Goal: Task Accomplishment & Management: Manage account settings

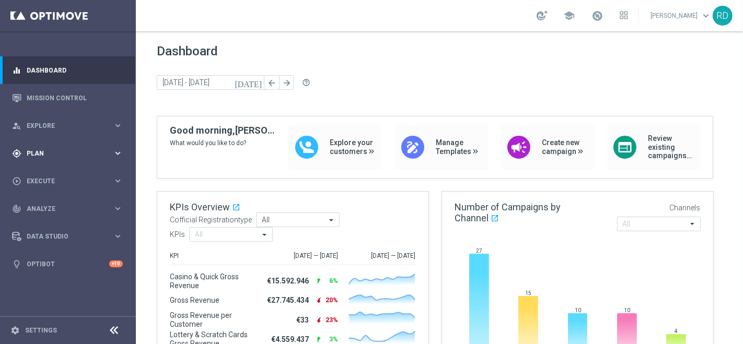
click at [58, 150] on span "Plan" at bounding box center [70, 153] width 86 height 6
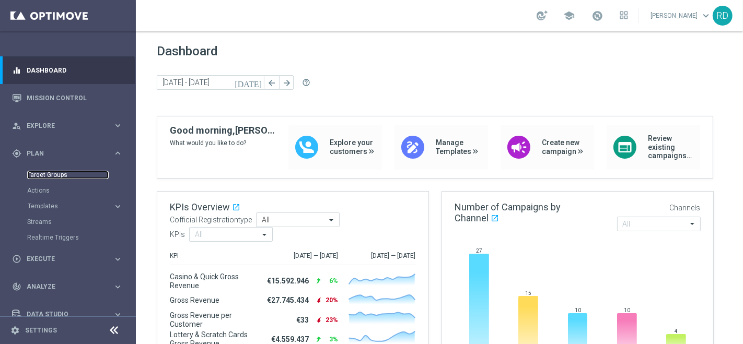
click at [42, 174] on link "Target Groups" at bounding box center [67, 175] width 81 height 8
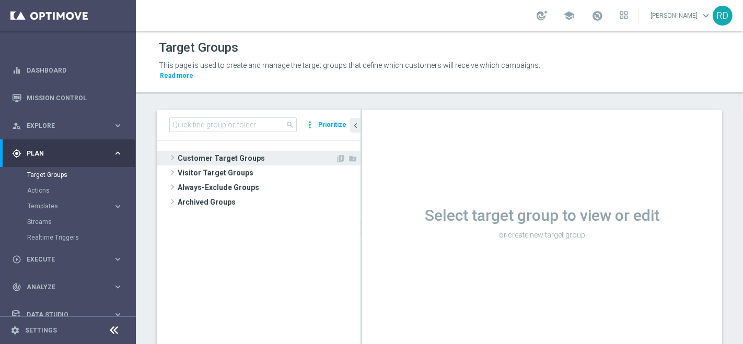
click at [168, 151] on span at bounding box center [172, 157] width 10 height 13
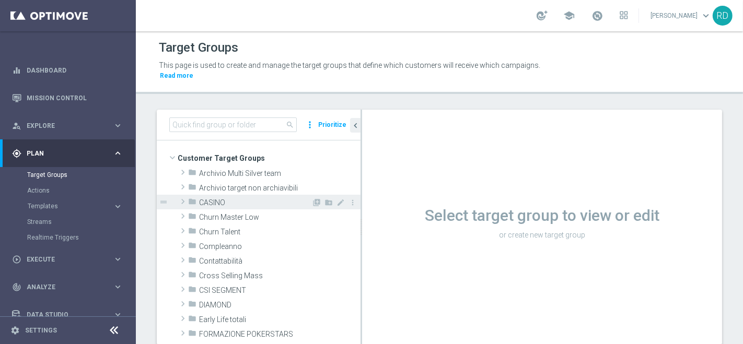
click at [179, 195] on span at bounding box center [183, 201] width 10 height 13
click at [192, 197] on icon "folder" at bounding box center [192, 203] width 8 height 12
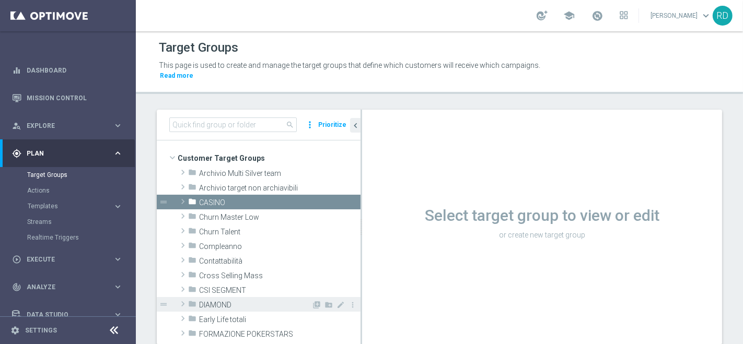
click at [191, 300] on icon "folder" at bounding box center [192, 306] width 8 height 12
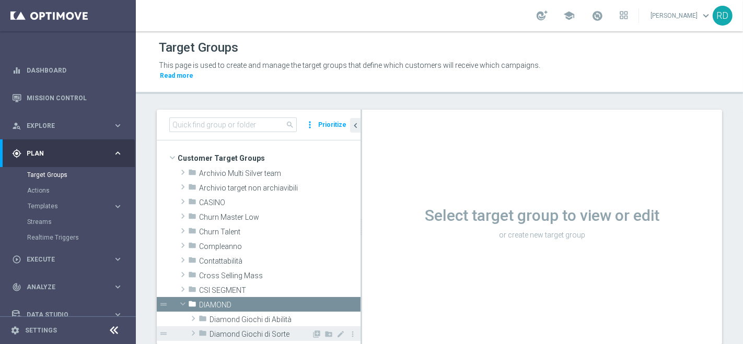
click at [264, 330] on span "Diamond Giochi di Sorte" at bounding box center [260, 334] width 102 height 9
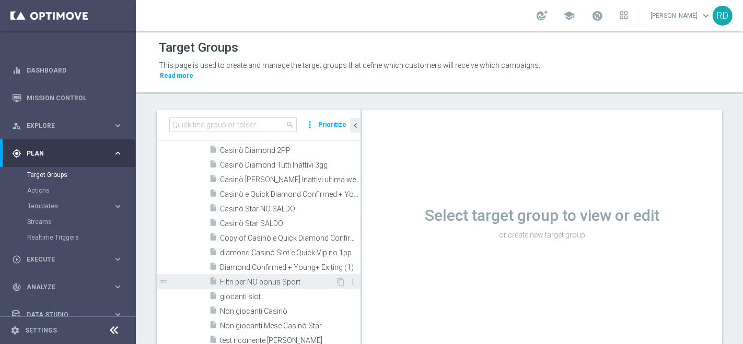
scroll to position [290, 0]
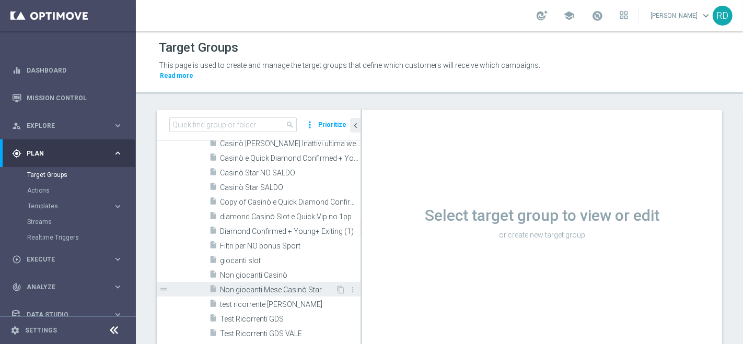
click at [257, 286] on span "Non giocanti Mese Casinò Star" at bounding box center [277, 290] width 115 height 9
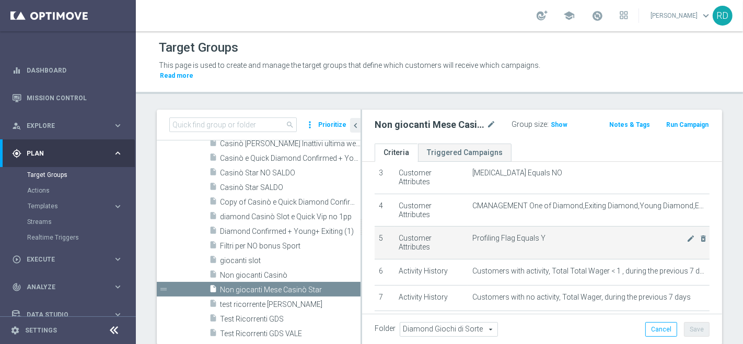
scroll to position [116, 0]
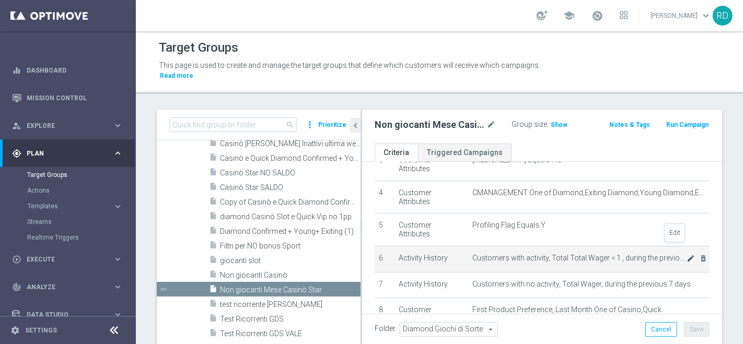
click at [686, 254] on icon "mode_edit" at bounding box center [690, 258] width 8 height 8
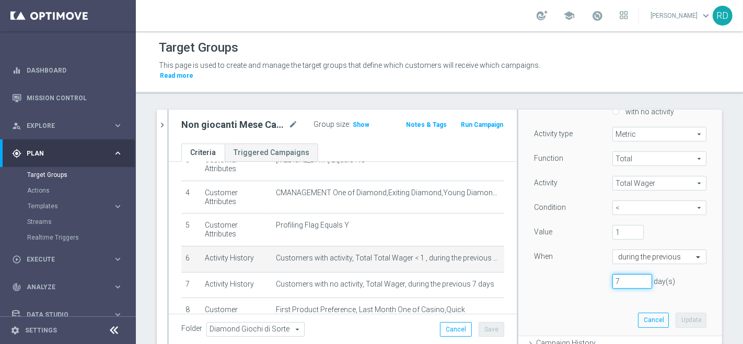
click at [621, 274] on input "7" at bounding box center [632, 281] width 40 height 15
click at [636, 274] on input "20" at bounding box center [632, 281] width 40 height 15
type input "21"
click at [636, 274] on input "21" at bounding box center [632, 281] width 40 height 15
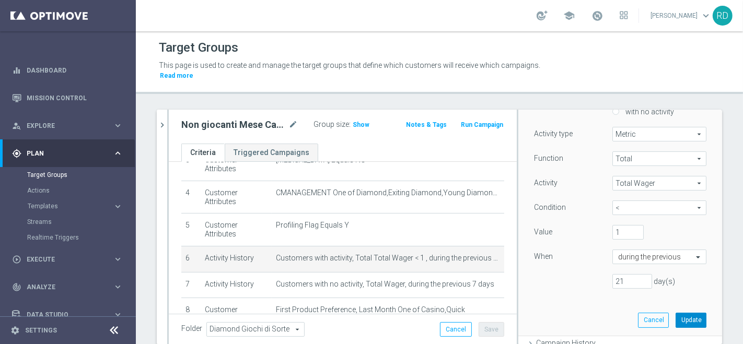
click at [675, 313] on button "Update" at bounding box center [690, 320] width 31 height 15
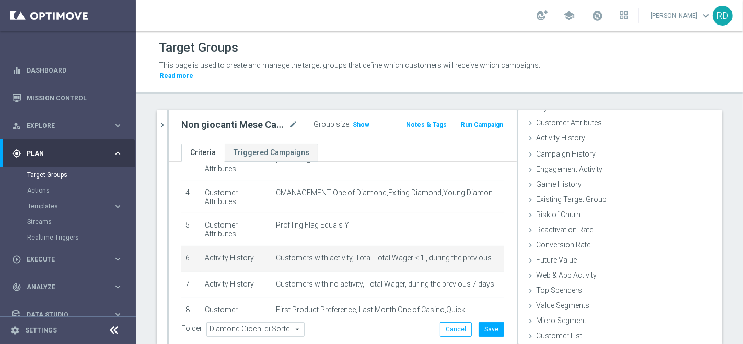
scroll to position [48, 0]
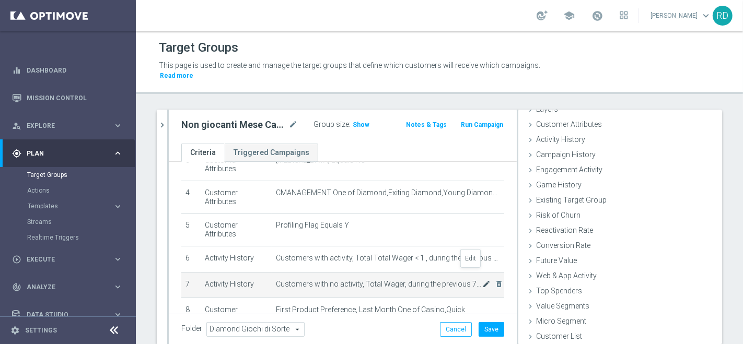
click at [482, 280] on icon "mode_edit" at bounding box center [486, 284] width 8 height 8
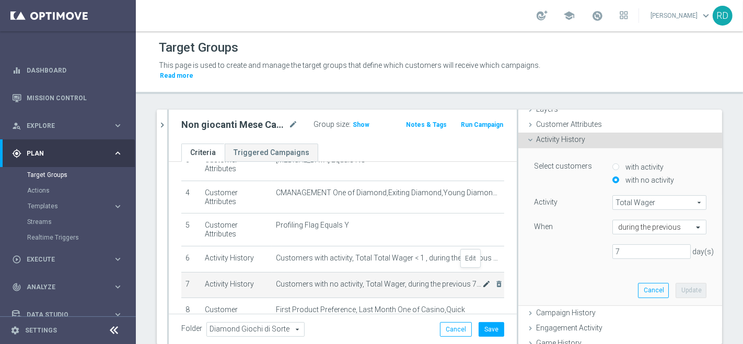
scroll to position [83, 0]
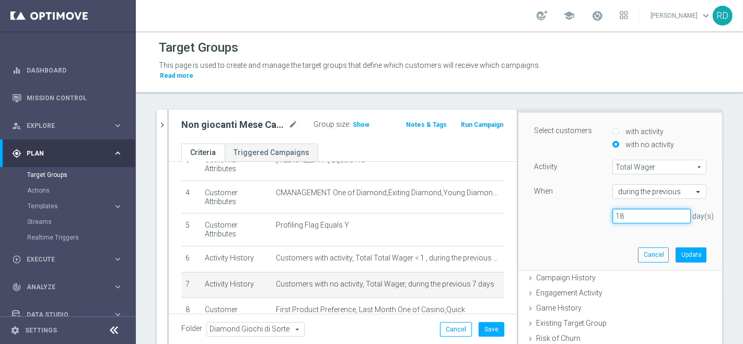
click at [667, 209] on input "18" at bounding box center [651, 216] width 78 height 15
type input "21"
click at [667, 209] on input "21" at bounding box center [651, 216] width 78 height 15
click at [675, 248] on button "Update" at bounding box center [690, 255] width 31 height 15
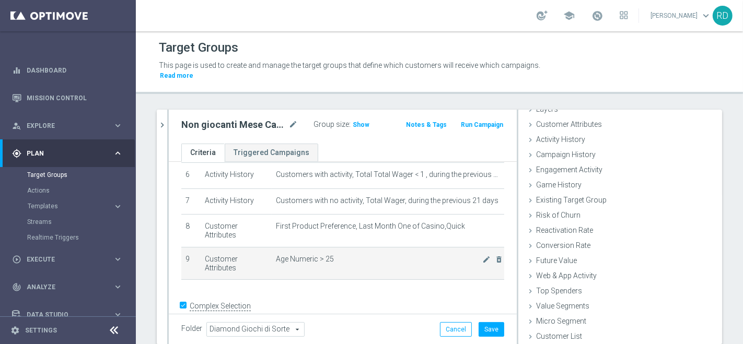
scroll to position [213, 0]
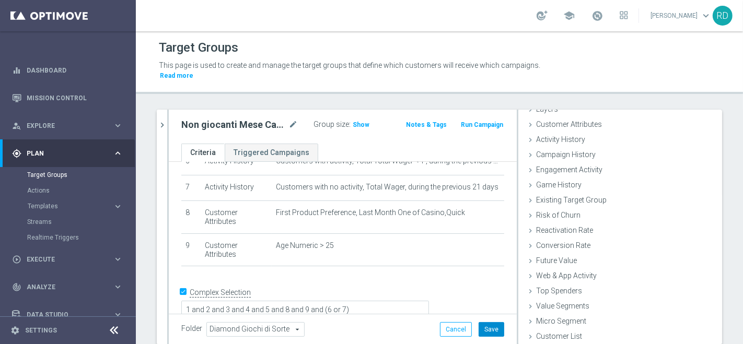
click at [479, 322] on button "Save" at bounding box center [491, 329] width 26 height 15
click at [356, 121] on span "Show" at bounding box center [361, 124] width 17 height 7
click at [353, 121] on span "13" at bounding box center [357, 126] width 9 height 10
click at [44, 175] on link "Target Groups" at bounding box center [67, 175] width 81 height 8
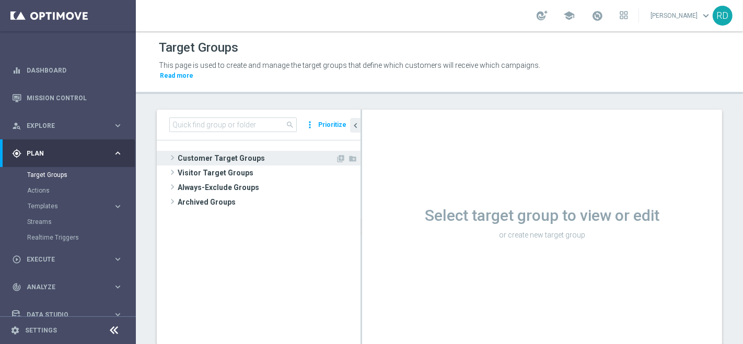
click at [178, 151] on span "Customer Target Groups" at bounding box center [257, 158] width 158 height 15
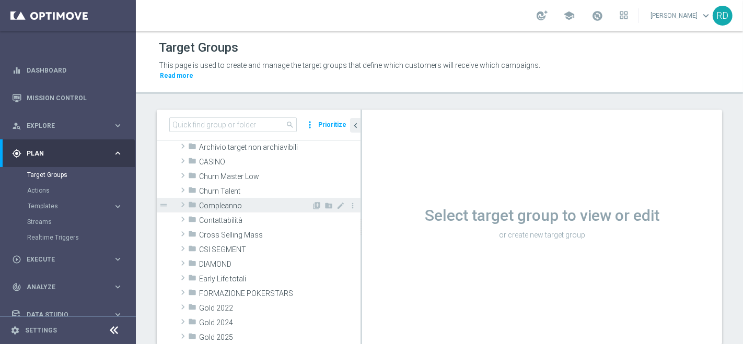
scroll to position [58, 0]
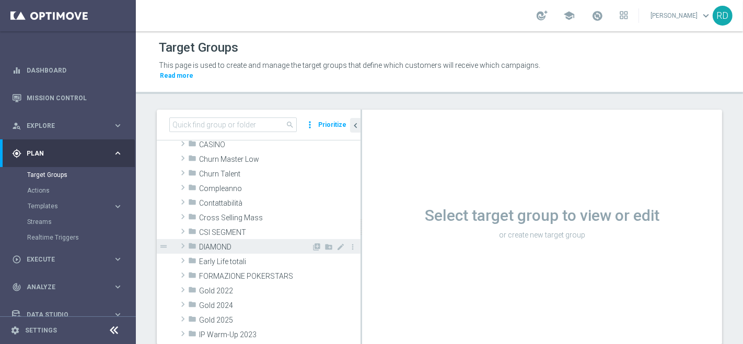
click at [185, 240] on span at bounding box center [183, 246] width 10 height 13
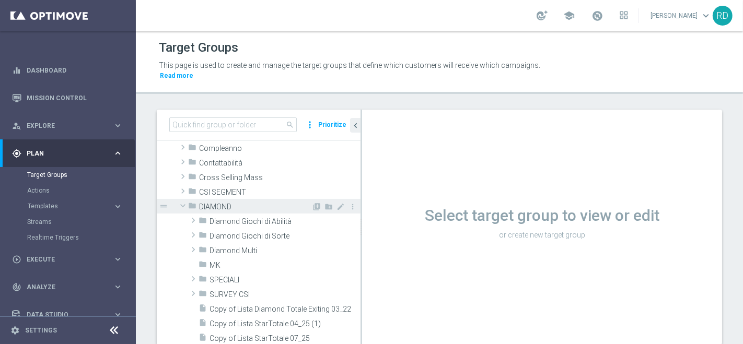
scroll to position [116, 0]
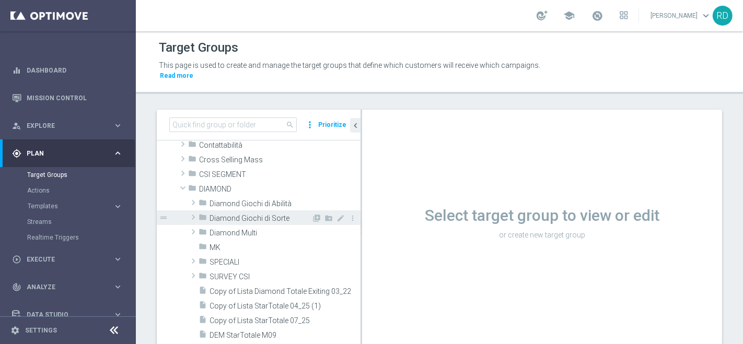
click at [197, 211] on span at bounding box center [193, 217] width 10 height 13
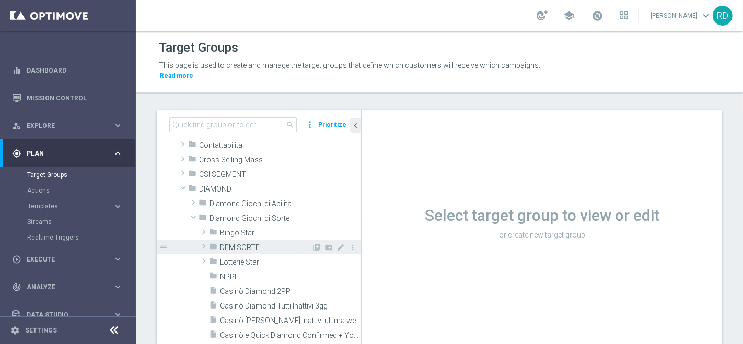
click at [209, 242] on icon "folder" at bounding box center [213, 248] width 8 height 12
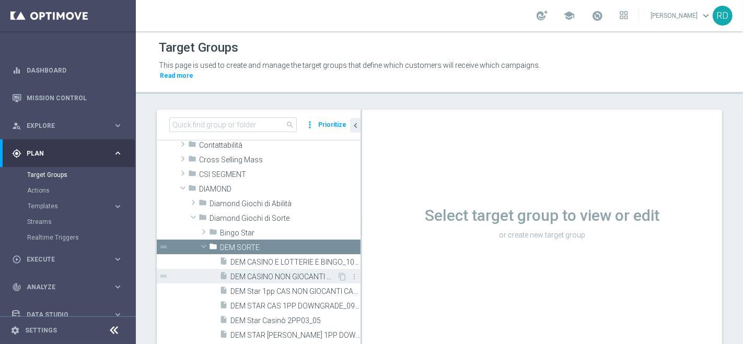
scroll to position [174, 0]
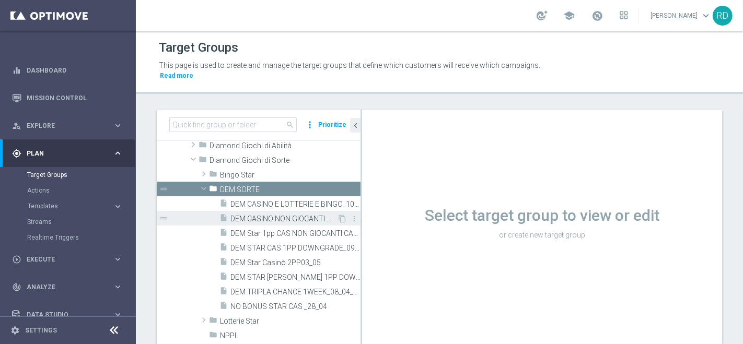
click at [291, 215] on span "DEM CASINO NON GIOCANTI M9_15_09" at bounding box center [283, 219] width 107 height 9
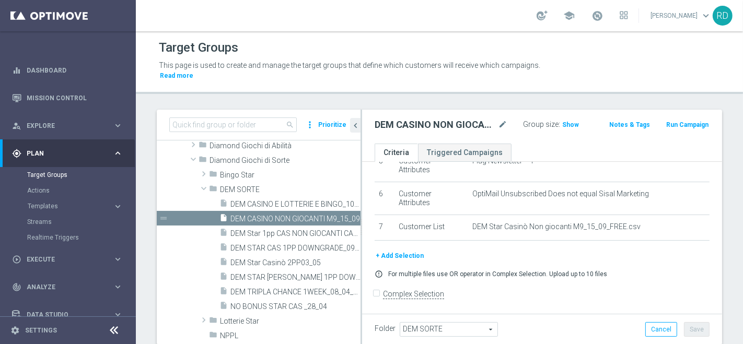
scroll to position [26, 0]
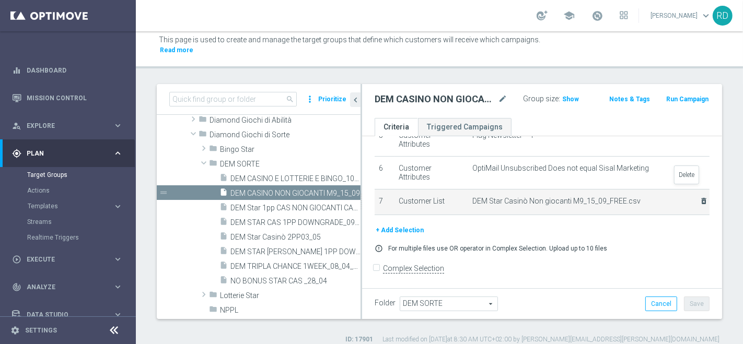
click at [699, 197] on icon "delete_forever" at bounding box center [703, 201] width 8 height 8
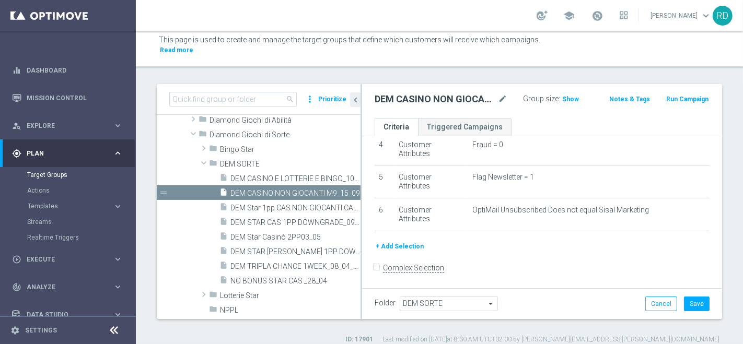
click at [419, 241] on button "+ Add Selection" at bounding box center [399, 246] width 50 height 11
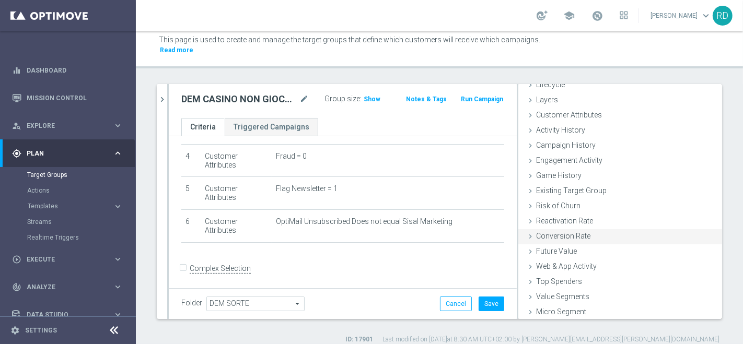
scroll to position [48, 0]
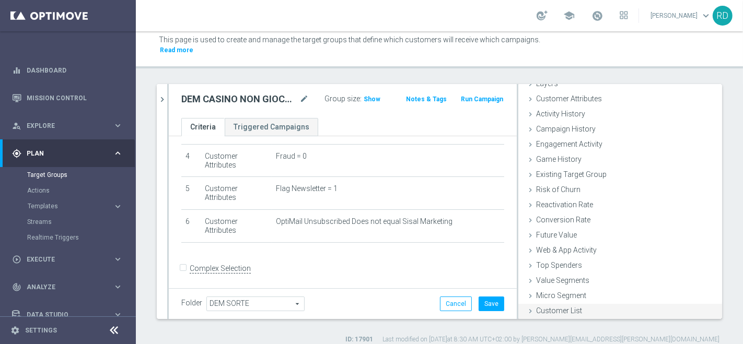
click at [552, 307] on span "Customer List" at bounding box center [559, 311] width 46 height 8
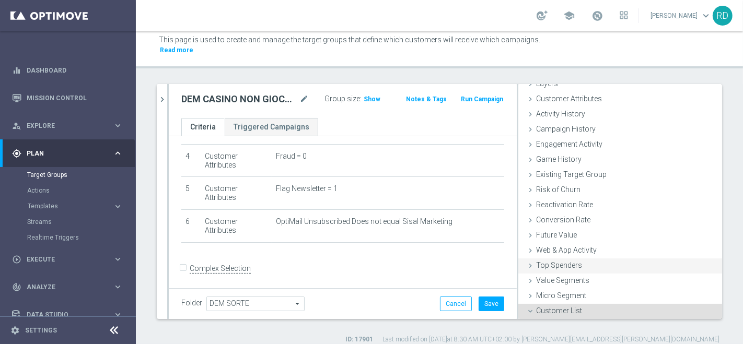
scroll to position [142, 0]
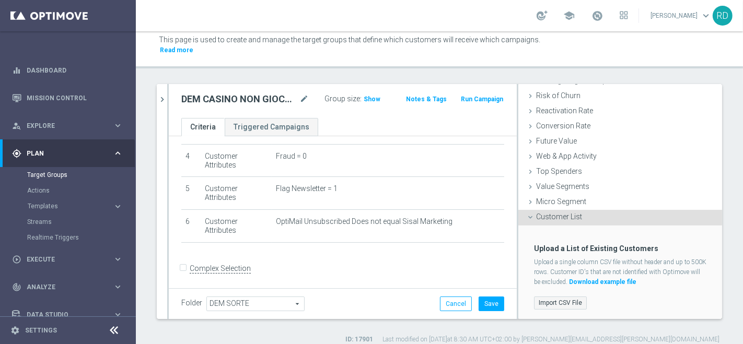
click at [548, 297] on label "Import CSV File" at bounding box center [560, 303] width 53 height 13
click at [0, 0] on input "Import CSV File" at bounding box center [0, 0] width 0 height 0
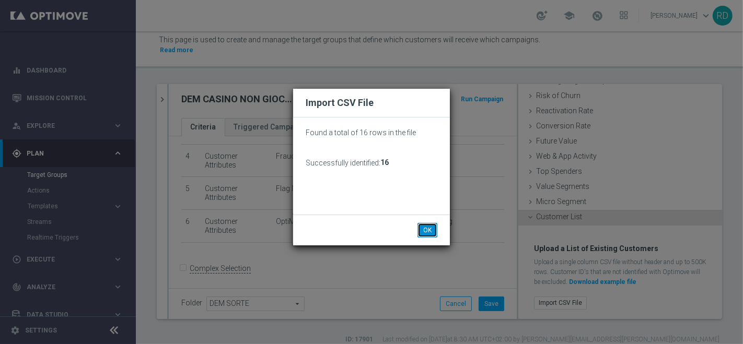
click at [434, 235] on button "OK" at bounding box center [427, 230] width 20 height 15
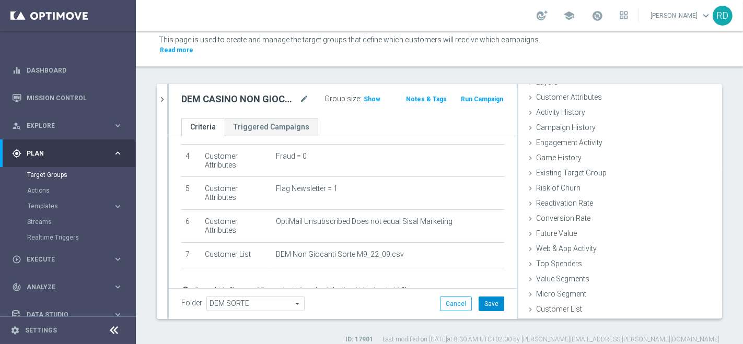
scroll to position [48, 0]
click at [480, 297] on button "Save" at bounding box center [491, 304] width 26 height 15
click at [363, 96] on span "Show" at bounding box center [371, 99] width 17 height 7
click at [364, 96] on span "15" at bounding box center [368, 101] width 9 height 10
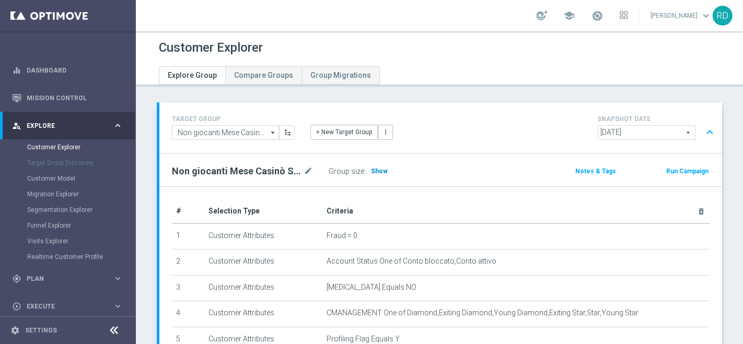
click at [378, 166] on h3 "Show" at bounding box center [379, 171] width 19 height 11
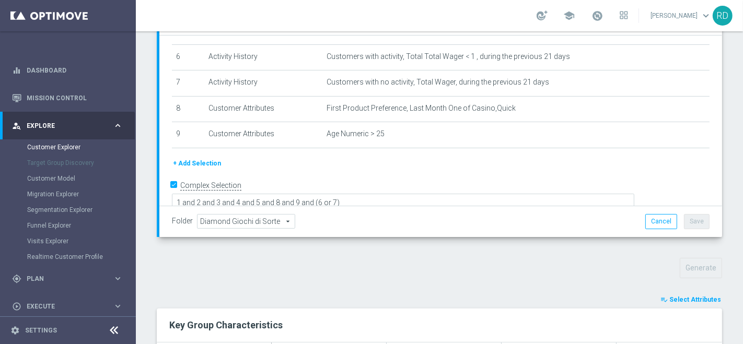
scroll to position [167, 0]
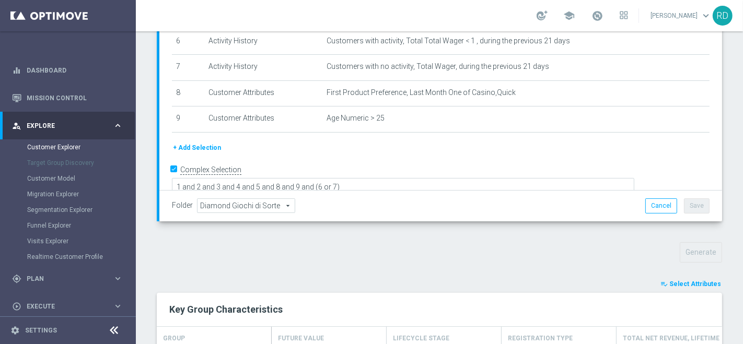
click at [687, 283] on span "Select Attributes" at bounding box center [695, 283] width 52 height 7
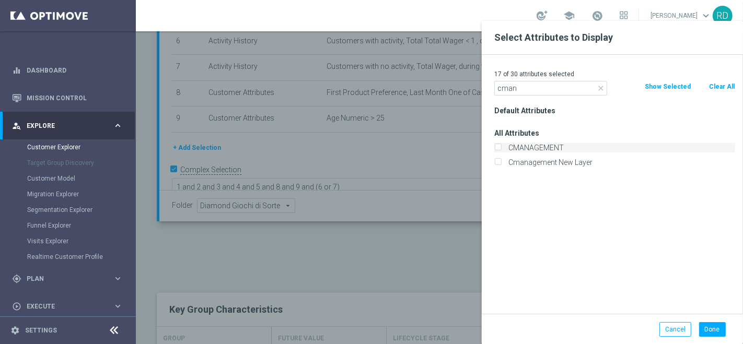
type input "cman"
click at [533, 146] on label "CMANAGEMENT" at bounding box center [619, 147] width 230 height 9
click at [501, 146] on input "CMANAGEMENT" at bounding box center [497, 149] width 7 height 7
checkbox input "true"
click at [719, 331] on button "Done" at bounding box center [712, 329] width 27 height 15
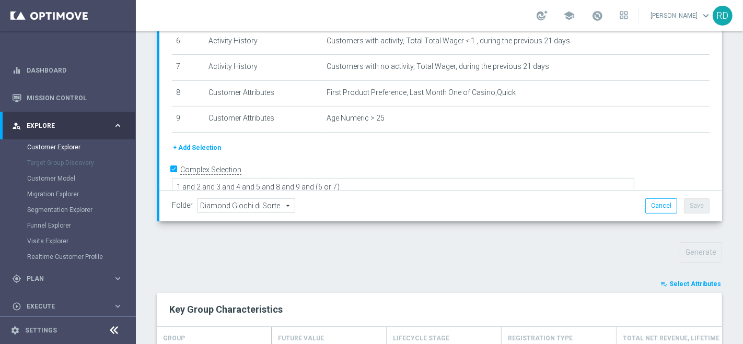
click at [672, 283] on span "Select Attributes" at bounding box center [695, 283] width 52 height 7
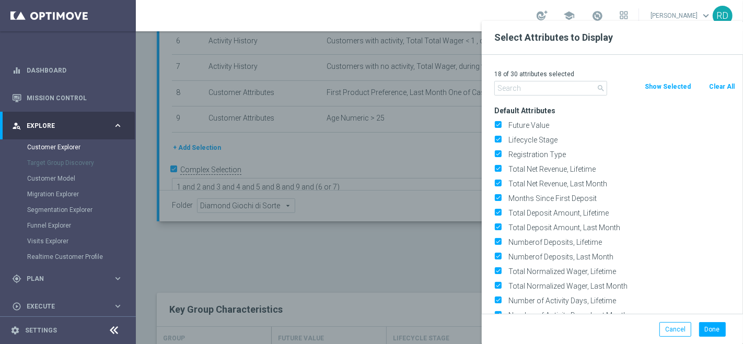
click at [528, 85] on input "text" at bounding box center [550, 88] width 113 height 15
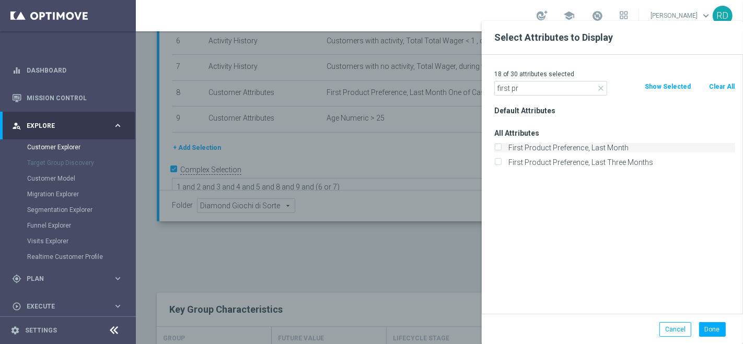
type input "first pr"
click at [550, 143] on label "First Product Preference, Last Month" at bounding box center [619, 147] width 230 height 9
click at [501, 146] on input "First Product Preference, Last Month" at bounding box center [497, 149] width 7 height 7
checkbox input "true"
click at [723, 326] on button "Done" at bounding box center [712, 329] width 27 height 15
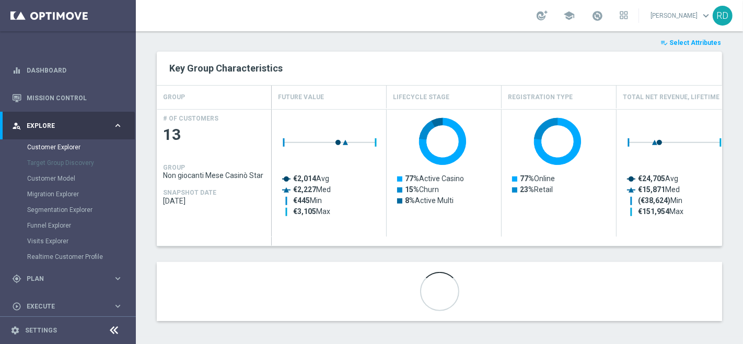
scroll to position [409, 0]
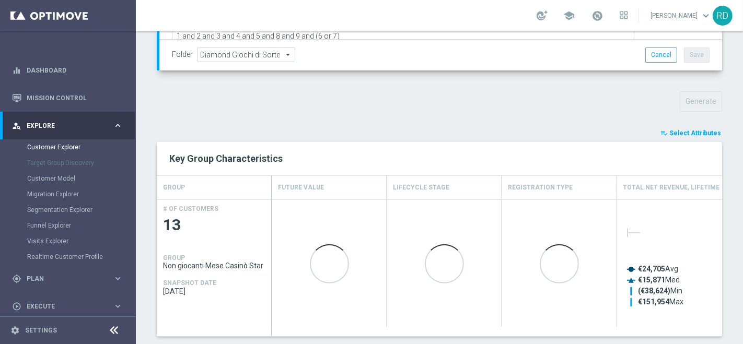
scroll to position [348, 0]
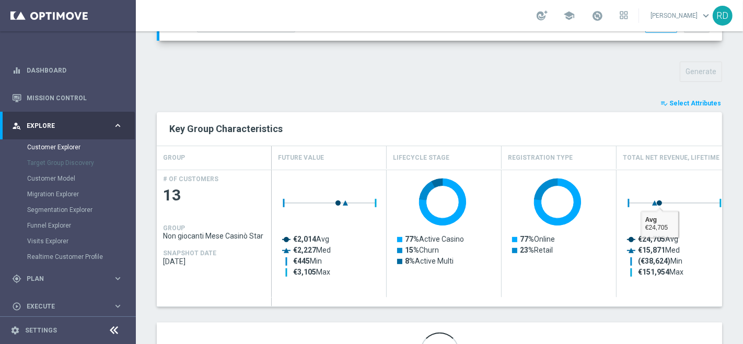
click at [688, 100] on span "Select Attributes" at bounding box center [695, 103] width 52 height 7
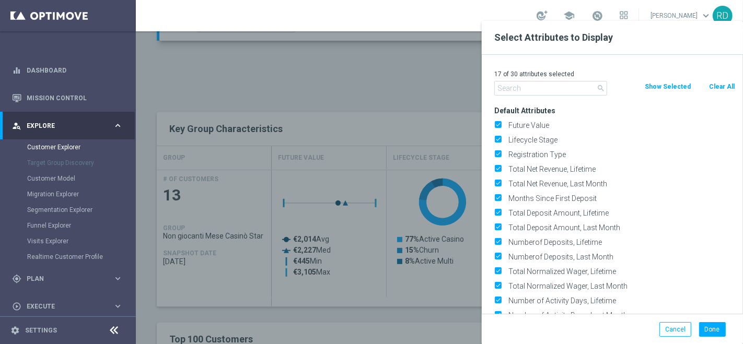
click at [570, 87] on input "text" at bounding box center [550, 88] width 113 height 15
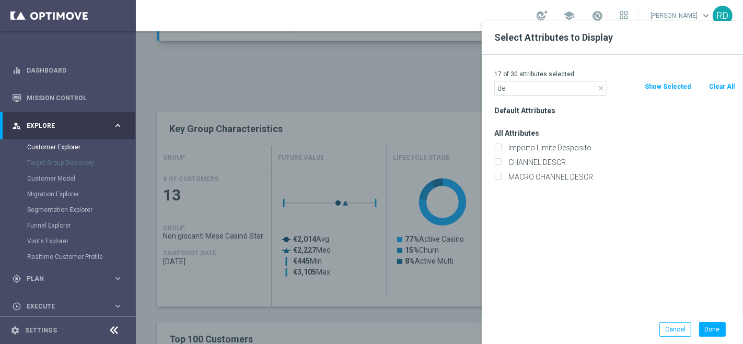
type input "d"
type input "c"
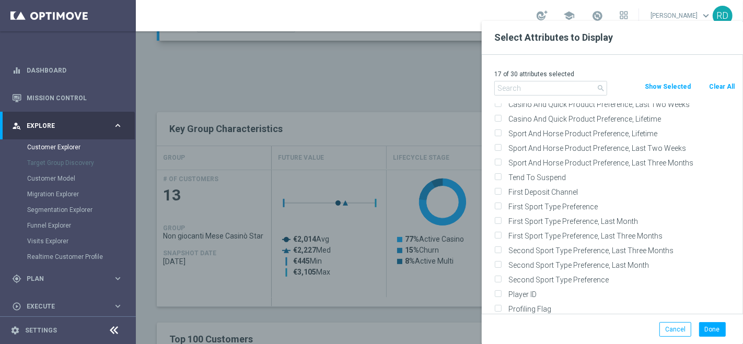
scroll to position [7543, 0]
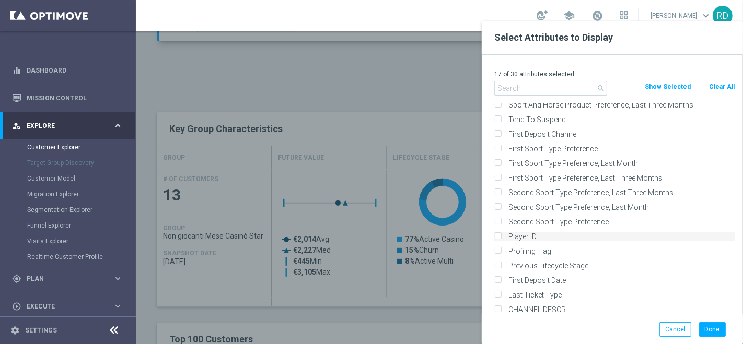
click at [500, 234] on input "Player ID" at bounding box center [497, 237] width 7 height 7
checkbox input "true"
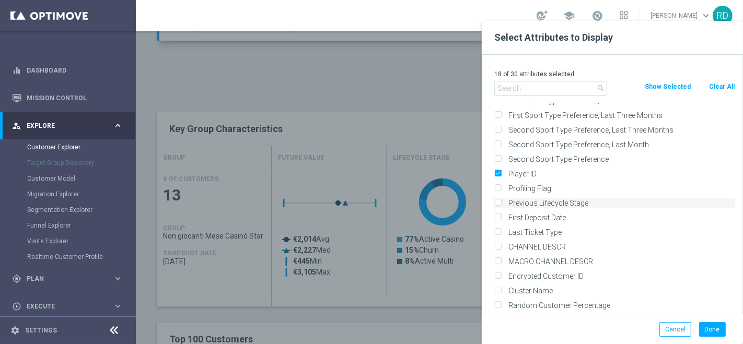
scroll to position [7635, 0]
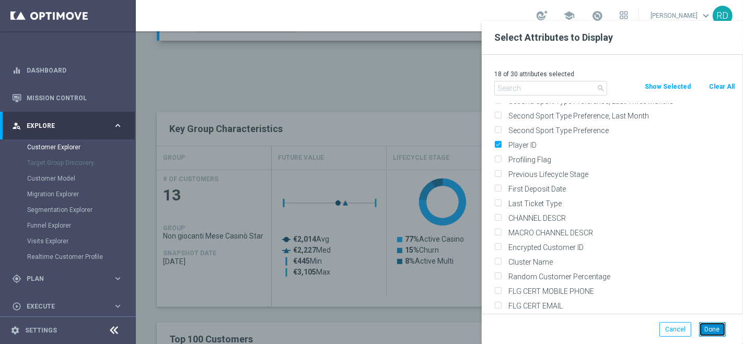
click at [714, 331] on button "Done" at bounding box center [712, 329] width 27 height 15
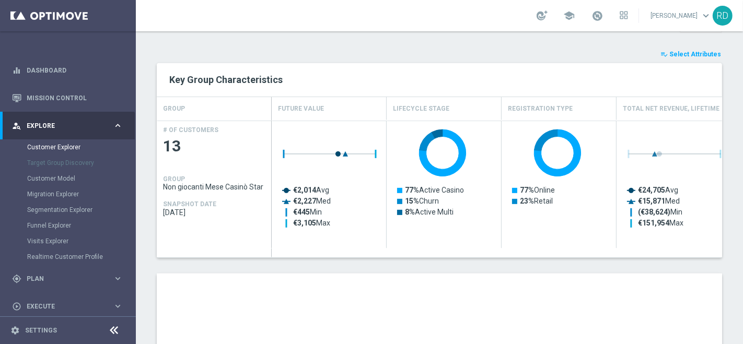
scroll to position [464, 0]
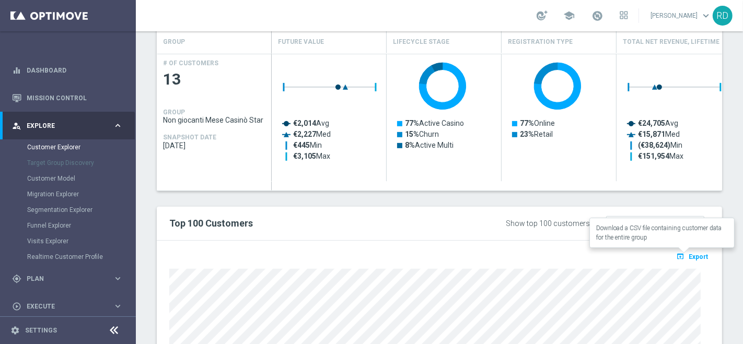
click at [688, 257] on span "Export" at bounding box center [697, 256] width 19 height 7
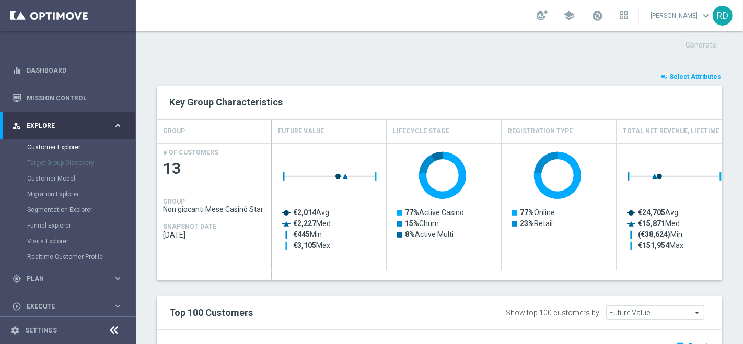
scroll to position [348, 0]
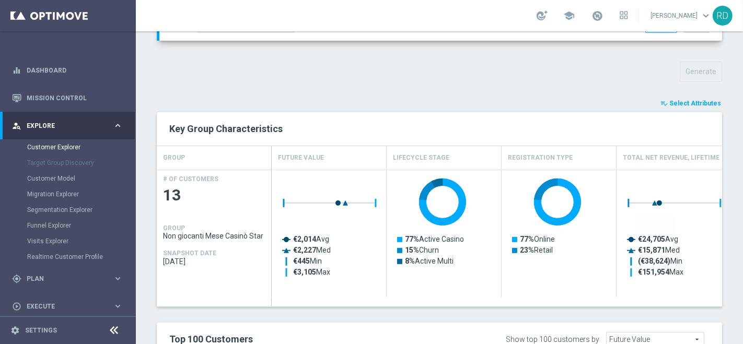
click at [682, 101] on span "Select Attributes" at bounding box center [695, 103] width 52 height 7
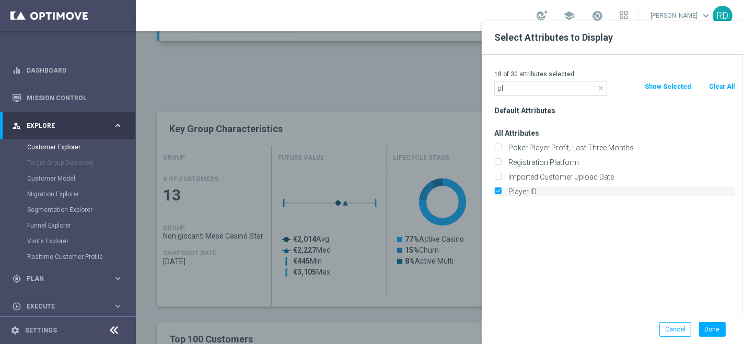
type input "pl"
click at [496, 191] on input "Player ID" at bounding box center [497, 193] width 7 height 7
checkbox input "false"
click at [517, 90] on input "pl" at bounding box center [550, 88] width 113 height 15
type input "p"
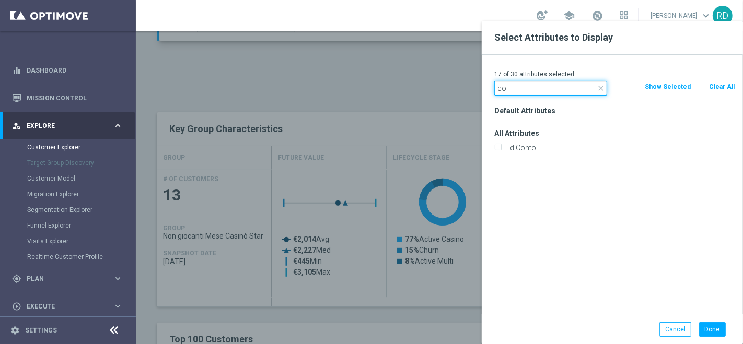
type input "c"
type input "d"
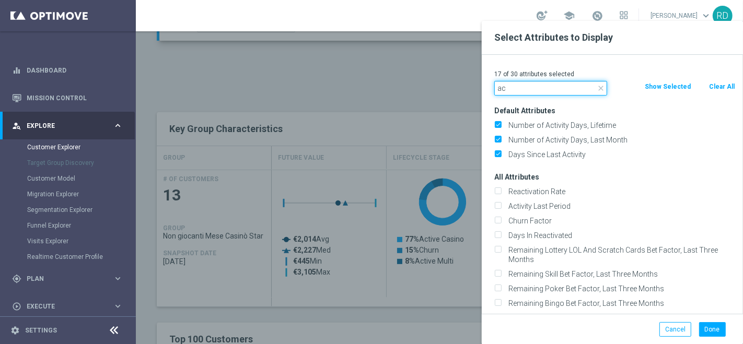
type input "a"
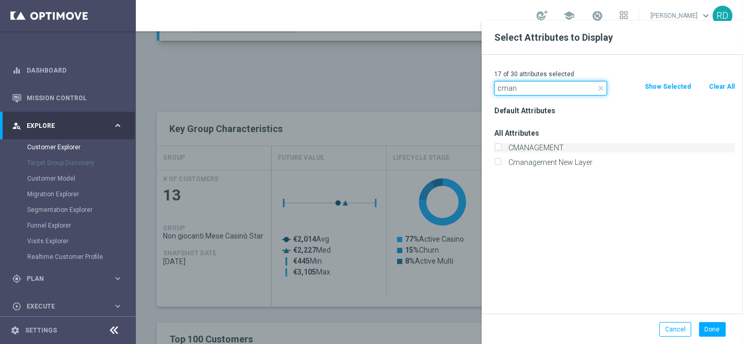
type input "cman"
click at [523, 149] on label "CMANAGEMENT" at bounding box center [619, 147] width 230 height 9
click at [501, 149] on input "CMANAGEMENT" at bounding box center [497, 149] width 7 height 7
checkbox input "true"
click at [711, 329] on button "Done" at bounding box center [712, 329] width 27 height 15
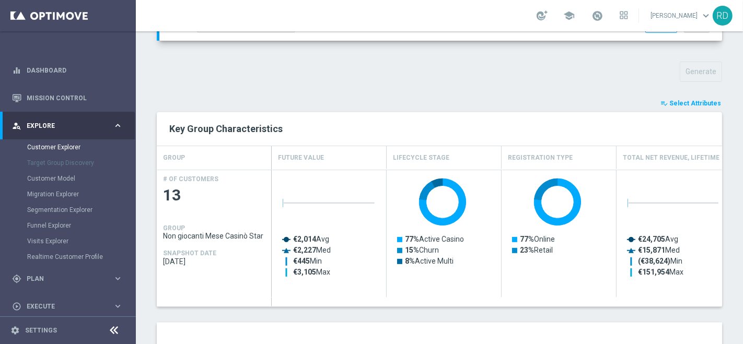
click at [682, 103] on span "Select Attributes" at bounding box center [695, 103] width 52 height 7
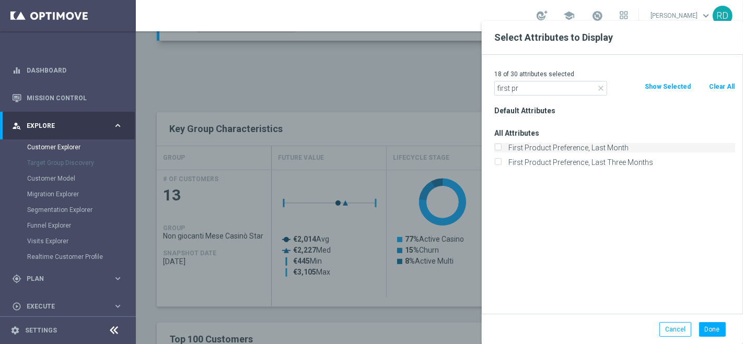
type input "first pr"
click at [565, 148] on label "First Product Preference, Last Month" at bounding box center [619, 147] width 230 height 9
click at [501, 148] on input "First Product Preference, Last Month" at bounding box center [497, 149] width 7 height 7
checkbox input "true"
click at [719, 324] on button "Done" at bounding box center [712, 329] width 27 height 15
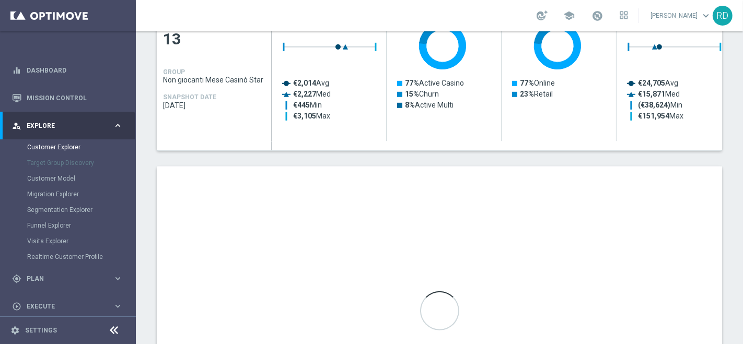
scroll to position [522, 0]
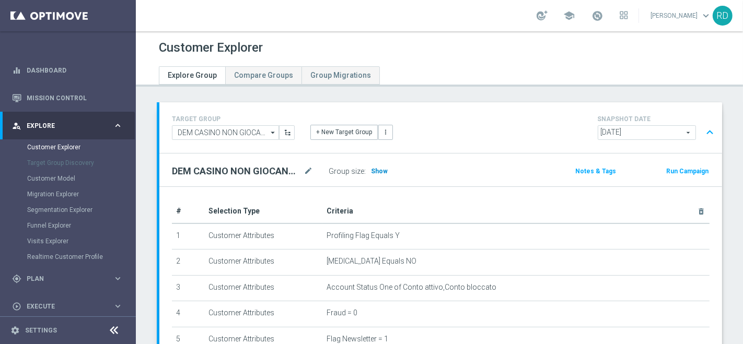
click at [377, 171] on span "Show" at bounding box center [379, 171] width 17 height 7
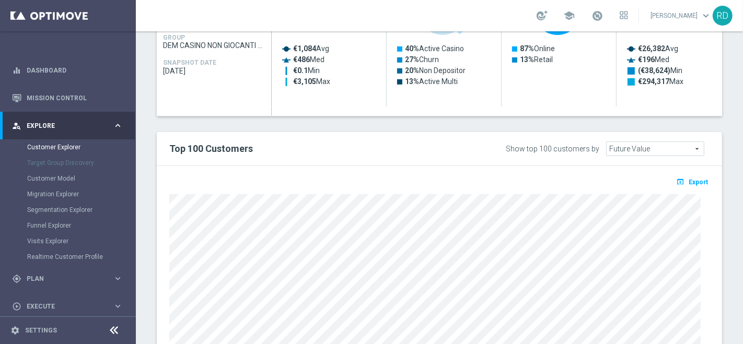
scroll to position [580, 0]
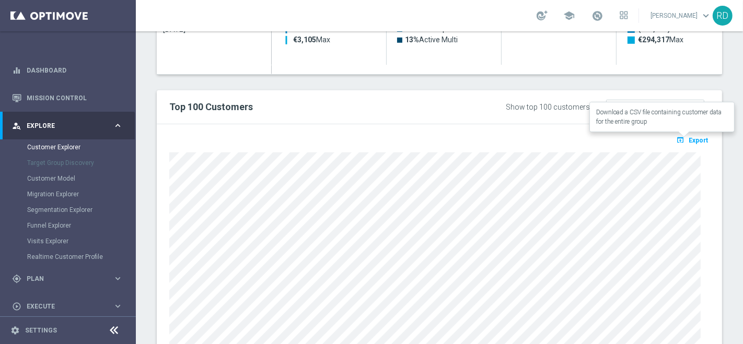
click at [694, 137] on span "Export" at bounding box center [697, 140] width 19 height 7
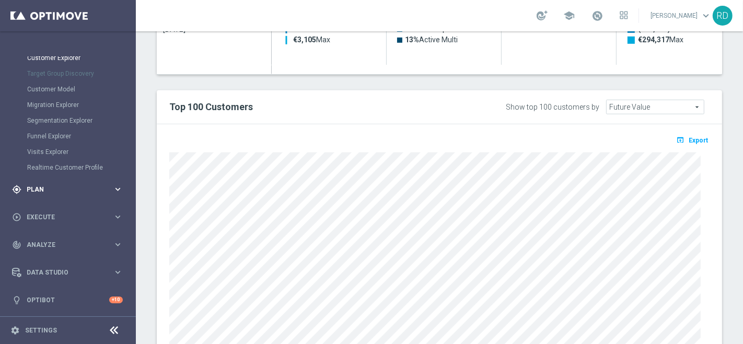
click at [62, 186] on span "Plan" at bounding box center [70, 189] width 86 height 6
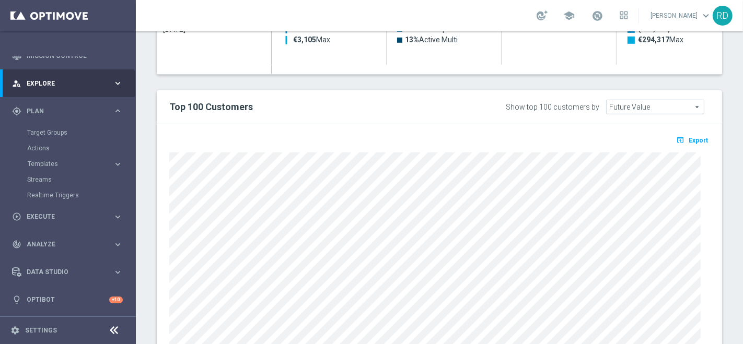
scroll to position [42, 0]
click at [57, 161] on span "Templates" at bounding box center [65, 164] width 75 height 6
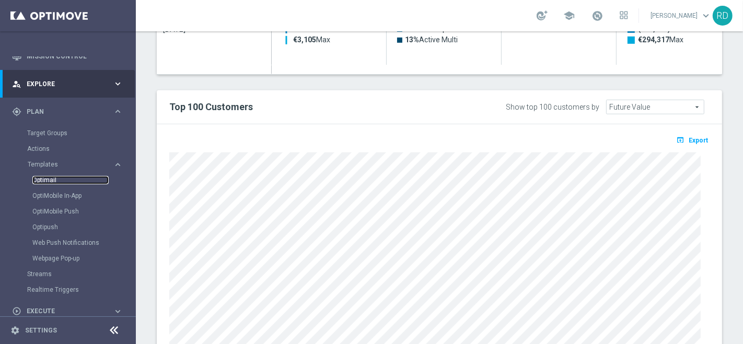
click at [38, 181] on link "Optimail" at bounding box center [70, 180] width 76 height 8
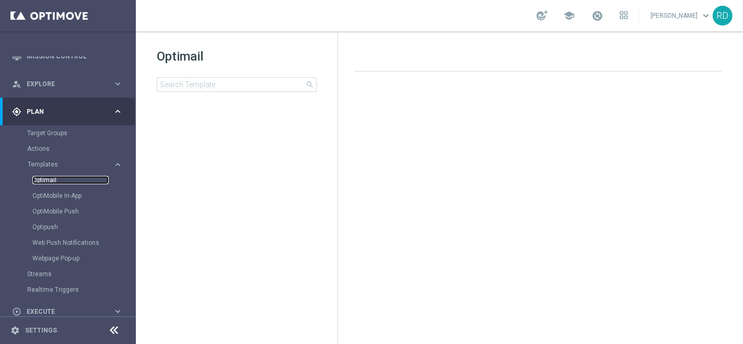
scroll to position [100, 0]
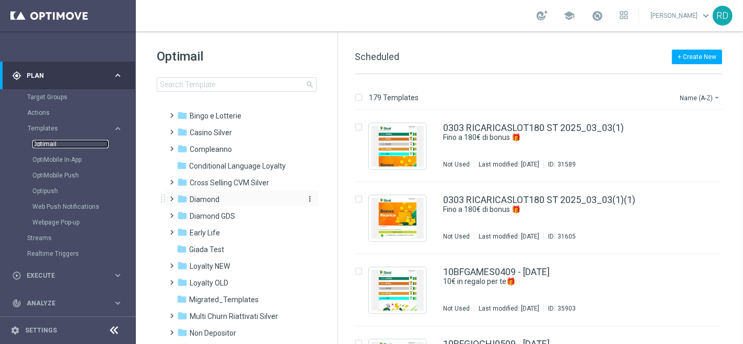
scroll to position [58, 0]
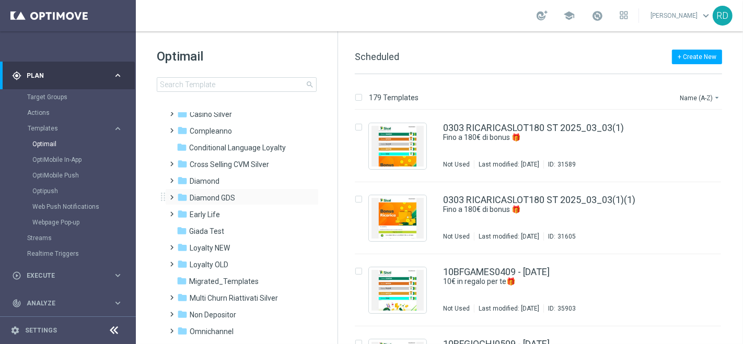
click at [172, 195] on span at bounding box center [170, 193] width 5 height 4
click at [221, 232] on span "Casino Diamond" at bounding box center [226, 231] width 54 height 9
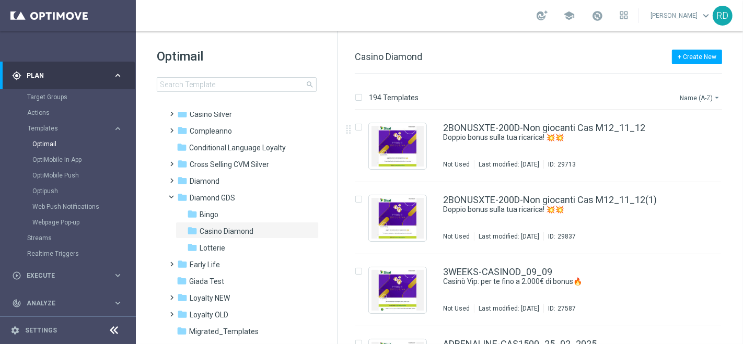
click at [695, 95] on button "Name (A-Z) arrow_drop_down" at bounding box center [699, 97] width 43 height 13
click at [700, 141] on span "Date Modified (Newest)" at bounding box center [682, 143] width 70 height 7
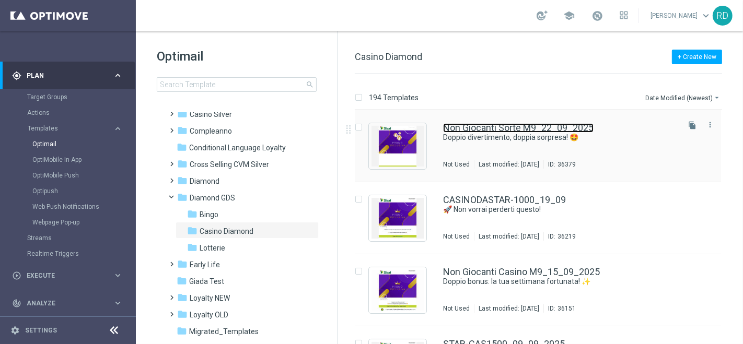
click at [503, 131] on link "Non Giocanti Sorte M9_22_09_2025" at bounding box center [518, 127] width 150 height 9
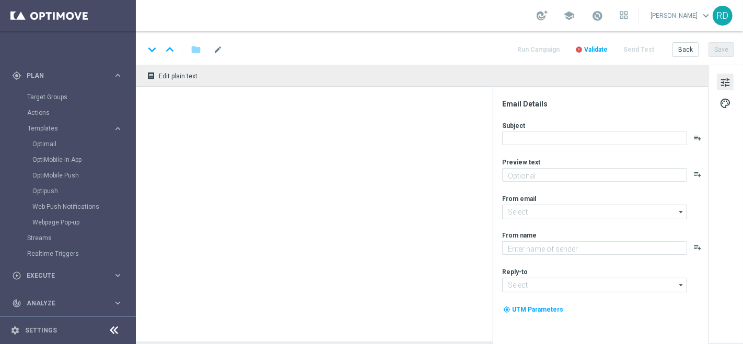
type textarea "Due regali ti aspettano! 🎉"
type input "[EMAIL_ADDRESS][DOMAIN_NAME]"
type textarea "Sisal Vip"
type input "[EMAIL_ADDRESS][DOMAIN_NAME]"
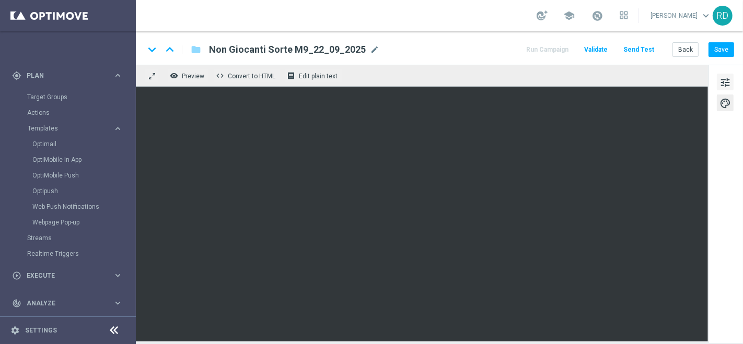
click at [723, 85] on span "tune" at bounding box center [724, 83] width 11 height 14
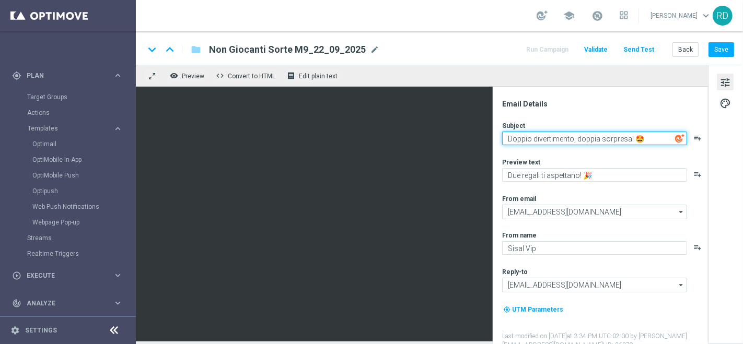
click at [508, 138] on textarea "Doppio divertimento, doppia sorpresa! 🤩" at bounding box center [594, 139] width 185 height 14
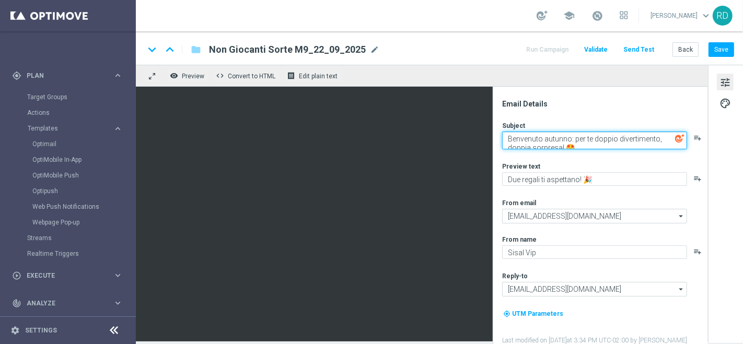
drag, startPoint x: 573, startPoint y: 138, endPoint x: 660, endPoint y: 147, distance: 87.2
click at [662, 148] on textarea "Benvenuto autunno: per te doppio divertimento, doppia sorpresa! 🤩" at bounding box center [594, 141] width 185 height 18
type textarea "Benvenuto autunno: per te doppio divertimento, doppia sorpresa! 🤩"
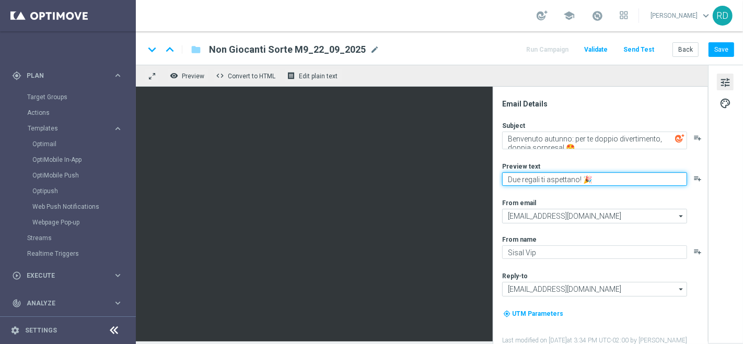
drag, startPoint x: 602, startPoint y: 178, endPoint x: 495, endPoint y: 187, distance: 108.0
click at [495, 187] on div "Email Details Subject Benvenuto autunno: per te doppio divertimento, doppia sor…" at bounding box center [599, 215] width 215 height 257
paste textarea "per te doppio divertimento, doppia sorpresa! 🤩"
click at [512, 178] on textarea "per te doppio divertimento, doppia sorpresa! 🤩" at bounding box center [594, 179] width 185 height 14
type textarea "Per te doppio divertimento, doppia sorpresa! 🤩"
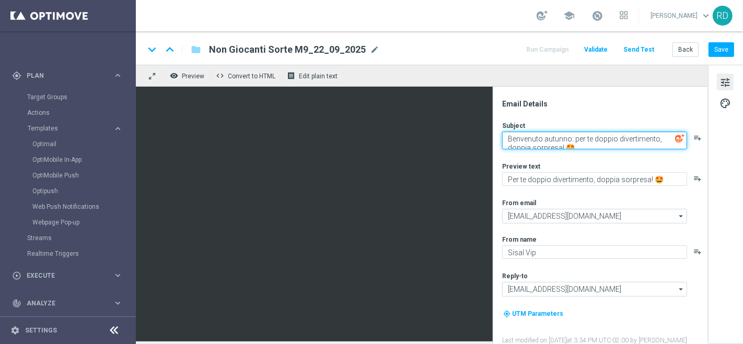
drag, startPoint x: 576, startPoint y: 146, endPoint x: 579, endPoint y: 151, distance: 5.6
click at [576, 148] on textarea "Benvenuto autunno: per te doppio divertimento, doppia sorpresa! 🤩" at bounding box center [594, 141] width 185 height 18
click at [574, 141] on textarea "Benvenuto autunno: per te doppio divertimento, doppia sorpresa! 🤩" at bounding box center [594, 141] width 185 height 18
drag, startPoint x: 573, startPoint y: 139, endPoint x: 684, endPoint y: 148, distance: 111.6
click at [684, 148] on textarea "Benvenuto autunno: per te doppio divertimento, doppia sorpresa! 🤩" at bounding box center [594, 141] width 185 height 18
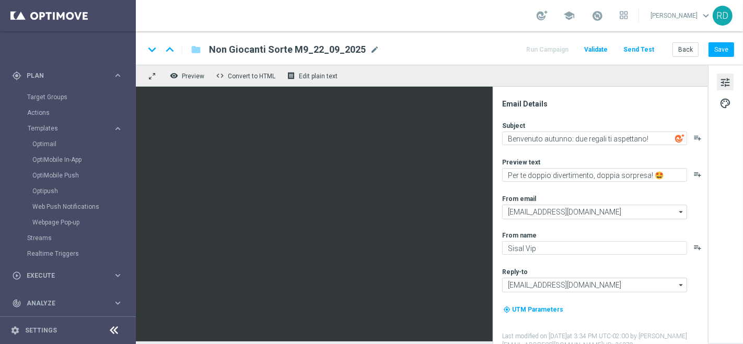
click at [569, 189] on div "Subject Benvenuto autunno: due regali ti aspettano! playlist_add Preview text P…" at bounding box center [604, 235] width 205 height 229
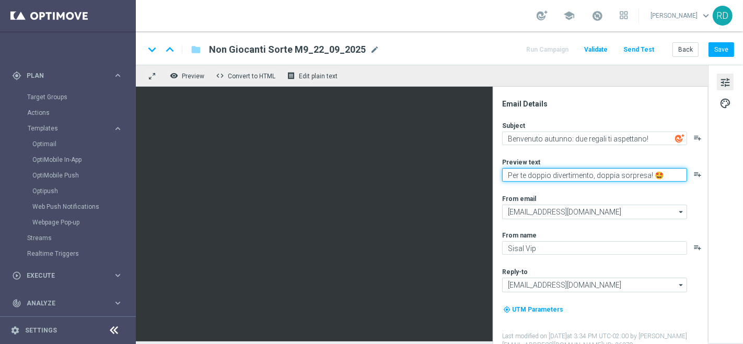
click at [625, 181] on textarea "Per te doppio divertimento, doppia sorpresa! 🤩" at bounding box center [594, 175] width 185 height 14
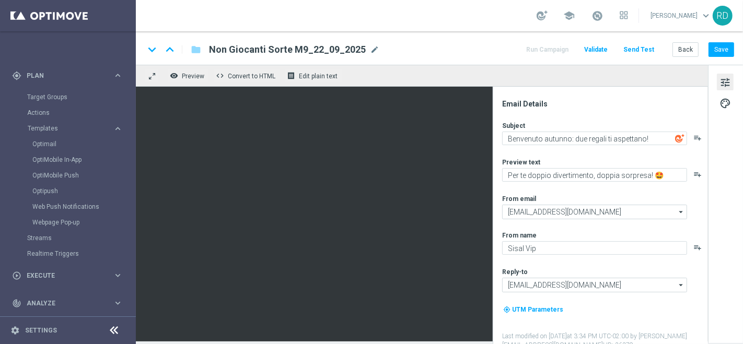
click at [589, 190] on div "Subject Benvenuto autunno: due regali ti aspettano! playlist_add Preview text P…" at bounding box center [604, 235] width 205 height 229
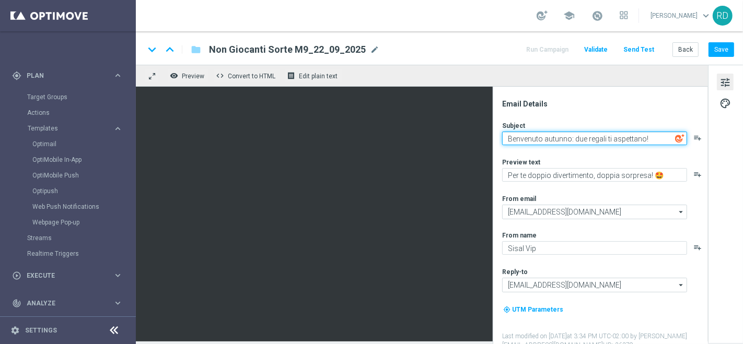
click at [509, 137] on textarea "Benvenuto autunno: due regali ti aspettano!" at bounding box center [594, 139] width 185 height 14
paste textarea "🍂"
click at [579, 136] on textarea "🍂Benvenuto autunno: due regali ti aspettano!" at bounding box center [594, 139] width 185 height 14
click at [581, 139] on textarea "🍂Benvenuto autunno: due regali ti aspettano!" at bounding box center [594, 139] width 185 height 14
click at [659, 137] on textarea "🍂Benvenuto autunno: due regali ti aspettano!" at bounding box center [594, 139] width 185 height 14
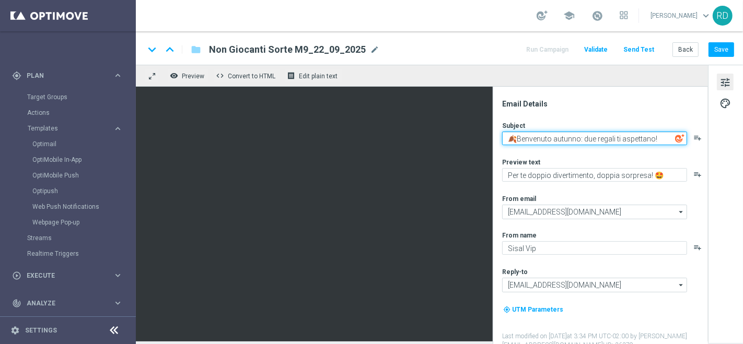
paste textarea "🍂"
click at [657, 137] on textarea "🍂Benvenuto autunno: due regali ti aspettano!🍂" at bounding box center [594, 139] width 185 height 14
click at [519, 139] on textarea "🍂Benvenuto autunno: due regali ti aspettano! 🍂" at bounding box center [594, 139] width 185 height 14
type textarea "🍂 Benvenuto autunno: due regali ti aspettano! 🍂"
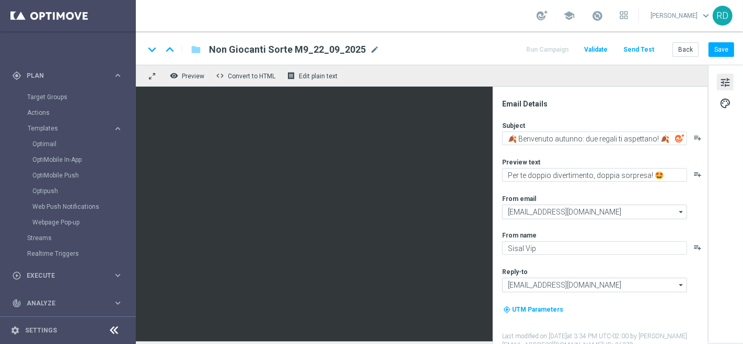
click at [556, 147] on div "Subject 🍂 Benvenuto autunno: due regali ti aspettano! 🍂 playlist_add Preview te…" at bounding box center [604, 235] width 205 height 229
click at [555, 151] on div "Subject 🍂 Benvenuto autunno: due regali ti aspettano! 🍂 playlist_add Preview te…" at bounding box center [604, 235] width 205 height 229
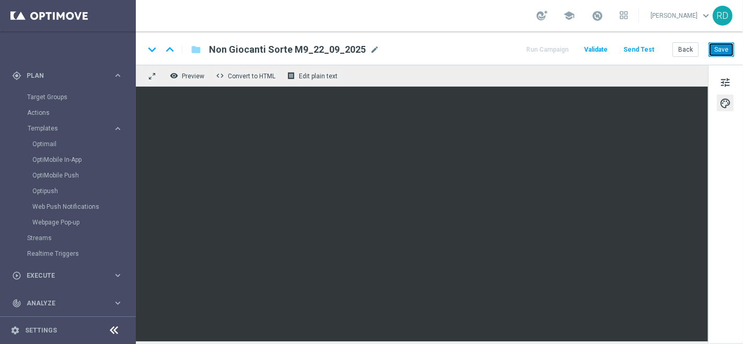
click at [725, 45] on button "Save" at bounding box center [721, 49] width 26 height 15
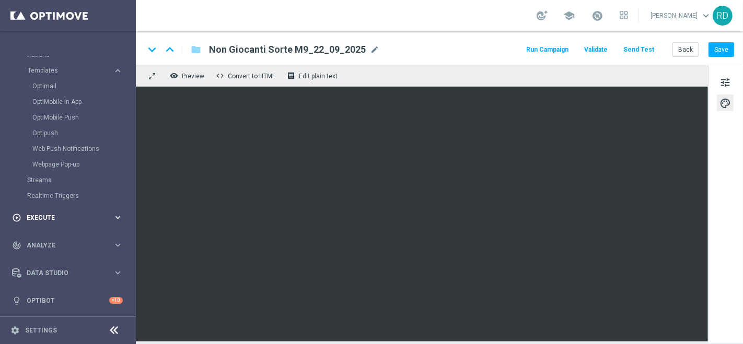
click at [36, 215] on span "Execute" at bounding box center [70, 218] width 86 height 6
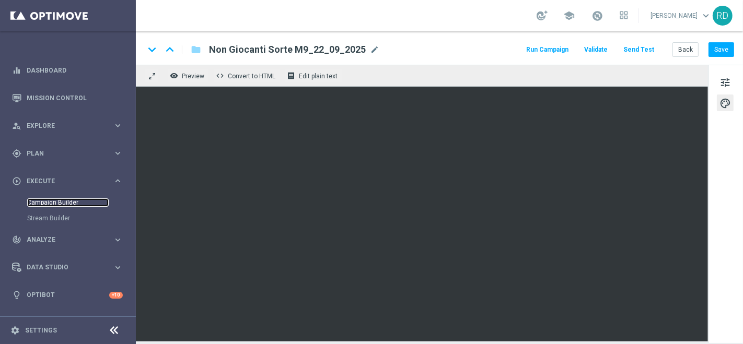
click at [45, 203] on link "Campaign Builder" at bounding box center [67, 202] width 81 height 8
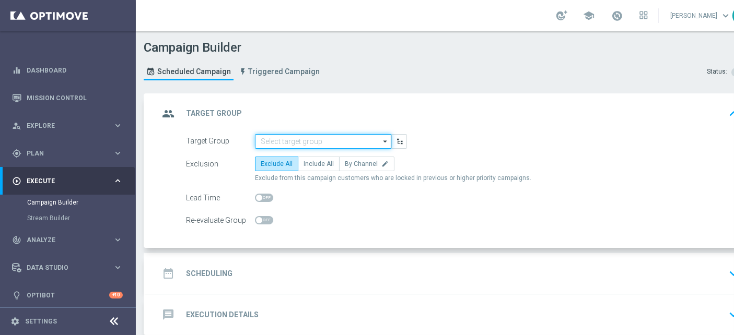
click at [301, 142] on input at bounding box center [323, 141] width 136 height 15
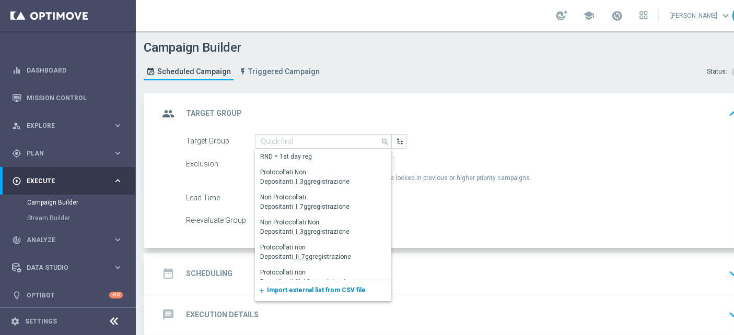
drag, startPoint x: 283, startPoint y: 285, endPoint x: 282, endPoint y: 291, distance: 6.9
click at [282, 291] on div "add Import external list from CSV file" at bounding box center [323, 290] width 136 height 21
click at [282, 291] on span "Import external list from CSV file" at bounding box center [316, 290] width 99 height 7
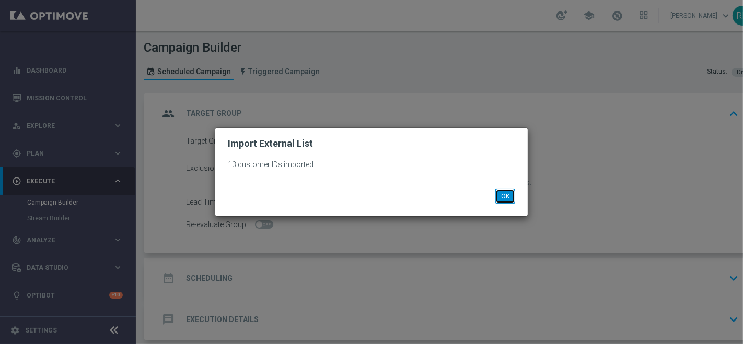
click at [497, 199] on button "OK" at bounding box center [505, 196] width 20 height 15
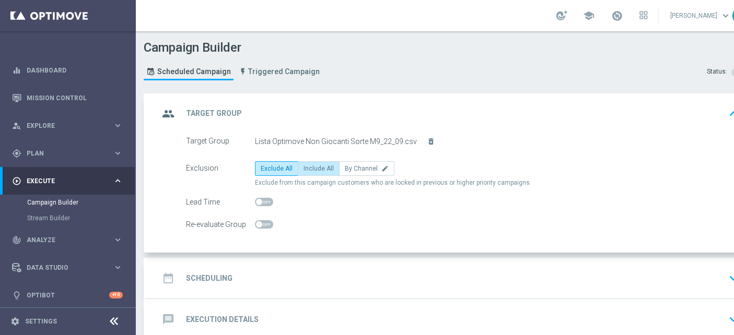
click at [319, 168] on span "Include All" at bounding box center [318, 168] width 30 height 7
click at [310, 168] on input "Include All" at bounding box center [306, 170] width 7 height 7
radio input "true"
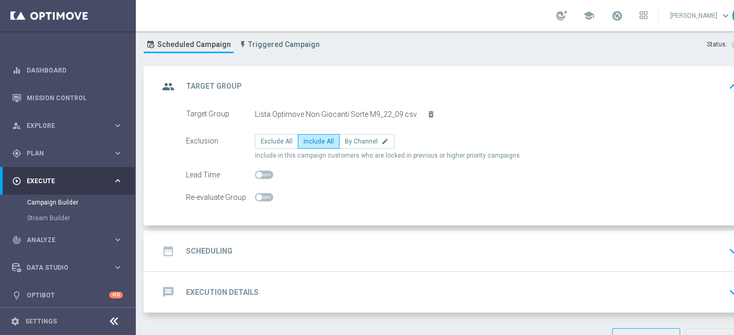
scroll to position [51, 0]
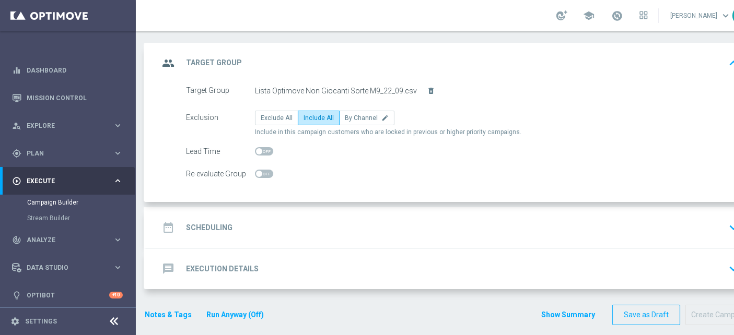
click at [207, 224] on h2 "Scheduling" at bounding box center [209, 228] width 46 height 10
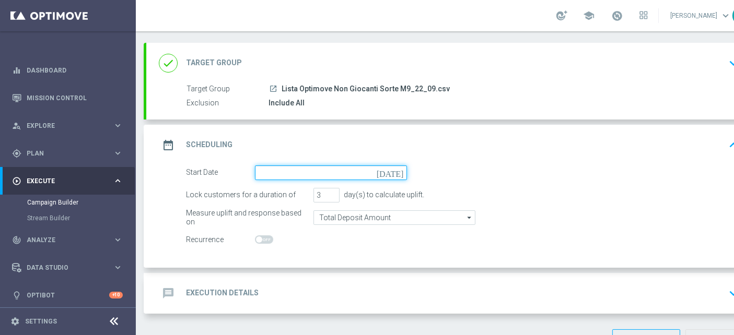
click at [291, 175] on input at bounding box center [331, 173] width 152 height 15
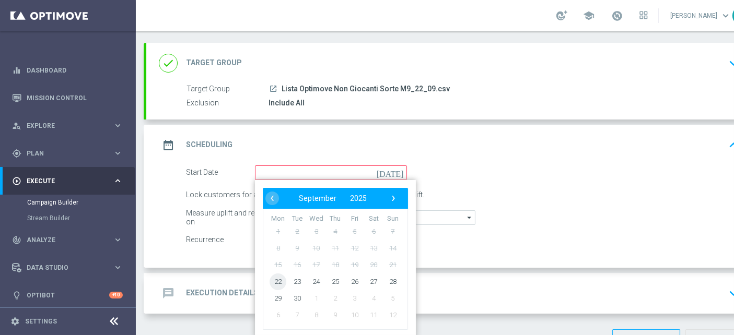
click at [278, 279] on span "22" at bounding box center [277, 281] width 17 height 17
type input "[DATE]"
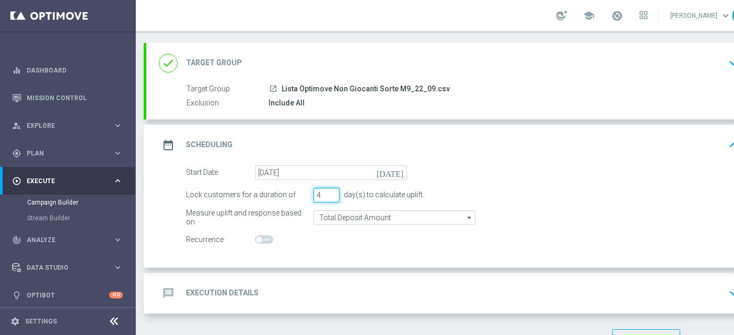
click at [333, 193] on input "4" at bounding box center [326, 195] width 26 height 15
type input "5"
click at [333, 193] on input "5" at bounding box center [326, 195] width 26 height 15
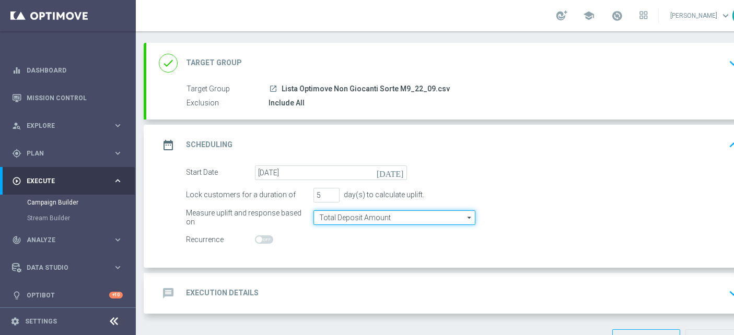
click at [336, 222] on input "Total Deposit Amount" at bounding box center [394, 217] width 162 height 15
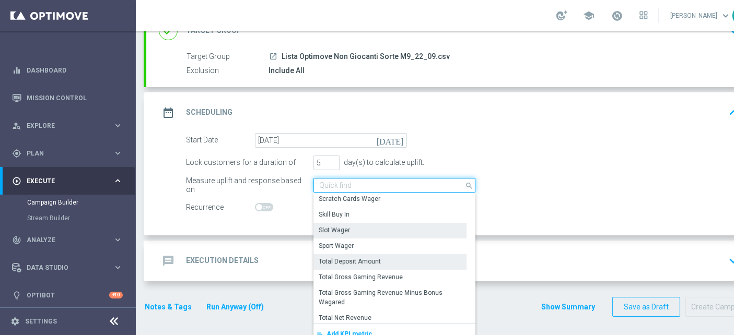
scroll to position [232, 0]
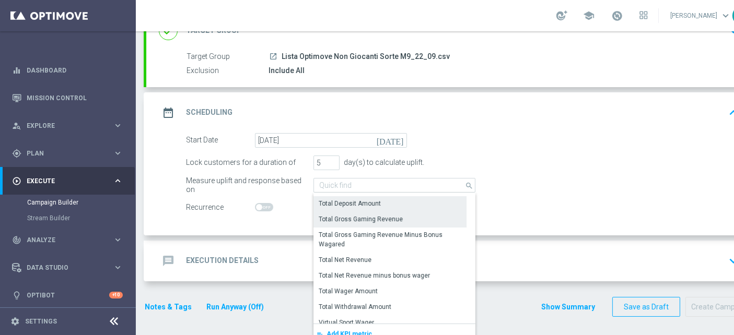
click at [374, 218] on div "Total Gross Gaming Revenue" at bounding box center [361, 219] width 84 height 9
type input "Total Gross Gaming Revenue"
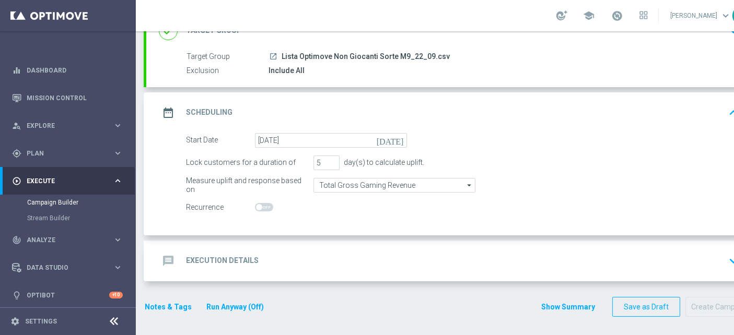
scroll to position [75, 0]
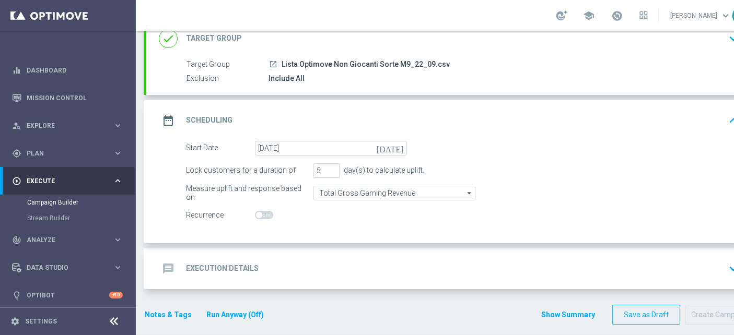
click at [577, 188] on div "Measure uplift and response based on Total Gross Gaming Revenue Total Gross Gam…" at bounding box center [462, 193] width 568 height 15
click at [159, 260] on icon "message" at bounding box center [168, 269] width 19 height 19
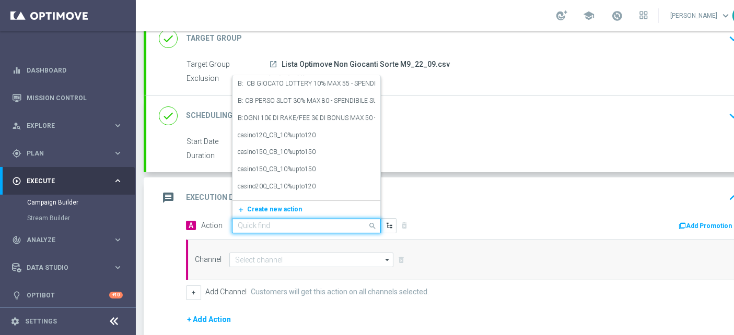
click at [274, 222] on input "text" at bounding box center [296, 226] width 116 height 9
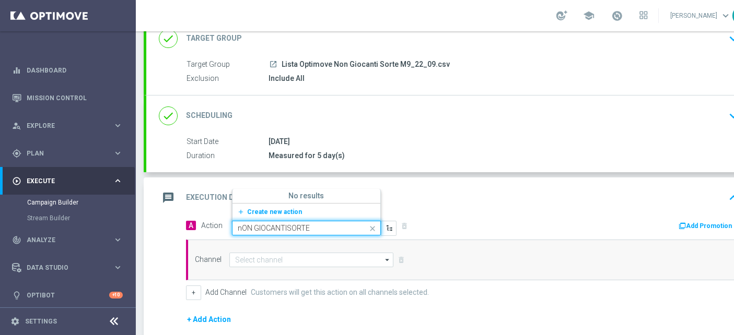
click at [287, 224] on input "nON GIOCANTISORTE" at bounding box center [296, 228] width 116 height 9
type input "nON GIOCANTI SORTE"
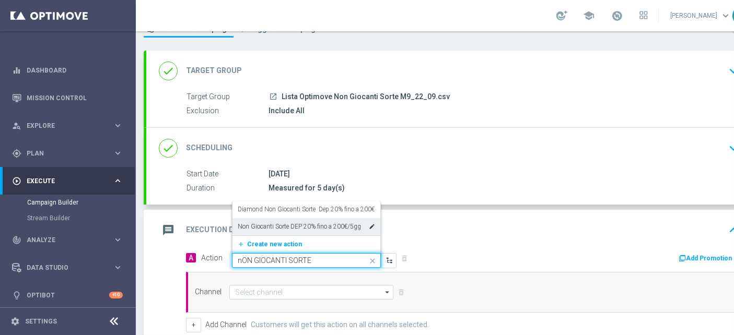
scroll to position [17, 0]
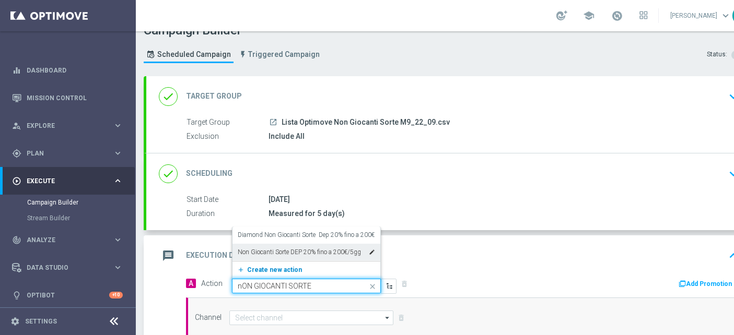
click at [279, 266] on span "Create new action" at bounding box center [274, 269] width 55 height 7
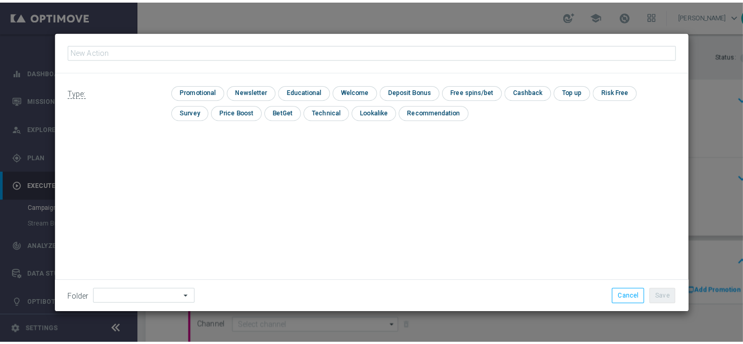
scroll to position [0, 0]
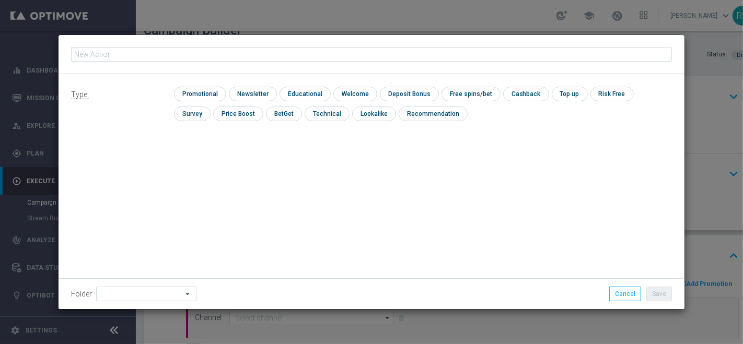
click at [161, 52] on input "text" at bounding box center [371, 54] width 601 height 15
type input "Non Giocanti Star Sorte Free + Depo"
click at [204, 91] on input "checkbox" at bounding box center [199, 94] width 50 height 14
checkbox input "true"
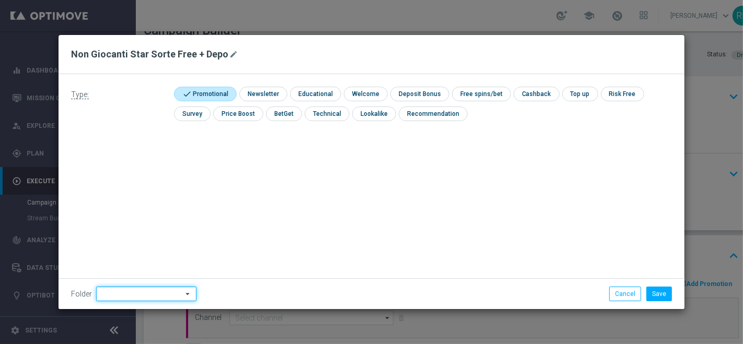
click at [135, 287] on input at bounding box center [146, 294] width 100 height 15
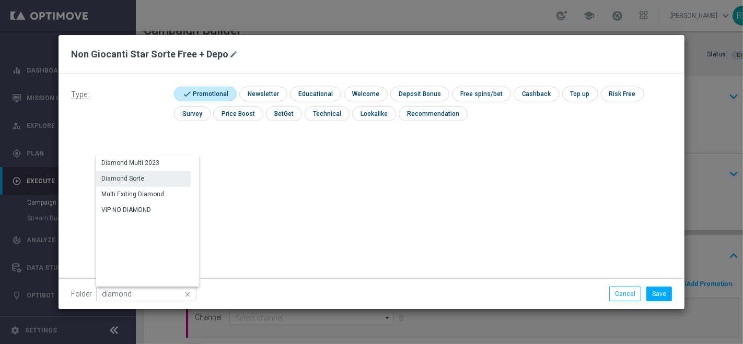
click at [142, 175] on div "Diamond Sorte" at bounding box center [122, 178] width 43 height 9
type input "Diamond Sorte"
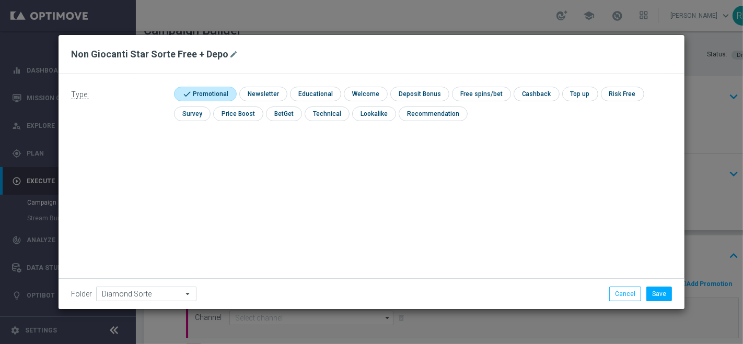
click at [289, 197] on div "Type: check Promotional check Newsletter check Educational check Welcome check …" at bounding box center [371, 191] width 626 height 235
click at [664, 295] on button "Save" at bounding box center [659, 294] width 26 height 15
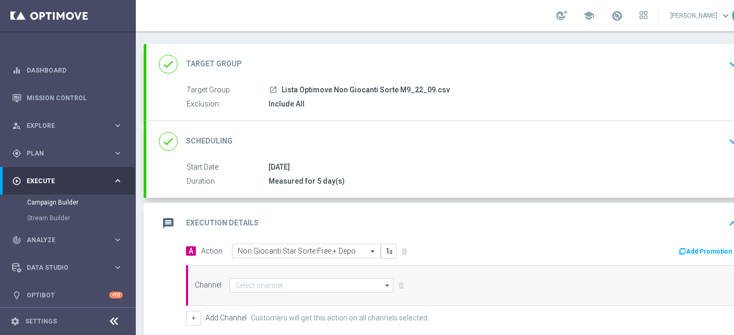
scroll to position [133, 0]
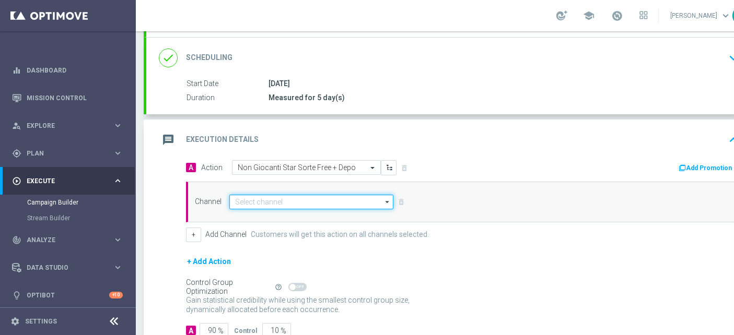
click at [267, 203] on input at bounding box center [311, 202] width 164 height 15
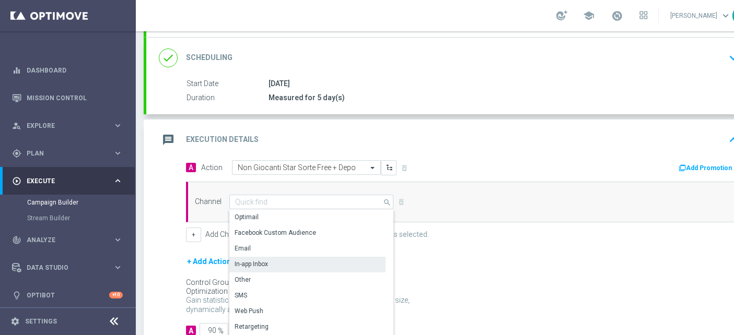
click at [280, 260] on div "In-app Inbox" at bounding box center [307, 264] width 156 height 15
type input "In-app Inbox"
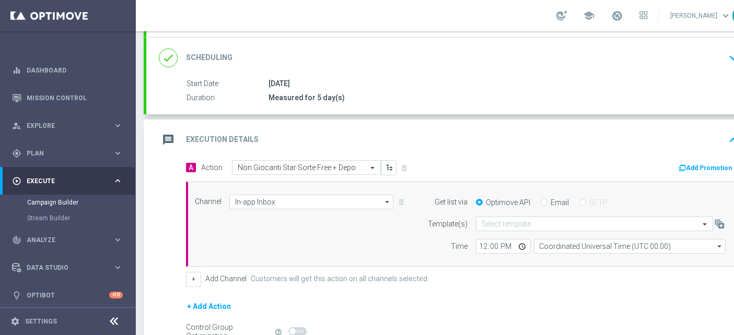
click at [541, 200] on input "Email" at bounding box center [544, 203] width 7 height 7
radio input "true"
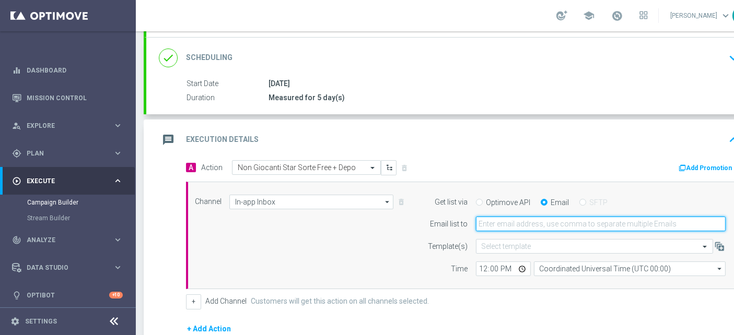
click at [508, 221] on input "email" at bounding box center [601, 224] width 250 height 15
type input "rossana.deangelis@sisal.it"
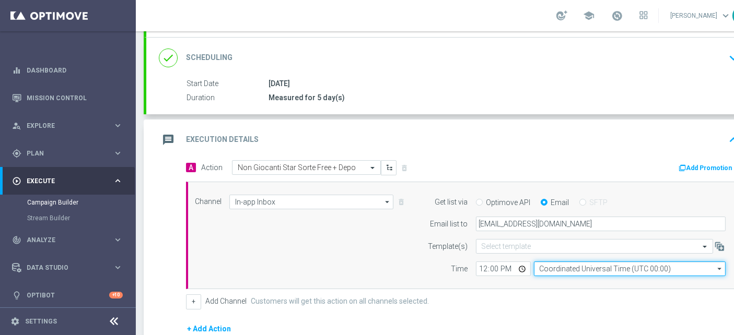
click at [579, 267] on input "Coordinated Universal Time (UTC 00:00)" at bounding box center [630, 269] width 192 height 15
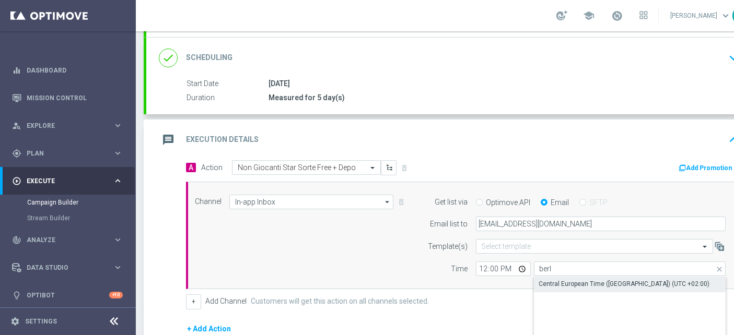
click at [584, 281] on div "Central European Time (Berlin) (UTC +02:00)" at bounding box center [624, 283] width 171 height 9
type input "Central European Time (Berlin) (UTC +02:00)"
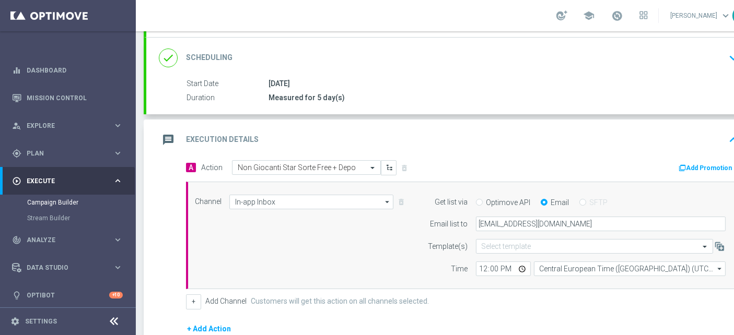
click at [325, 236] on div "Channel In-app Inbox In-app Inbox arrow_drop_down Drag here to set row groups D…" at bounding box center [460, 236] width 546 height 82
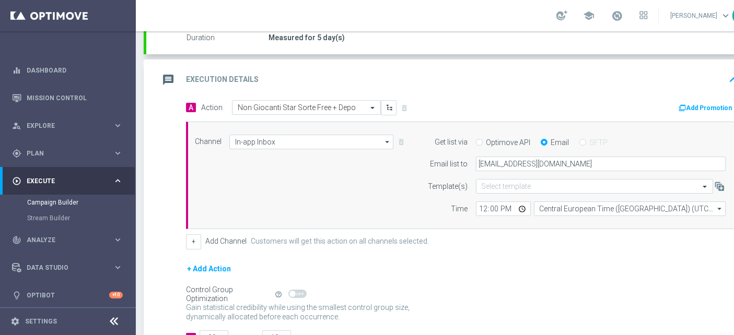
scroll to position [249, 0]
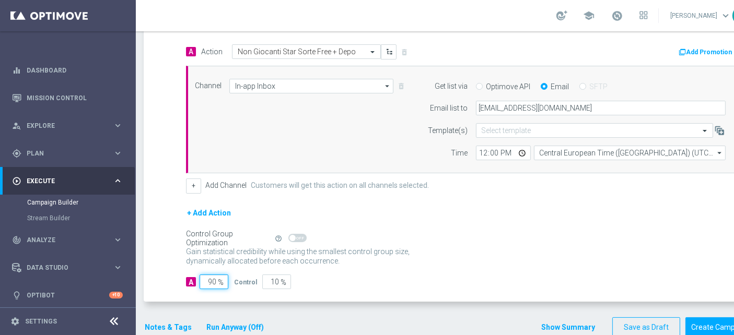
click at [207, 281] on input "90" at bounding box center [213, 282] width 29 height 15
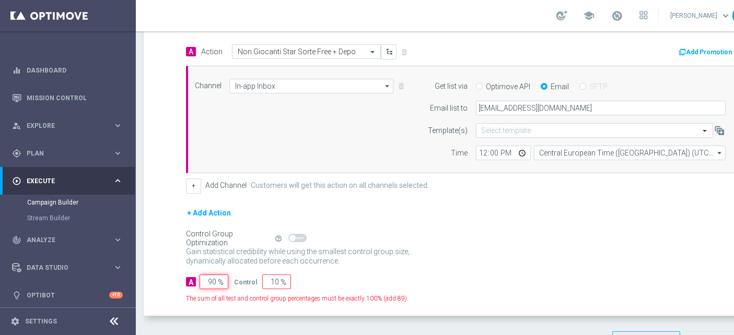
type input "1"
type input "99"
type input "10"
type input "90"
type input "100"
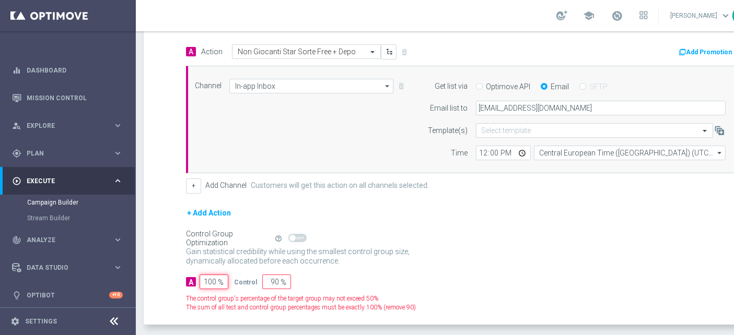
type input "0"
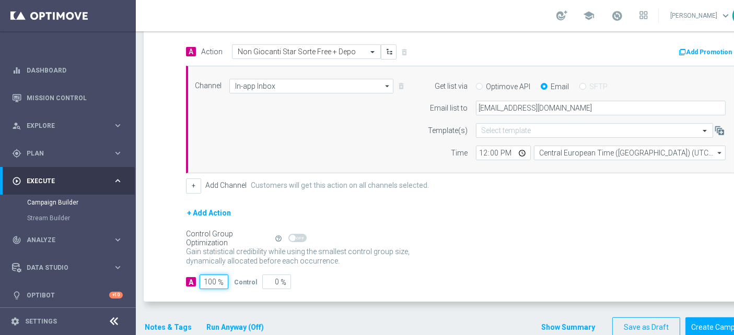
type input "100"
click at [437, 275] on div "A 100 % Control 0 %" at bounding box center [462, 282] width 553 height 15
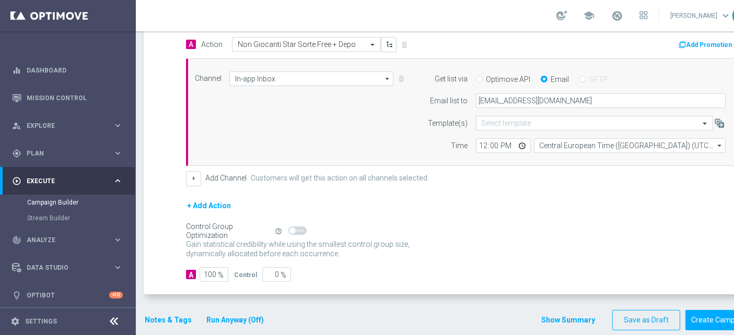
scroll to position [261, 0]
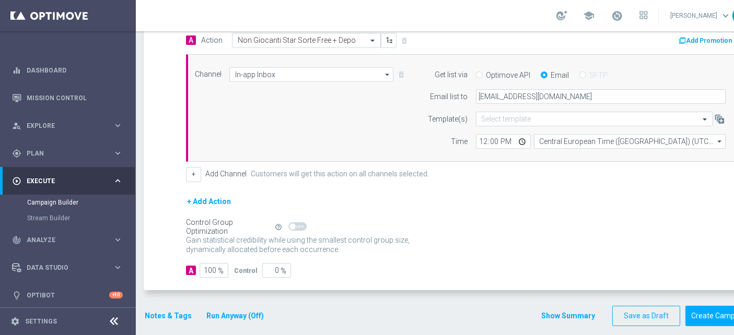
click at [178, 310] on button "Notes & Tags" at bounding box center [168, 316] width 49 height 13
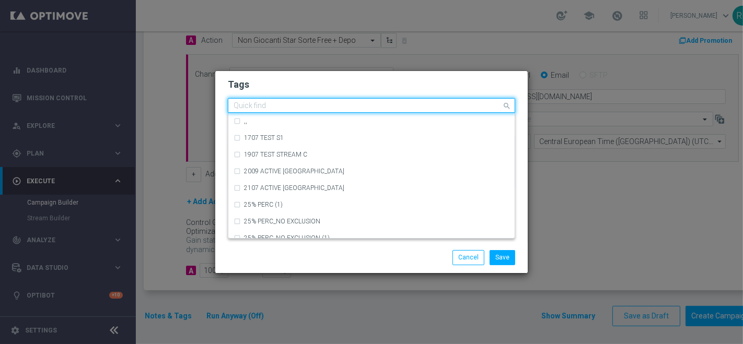
click at [292, 98] on div "Quick find" at bounding box center [371, 105] width 287 height 15
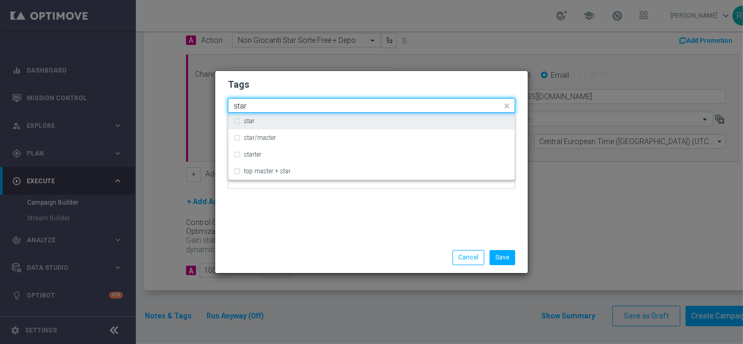
click at [287, 120] on div "star" at bounding box center [376, 121] width 265 height 6
type input "star"
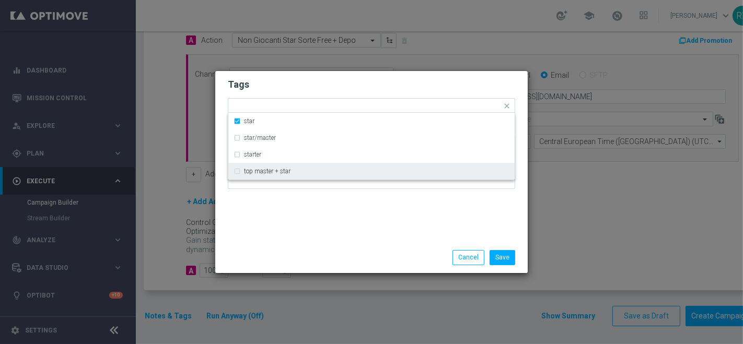
click at [300, 233] on div "Tags Quick find × star star star/master starter top master + star Notes" at bounding box center [371, 156] width 312 height 171
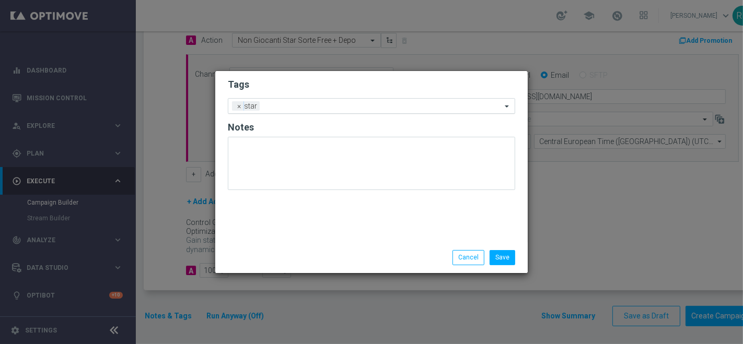
click at [321, 103] on input "text" at bounding box center [383, 106] width 238 height 9
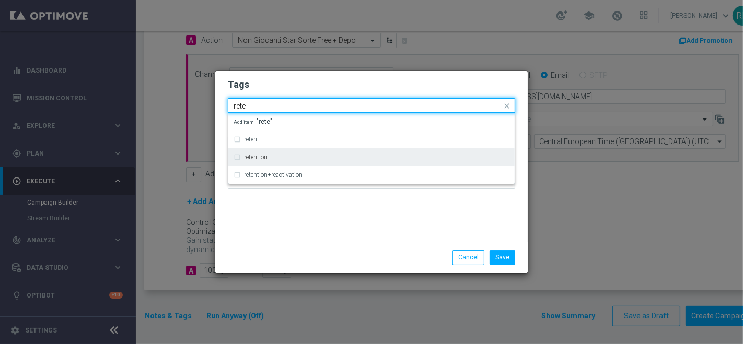
click at [295, 156] on div "retention" at bounding box center [376, 157] width 265 height 6
type input "rete"
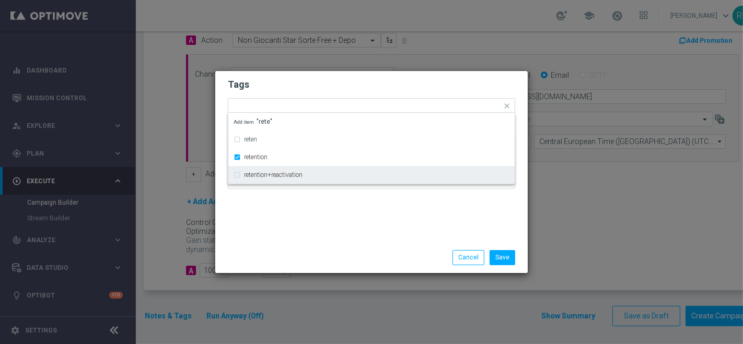
click at [301, 229] on div "Tags Quick find × star × retention reten retention retention+reactivation Add i…" at bounding box center [371, 156] width 312 height 171
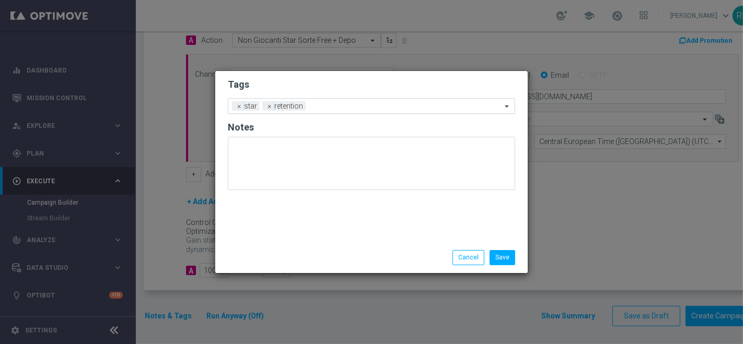
click at [344, 106] on input "text" at bounding box center [406, 106] width 192 height 9
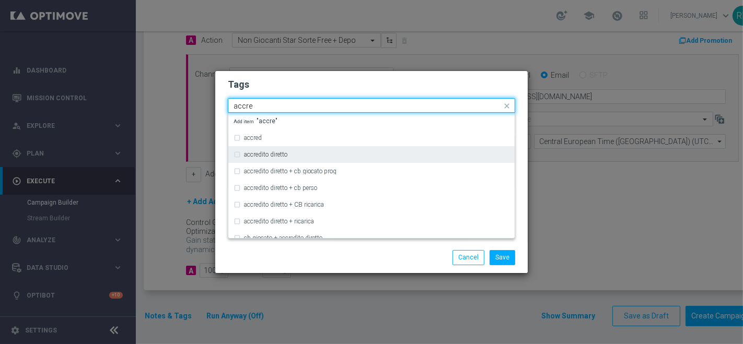
click at [280, 159] on div "accredito diretto" at bounding box center [371, 154] width 276 height 17
type input "accre"
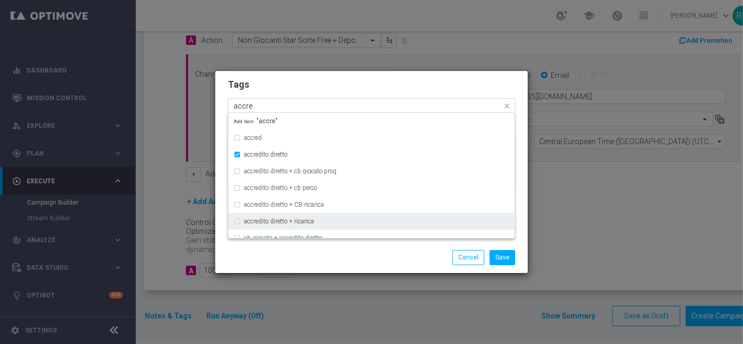
click at [238, 220] on div "accredito diretto + ricarica" at bounding box center [371, 221] width 276 height 17
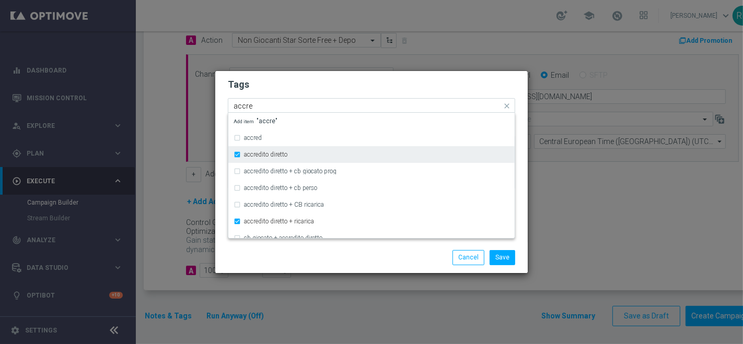
click at [239, 154] on div "accredito diretto" at bounding box center [371, 154] width 276 height 17
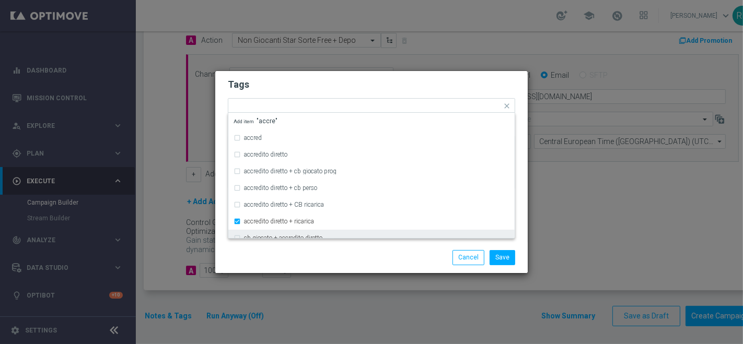
click at [386, 256] on div "Save Cancel" at bounding box center [422, 257] width 202 height 15
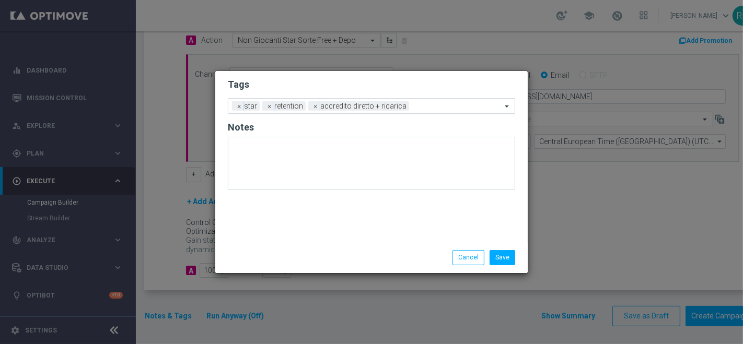
click at [436, 105] on input "text" at bounding box center [457, 106] width 88 height 9
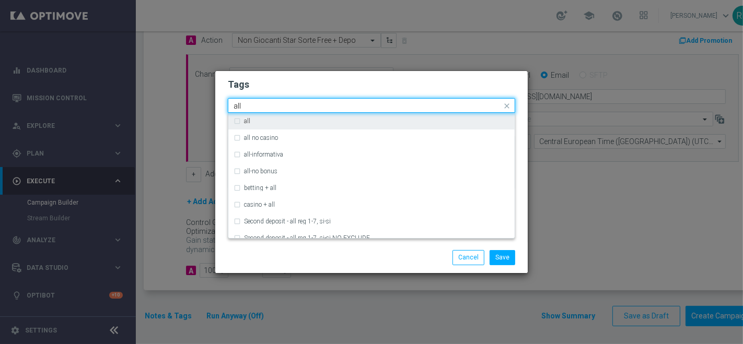
click at [373, 125] on div "all" at bounding box center [371, 121] width 276 height 17
type input "all"
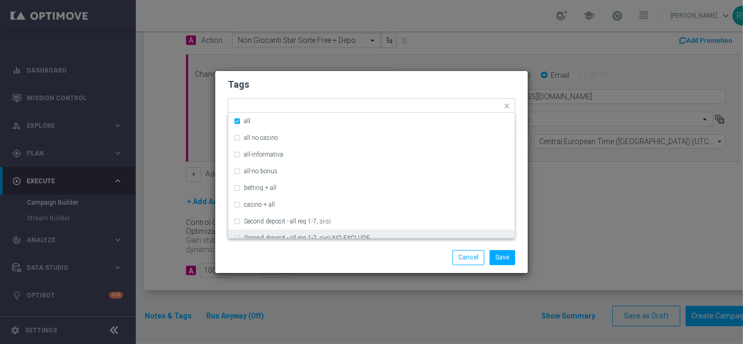
click at [346, 261] on div "Save Cancel" at bounding box center [422, 257] width 202 height 15
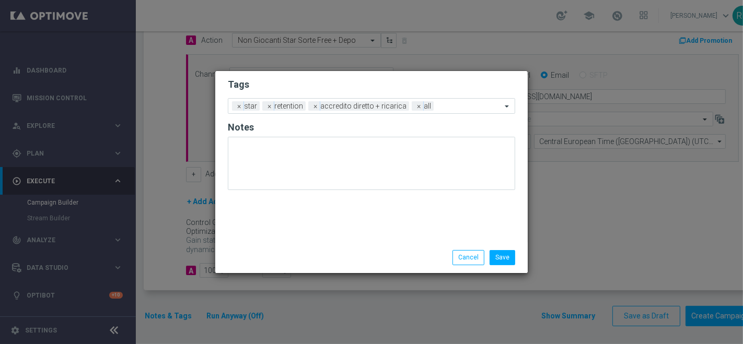
click at [331, 230] on div "Tags Add a new tag × star × retention × accredito diretto + ricarica × all Notes" at bounding box center [371, 156] width 312 height 171
click at [439, 107] on input "text" at bounding box center [470, 106] width 64 height 9
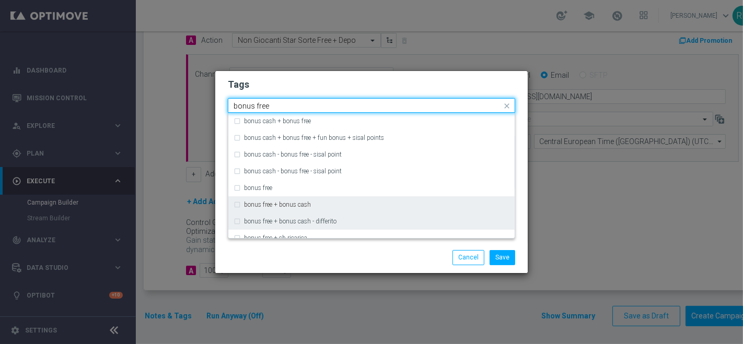
drag, startPoint x: 298, startPoint y: 205, endPoint x: 298, endPoint y: 216, distance: 11.0
click at [299, 204] on label "bonus free + bonus cash" at bounding box center [277, 205] width 67 height 6
type input "bonus free"
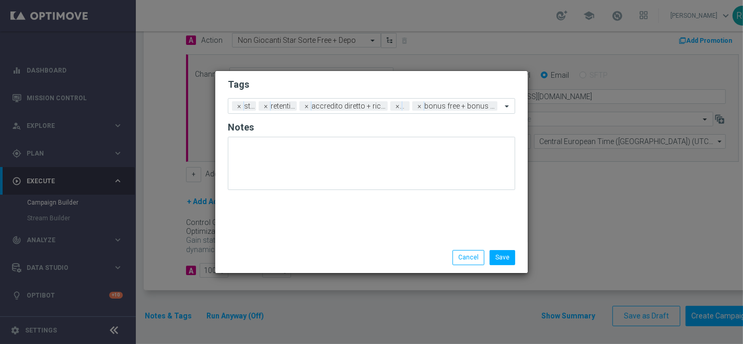
click at [292, 256] on div "Save Cancel" at bounding box center [371, 257] width 303 height 15
click at [505, 257] on button "Save" at bounding box center [502, 257] width 26 height 15
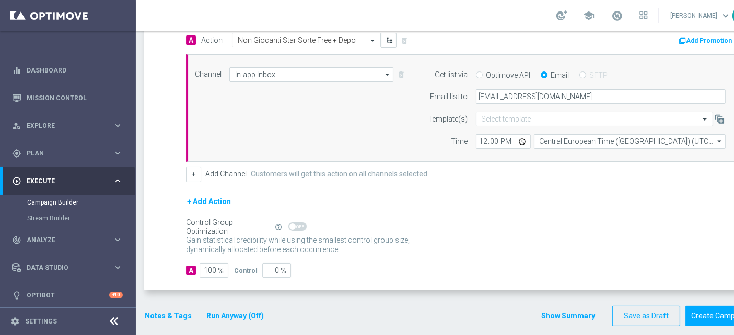
click at [517, 233] on div "Gain statistical credibility while using the smallest control group size, dynam…" at bounding box center [462, 245] width 553 height 25
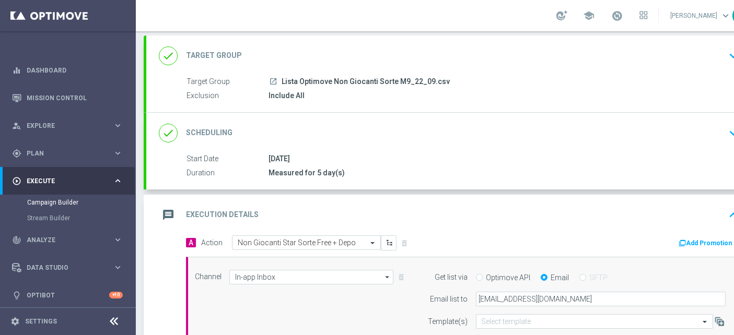
scroll to position [116, 0]
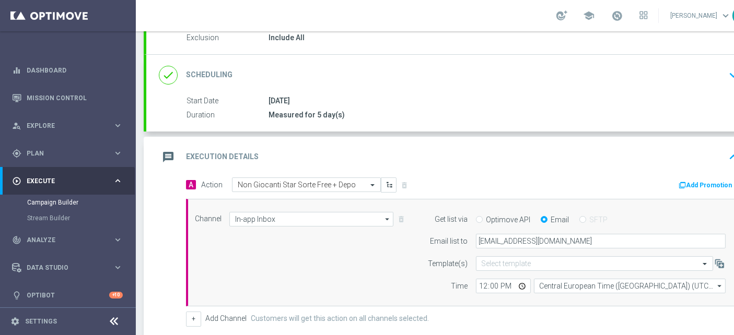
click at [160, 151] on icon "message" at bounding box center [168, 157] width 19 height 19
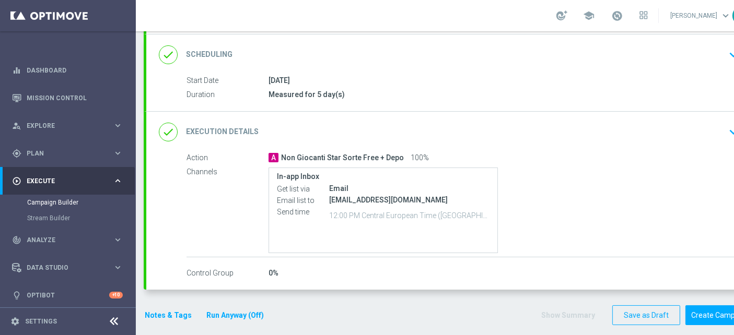
scroll to position [9, 0]
click at [172, 309] on button "Notes & Tags" at bounding box center [168, 315] width 49 height 13
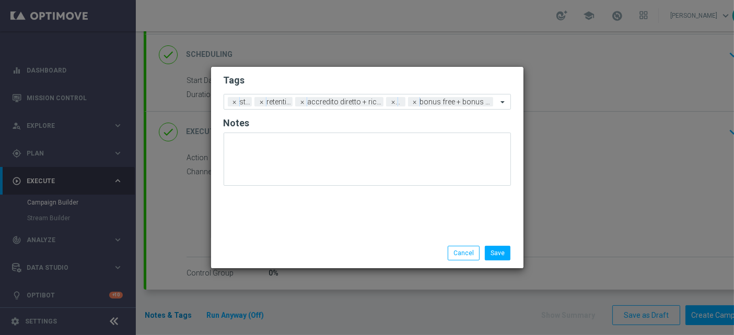
scroll to position [0, 0]
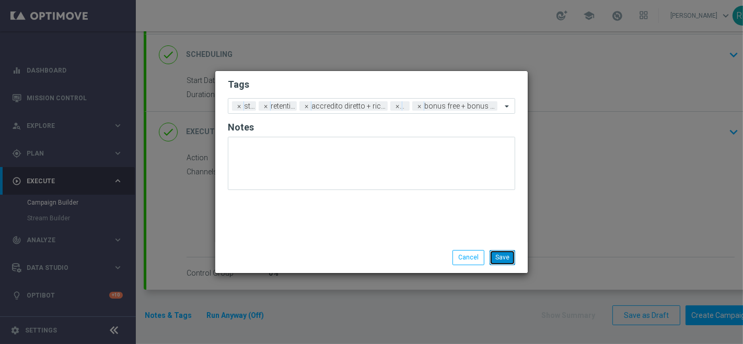
click at [506, 260] on button "Save" at bounding box center [502, 257] width 26 height 15
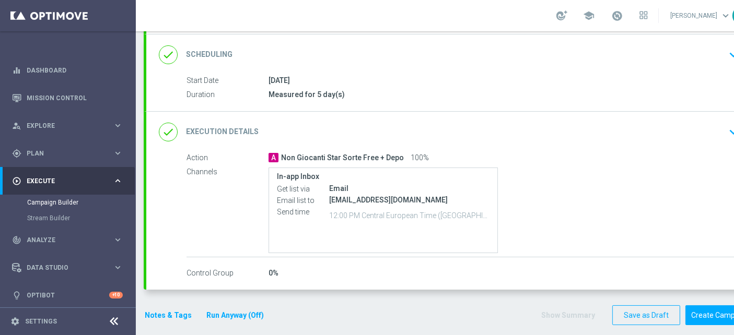
scroll to position [9, 0]
click at [714, 309] on button "Create Campaign" at bounding box center [719, 316] width 69 height 20
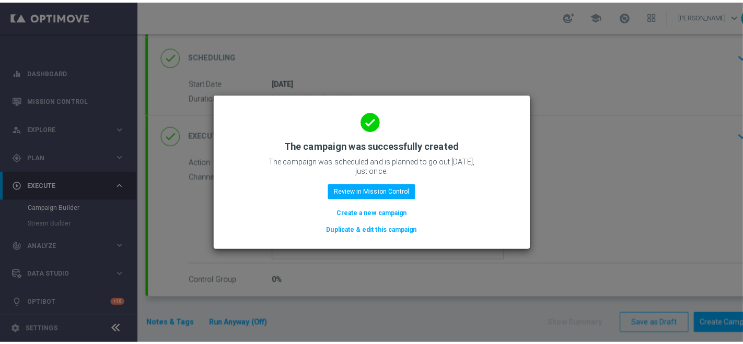
scroll to position [0, 0]
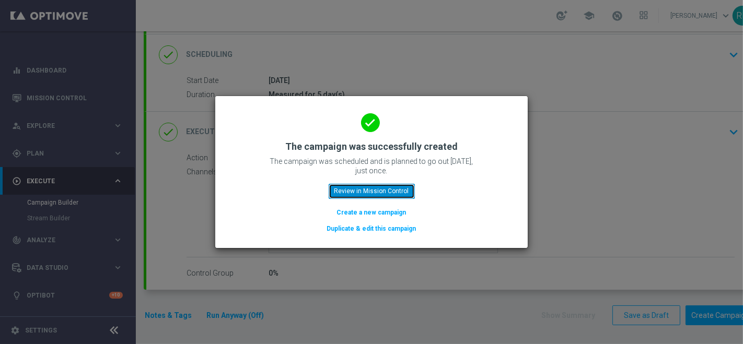
click at [364, 193] on button "Review in Mission Control" at bounding box center [371, 191] width 86 height 15
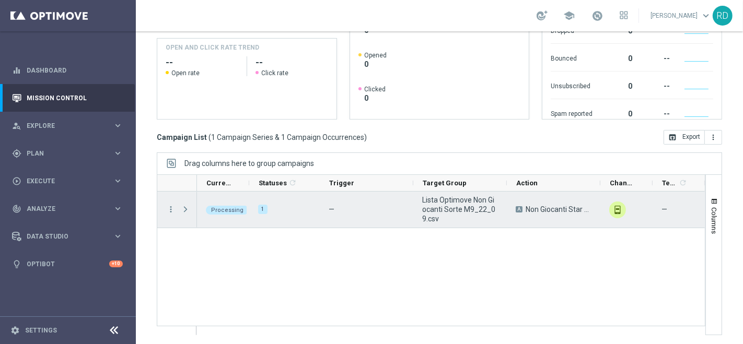
scroll to position [198, 0]
click at [181, 208] on span "Press SPACE to select this row." at bounding box center [185, 209] width 9 height 8
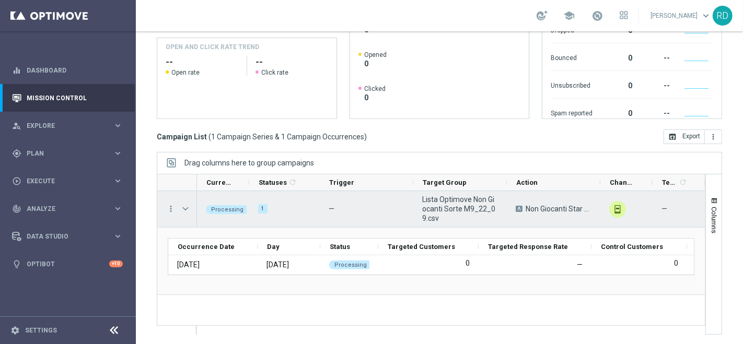
click at [181, 208] on span "Press SPACE to select this row." at bounding box center [185, 209] width 9 height 8
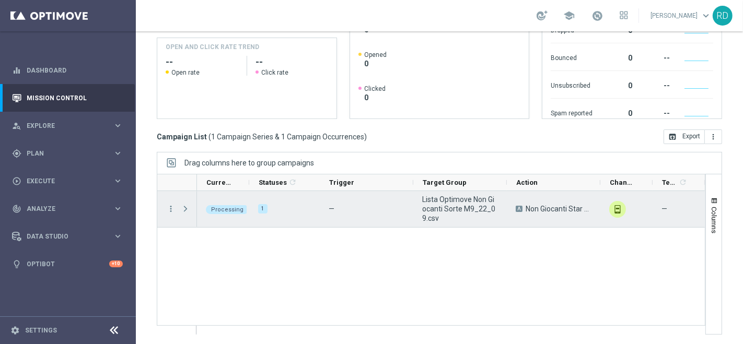
click at [184, 206] on span "Press SPACE to select this row." at bounding box center [185, 209] width 9 height 8
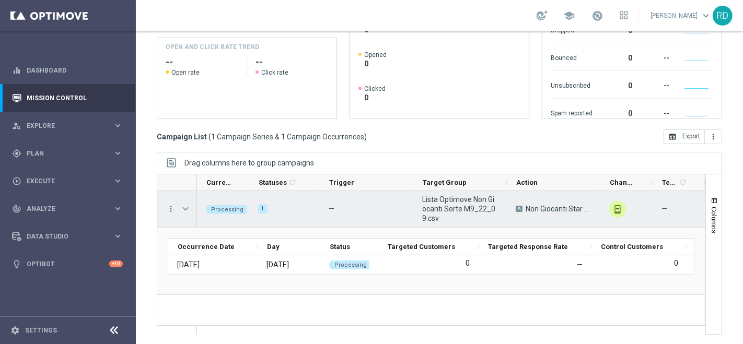
click at [184, 206] on span "Press SPACE to select this row." at bounding box center [185, 209] width 9 height 8
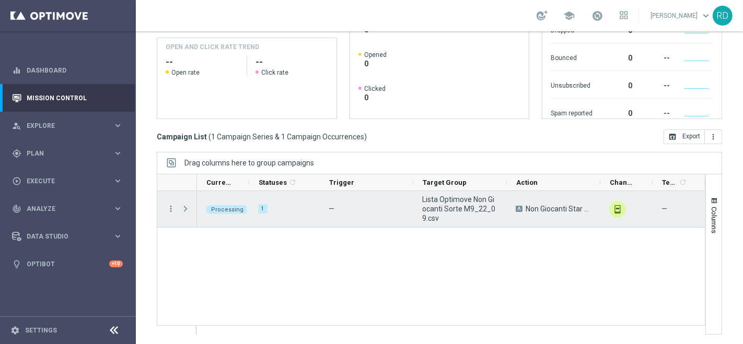
click at [184, 205] on span "Press SPACE to select this row." at bounding box center [185, 209] width 9 height 8
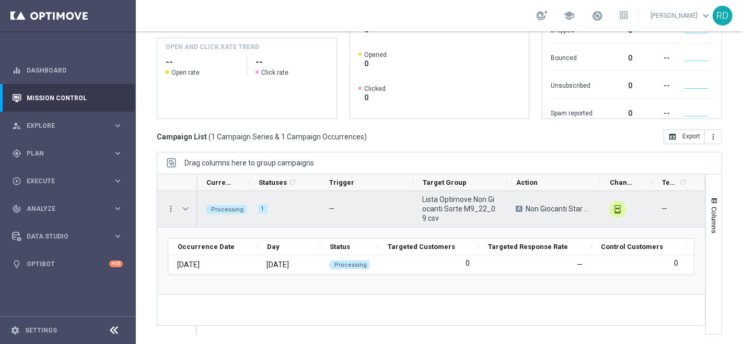
click at [184, 205] on span "Press SPACE to select this row." at bounding box center [185, 209] width 9 height 8
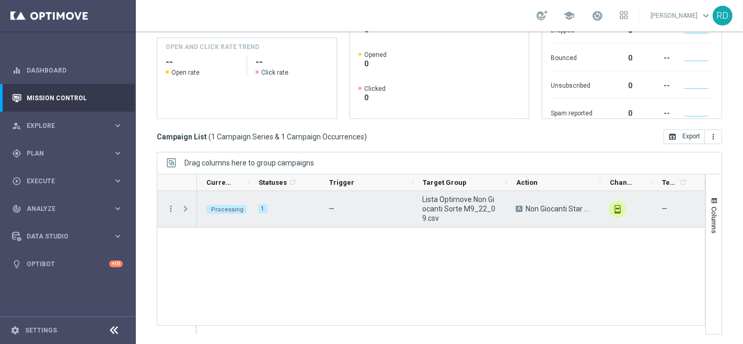
click at [184, 205] on span "Press SPACE to select this row." at bounding box center [185, 209] width 9 height 8
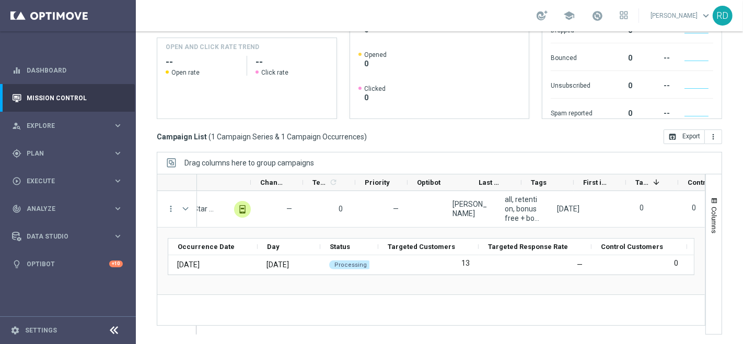
scroll to position [0, 0]
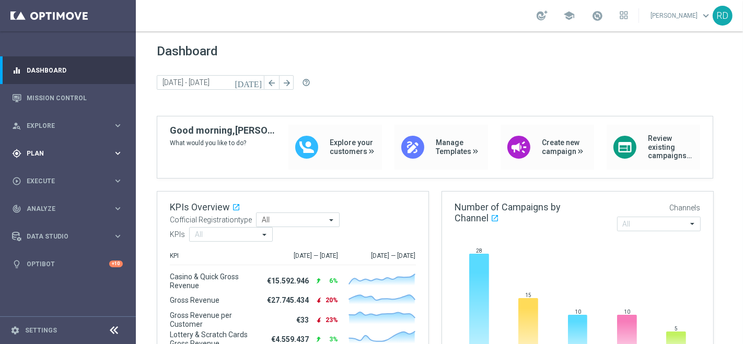
click at [40, 154] on span "Plan" at bounding box center [70, 153] width 86 height 6
click at [45, 205] on span "Templates" at bounding box center [65, 206] width 75 height 6
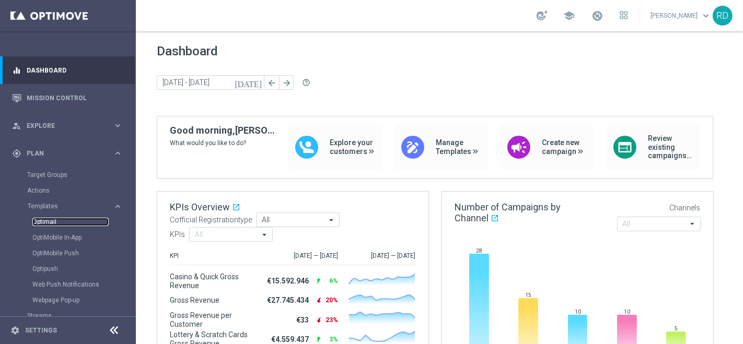
click at [47, 219] on link "Optimail" at bounding box center [70, 222] width 76 height 8
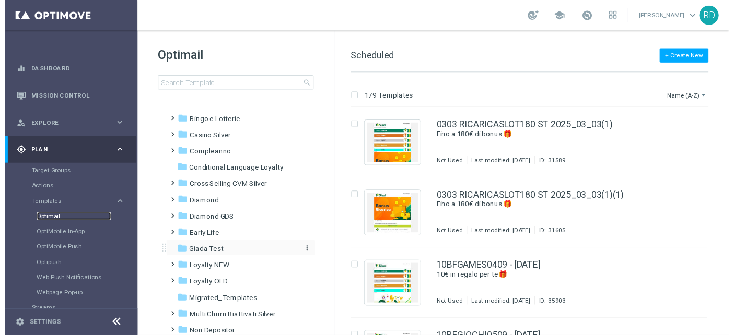
scroll to position [58, 0]
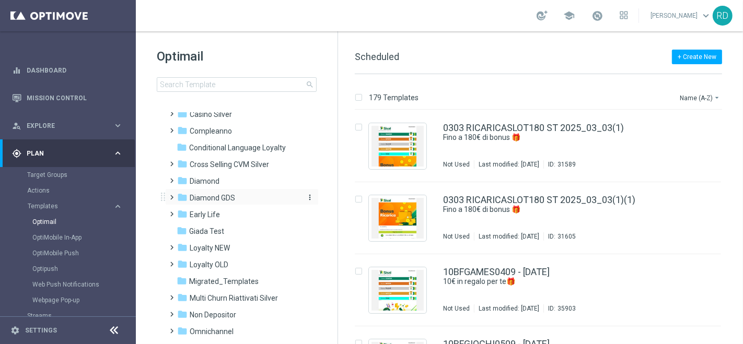
click at [182, 198] on icon "folder" at bounding box center [182, 197] width 10 height 10
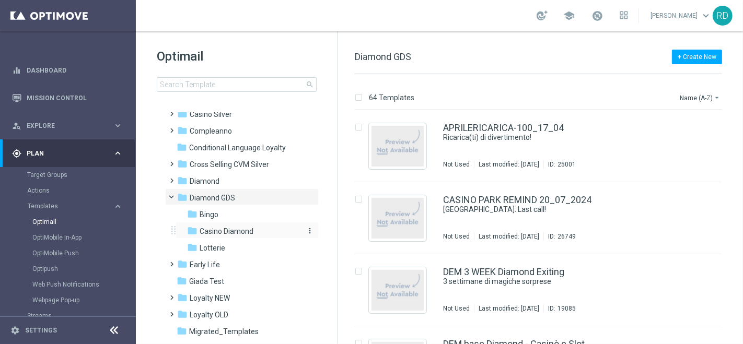
click at [219, 229] on span "Casino Diamond" at bounding box center [226, 231] width 54 height 9
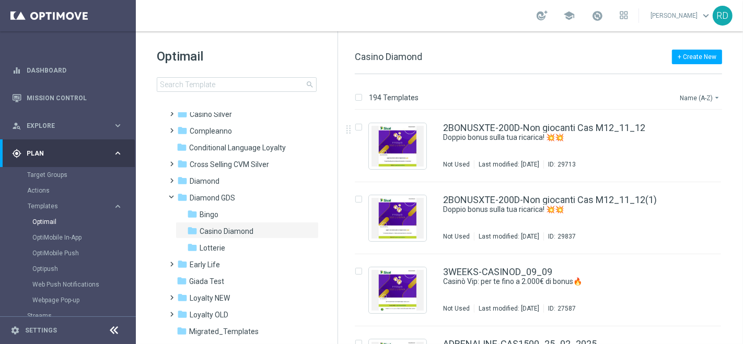
click at [706, 96] on button "Name (A-Z) arrow_drop_down" at bounding box center [699, 97] width 43 height 13
click at [686, 142] on span "Date Modified (Newest)" at bounding box center [682, 143] width 70 height 7
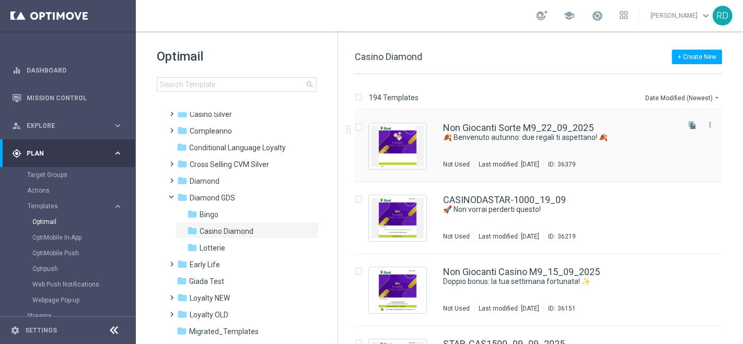
click at [476, 142] on div "Non Giocanti Sorte M9_22_09_2025 🍂 Benvenuto autunno: due regali ti aspettano! …" at bounding box center [560, 145] width 234 height 45
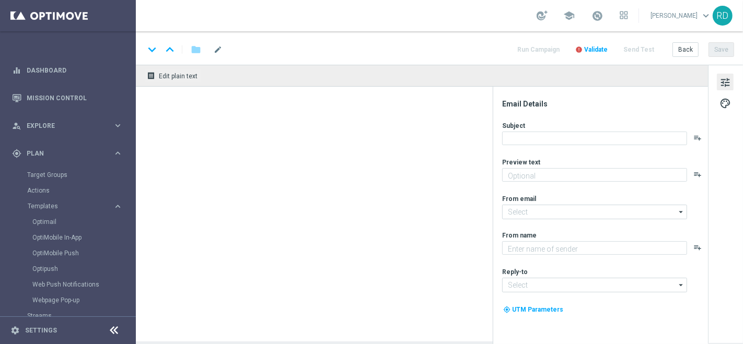
type textarea "Per te doppio divertimento, doppia sorpresa! 🤩"
type input "giochi@comunicazioni.sisal.it"
type textarea "Sisal Vip"
type input "teamvip@sisal.it"
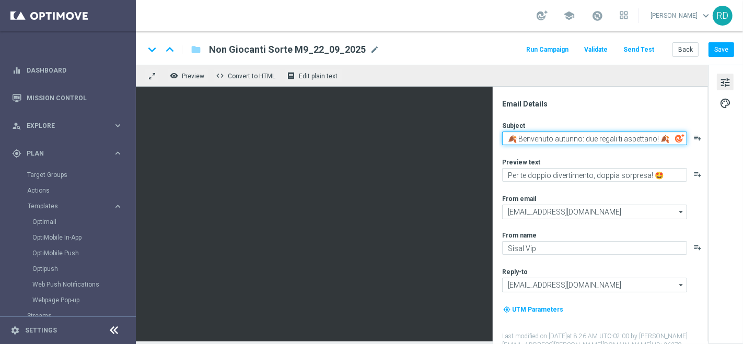
click at [559, 141] on textarea "🍂 Benvenuto autunno: due regali ti aspettano! 🍂" at bounding box center [594, 139] width 185 height 14
type textarea "🍂 Benvenuto Autunno: due regali ti aspettano! 🍂"
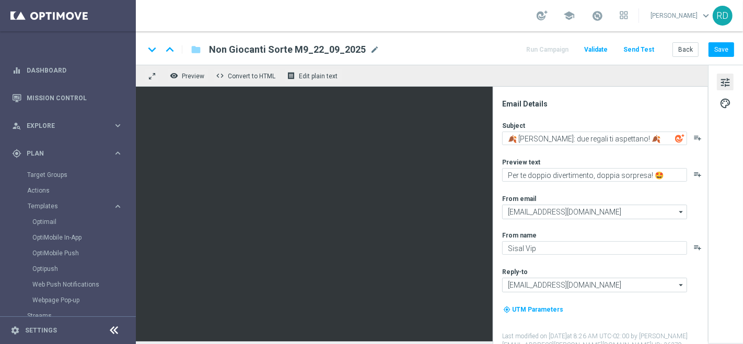
click at [639, 154] on div "Subject 🍂 Benvenuto Autunno: due regali ti aspettano! 🍂 playlist_add Preview te…" at bounding box center [604, 235] width 205 height 229
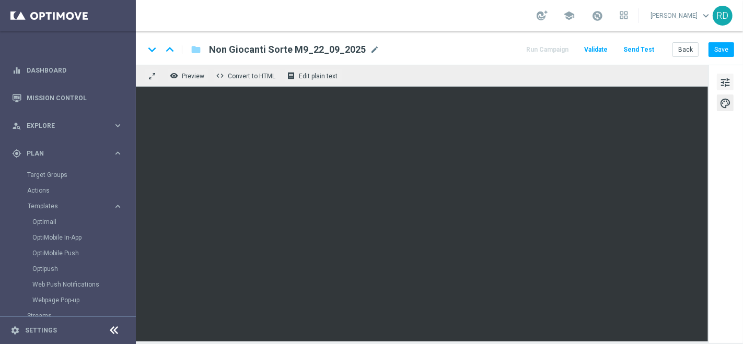
click at [725, 79] on span "tune" at bounding box center [724, 83] width 11 height 14
click at [723, 47] on button "Save" at bounding box center [721, 49] width 26 height 15
click at [730, 82] on span "tune" at bounding box center [724, 83] width 11 height 14
click at [730, 48] on button "Save" at bounding box center [721, 49] width 26 height 15
click at [646, 50] on button "Send Test" at bounding box center [638, 50] width 34 height 14
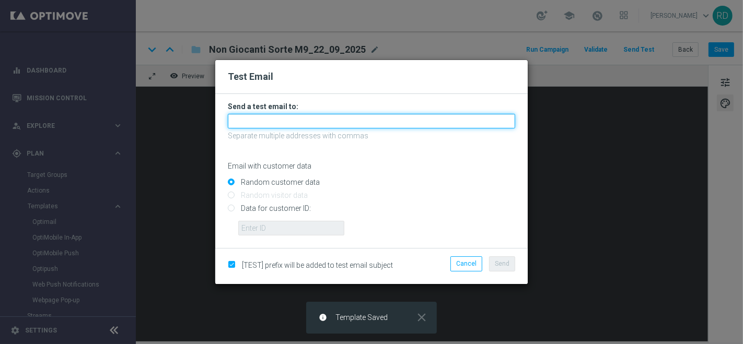
click at [307, 125] on input "text" at bounding box center [371, 121] width 287 height 15
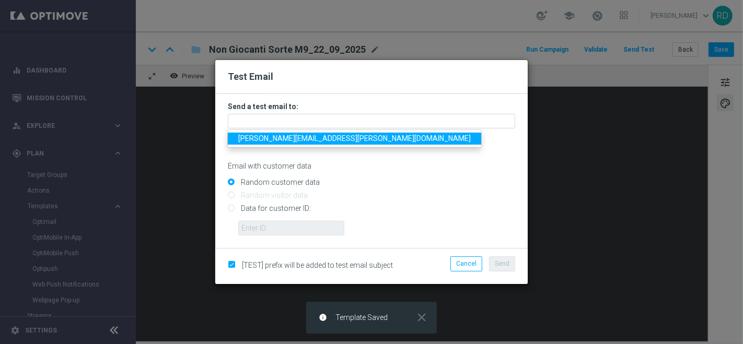
click at [297, 139] on span "rossana.deangelis@sisal.it" at bounding box center [354, 138] width 232 height 8
type input "rossana.deangelis@sisal.it"
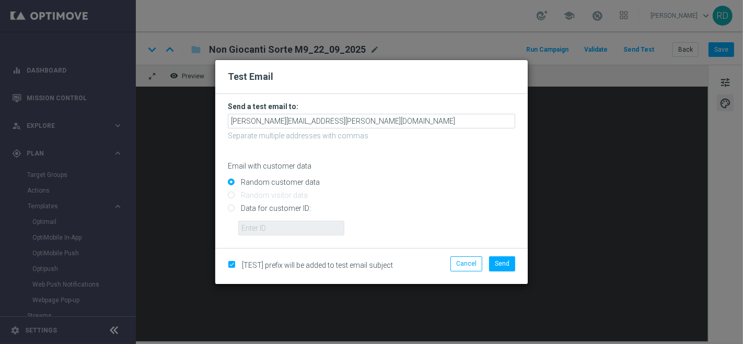
click at [412, 172] on form "Send a test email to: rossana.deangelis@sisal.it Separate multiple addresses wi…" at bounding box center [371, 169] width 287 height 134
drag, startPoint x: 501, startPoint y: 262, endPoint x: 496, endPoint y: 258, distance: 6.0
click at [498, 260] on span "Send" at bounding box center [502, 263] width 15 height 7
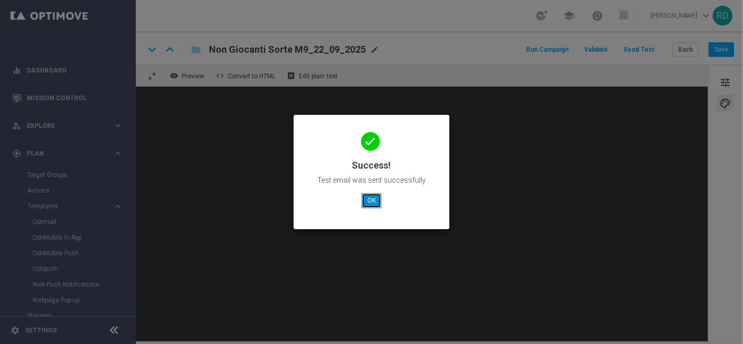
click at [371, 196] on button "OK" at bounding box center [371, 200] width 20 height 15
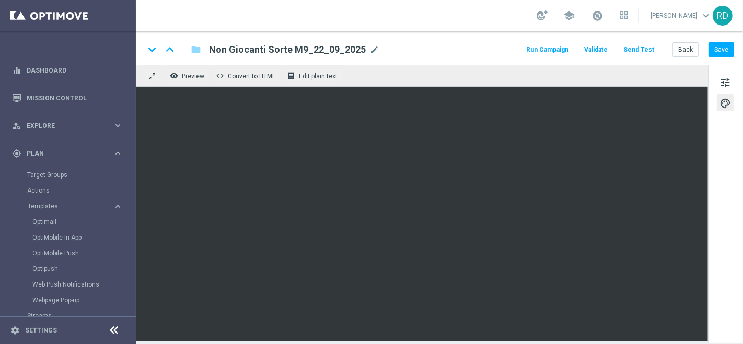
click at [550, 50] on button "Run Campaign" at bounding box center [546, 50] width 45 height 14
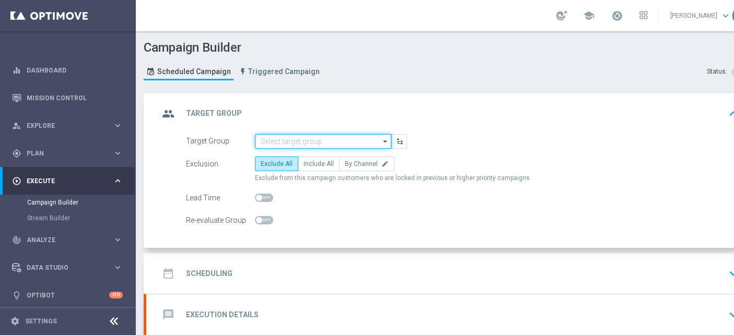
click at [302, 134] on input at bounding box center [323, 141] width 136 height 15
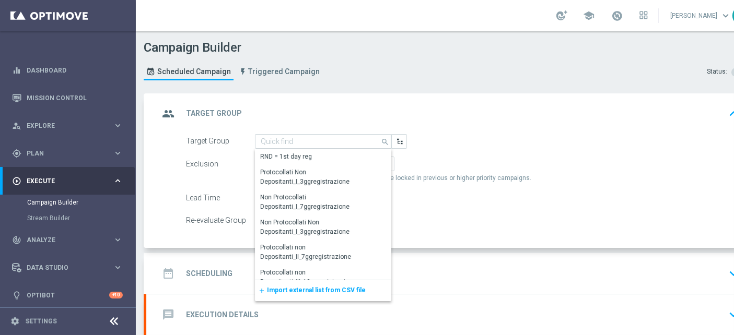
click at [268, 287] on span "Import external list from CSV file" at bounding box center [316, 290] width 99 height 7
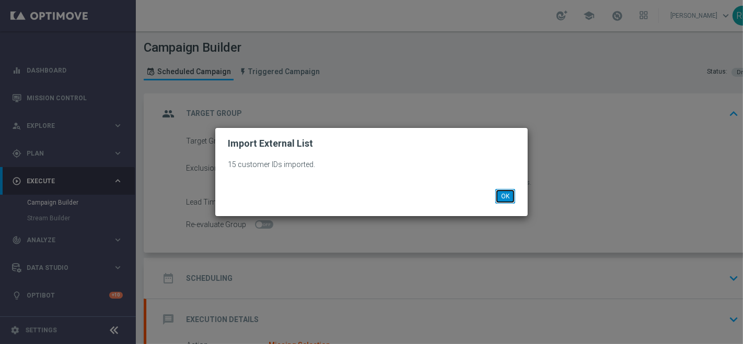
click at [509, 197] on button "OK" at bounding box center [505, 196] width 20 height 15
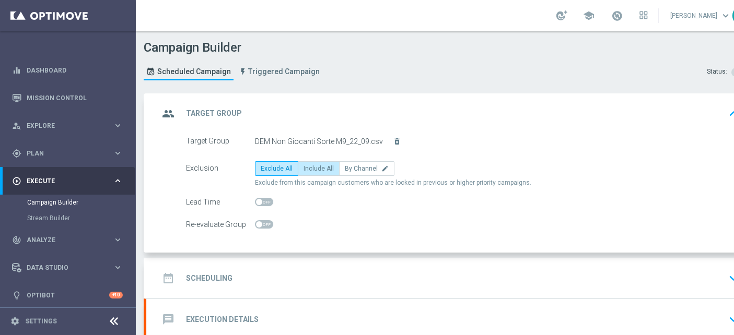
click at [319, 172] on label "Include All" at bounding box center [319, 168] width 42 height 15
click at [310, 172] on input "Include All" at bounding box center [306, 170] width 7 height 7
radio input "true"
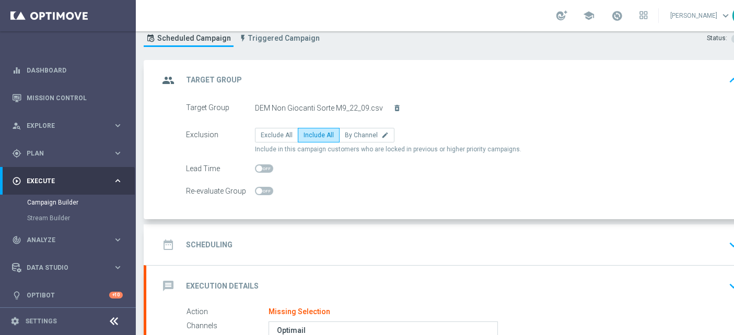
scroll to position [58, 0]
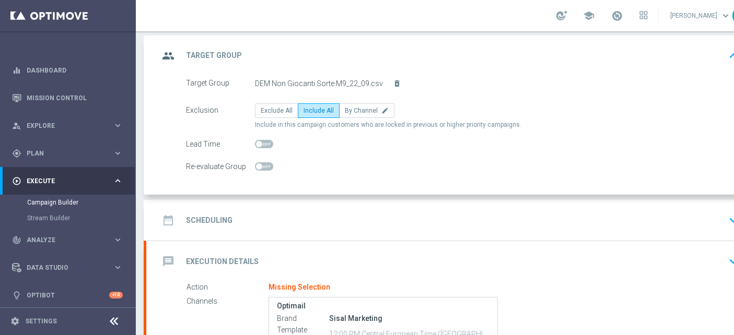
click at [197, 217] on h2 "Scheduling" at bounding box center [209, 221] width 46 height 10
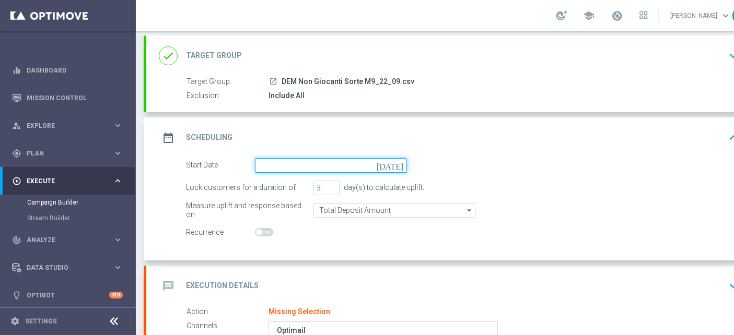
click at [277, 165] on input at bounding box center [331, 165] width 152 height 15
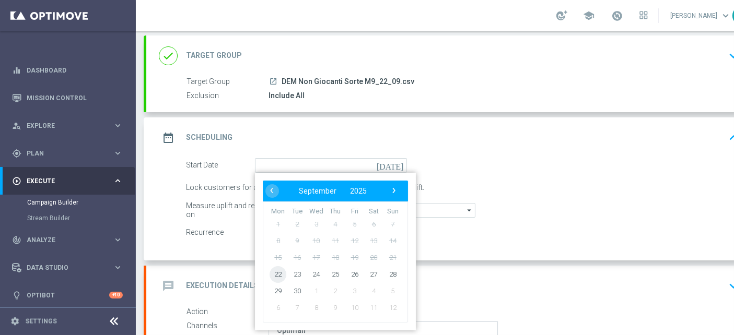
click at [279, 274] on span "22" at bounding box center [277, 274] width 17 height 17
type input "[DATE]"
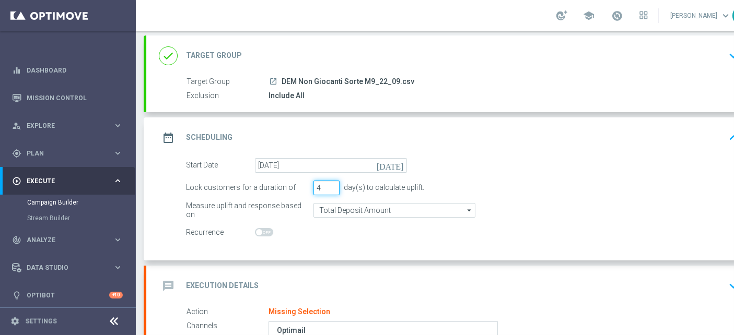
click at [334, 184] on input "4" at bounding box center [326, 188] width 26 height 15
type input "5"
click at [334, 184] on input "5" at bounding box center [326, 188] width 26 height 15
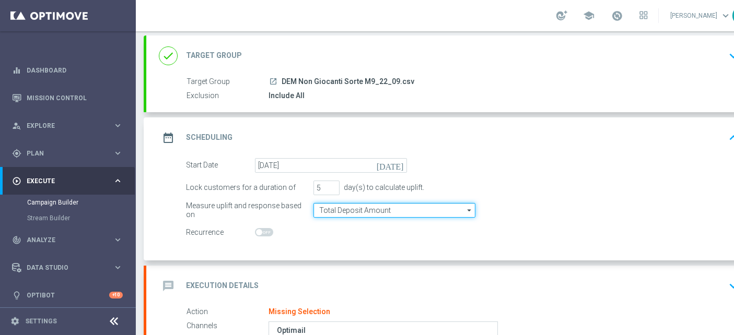
click at [323, 208] on input "Total Deposit Amount" at bounding box center [394, 210] width 162 height 15
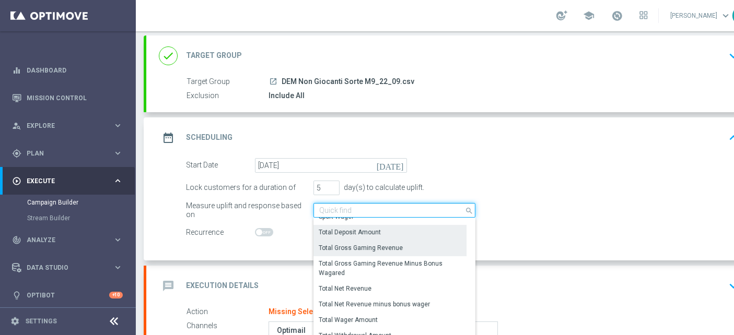
scroll to position [232, 0]
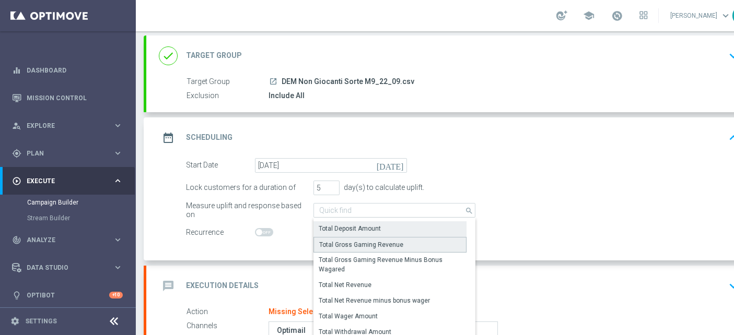
click at [359, 240] on div "Total Gross Gaming Revenue" at bounding box center [361, 244] width 84 height 9
type input "Total Gross Gaming Revenue"
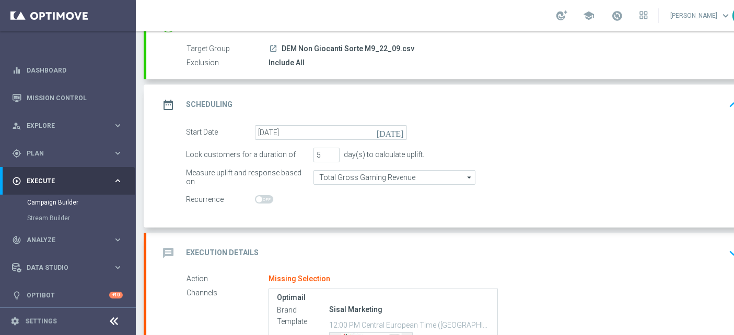
scroll to position [116, 0]
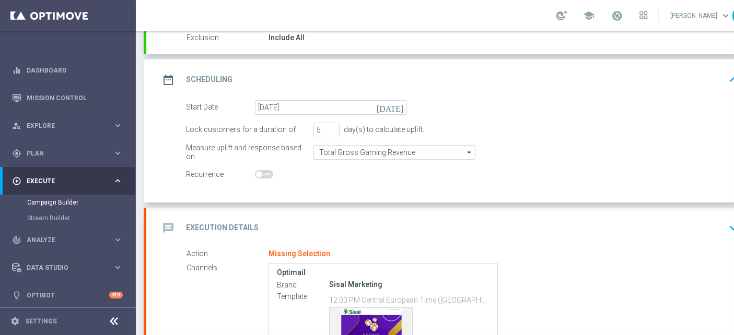
click at [199, 223] on h2 "Execution Details" at bounding box center [222, 228] width 73 height 10
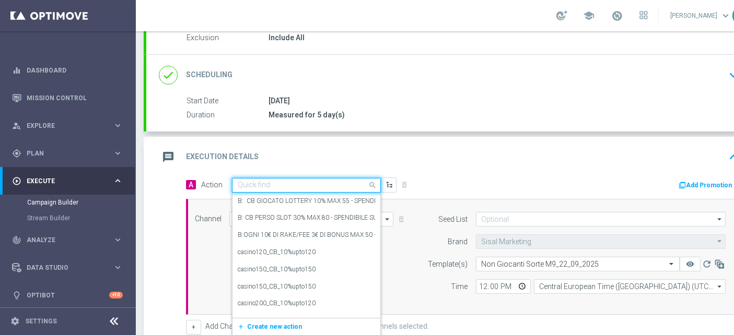
click at [251, 181] on input "text" at bounding box center [296, 185] width 116 height 9
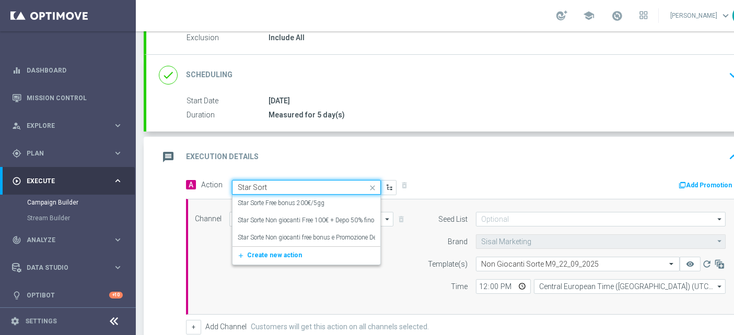
type input "Star Sorte"
click at [272, 233] on label "Star Sorte Non giocanti free bonus e Promozione Deposito 100% fino a 100€" at bounding box center [340, 237] width 204 height 9
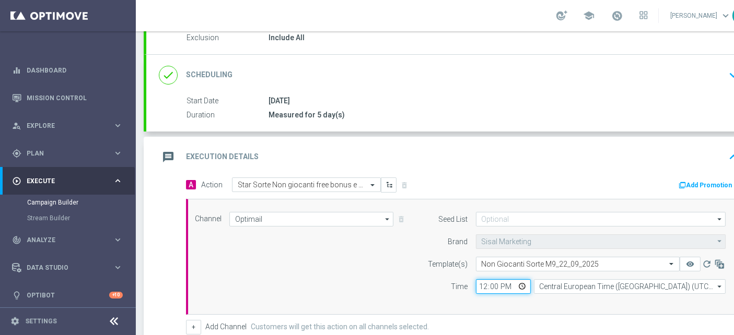
click at [482, 285] on input "12:00" at bounding box center [503, 286] width 55 height 15
type input "13:00"
click at [482, 302] on div "Channel Optimail Optimail arrow_drop_down Drag here to set row groups Drag here…" at bounding box center [462, 257] width 553 height 116
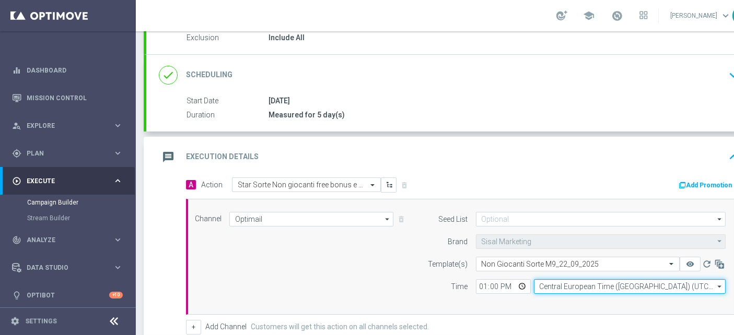
click at [549, 285] on input "Central European Time (Berlin) (UTC +02:00)" at bounding box center [630, 286] width 192 height 15
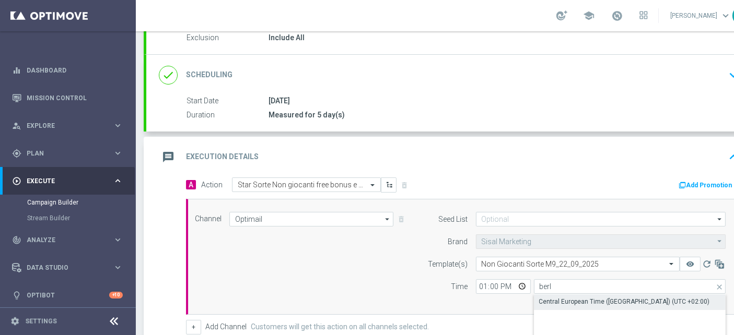
click at [549, 297] on div "Central European Time (Berlin) (UTC +02:00)" at bounding box center [624, 301] width 171 height 9
type input "Central European Time (Berlin) (UTC +02:00)"
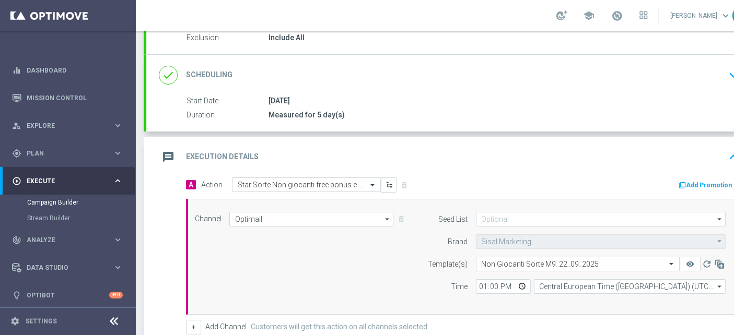
click at [329, 277] on div "Channel Optimail Optimail arrow_drop_down Drag here to set row groups Drag here…" at bounding box center [460, 257] width 546 height 90
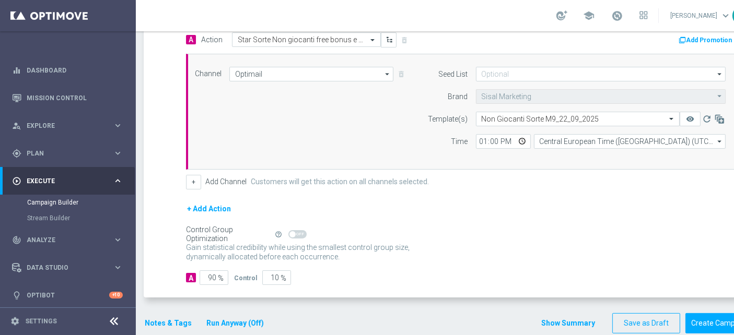
scroll to position [268, 0]
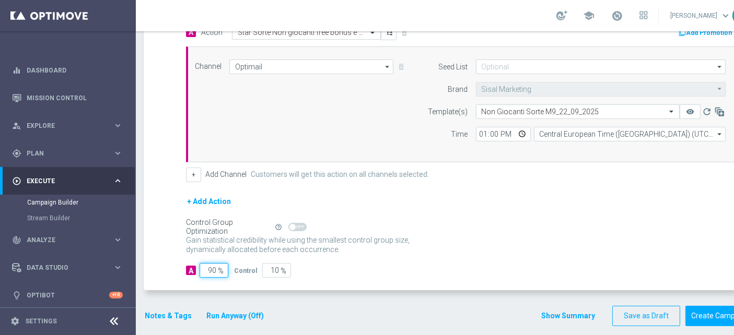
click at [213, 263] on input "90" at bounding box center [213, 270] width 29 height 15
type input "1"
type input "99"
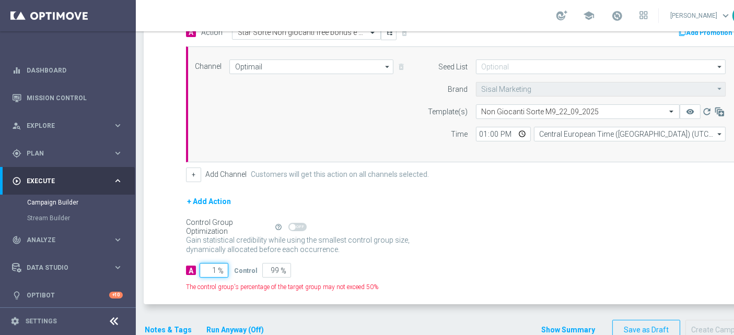
type input "10"
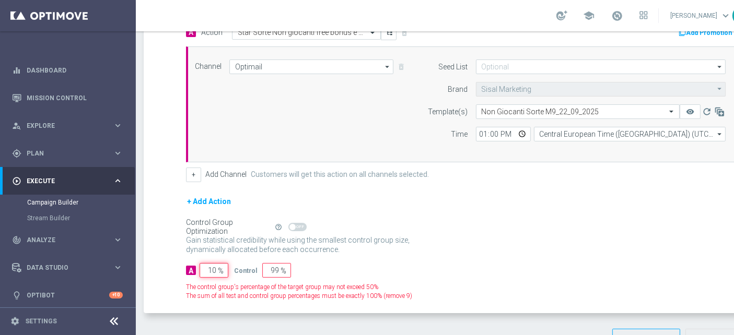
type input "90"
type input "100"
type input "0"
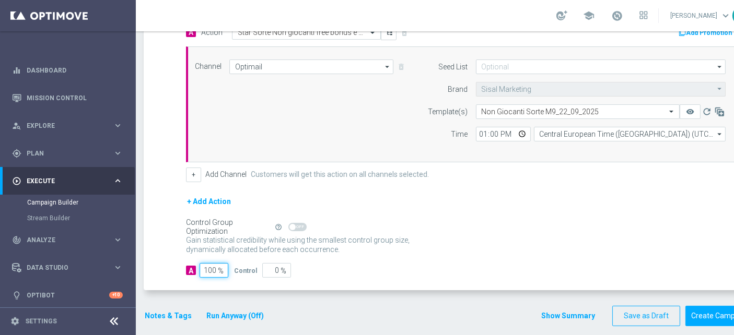
type input "100"
click at [441, 271] on div "A 100 % Control 0 %" at bounding box center [462, 270] width 553 height 15
click at [159, 313] on button "Notes & Tags" at bounding box center [168, 316] width 49 height 13
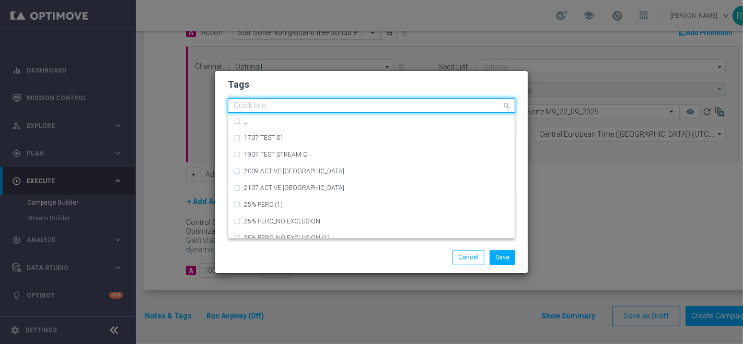
click at [287, 102] on input "text" at bounding box center [367, 106] width 268 height 9
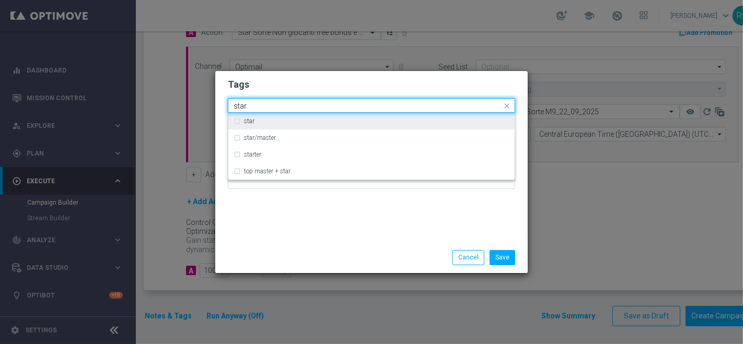
click at [283, 120] on div "star" at bounding box center [376, 121] width 265 height 6
type input "star"
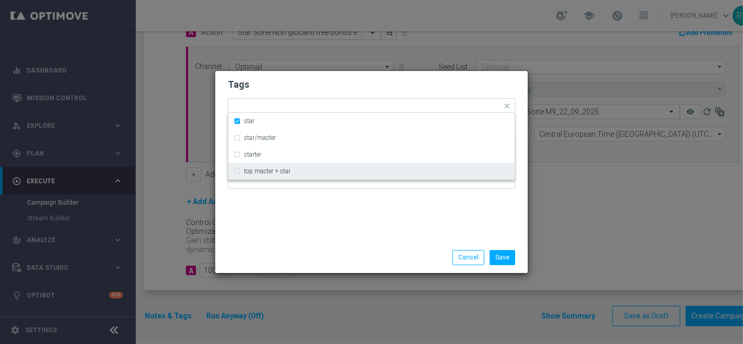
click at [284, 221] on div "Tags Quick find × star star star/master starter top master + star Notes" at bounding box center [371, 156] width 312 height 171
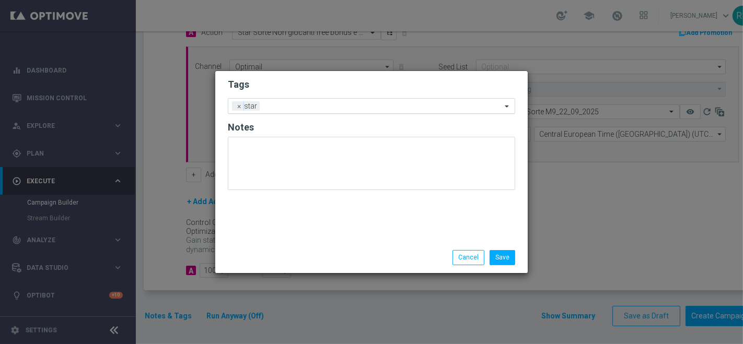
click at [324, 101] on div "Add a new tag × star" at bounding box center [364, 106] width 273 height 15
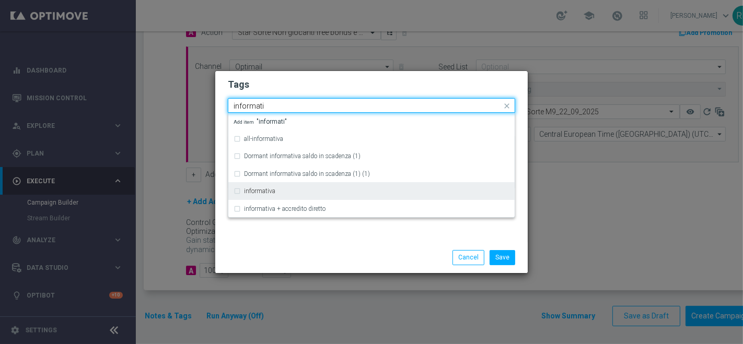
click at [283, 193] on div "informativa" at bounding box center [376, 191] width 265 height 6
type input "informati"
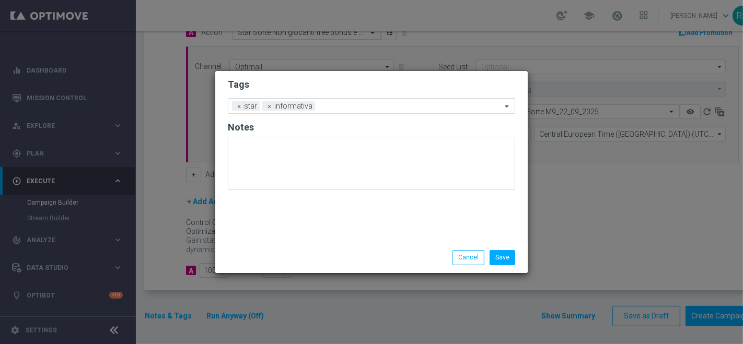
drag, startPoint x: 306, startPoint y: 248, endPoint x: 450, endPoint y: 252, distance: 144.7
click at [306, 248] on div "Save Cancel" at bounding box center [371, 257] width 312 height 30
click at [507, 259] on button "Save" at bounding box center [502, 257] width 26 height 15
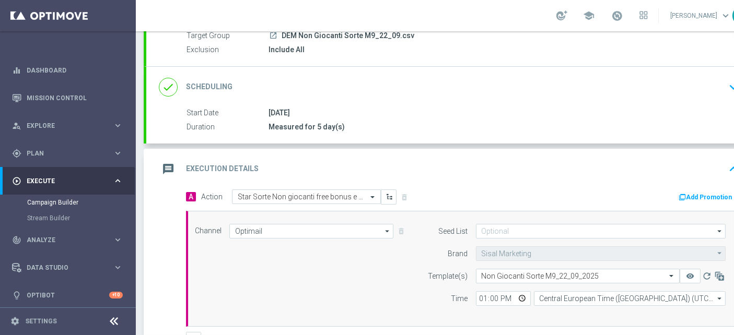
scroll to position [37, 0]
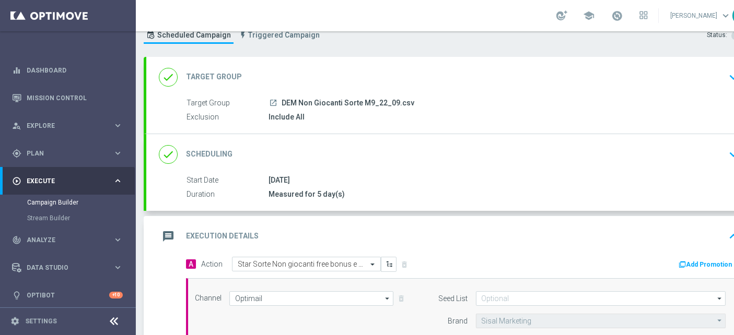
click at [173, 233] on icon "message" at bounding box center [168, 236] width 19 height 19
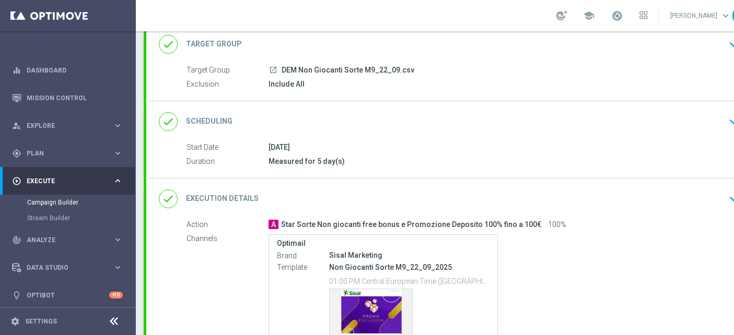
scroll to position [95, 0]
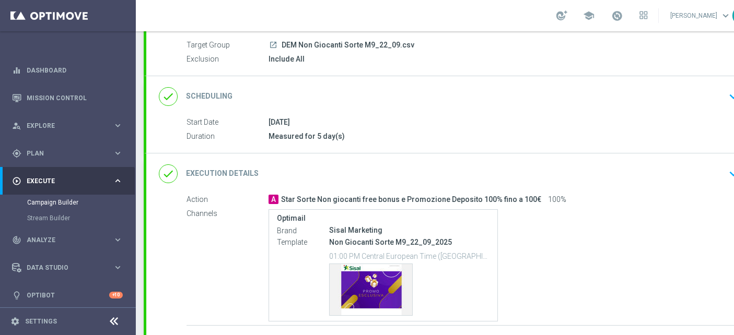
click at [173, 171] on icon "done" at bounding box center [168, 174] width 19 height 19
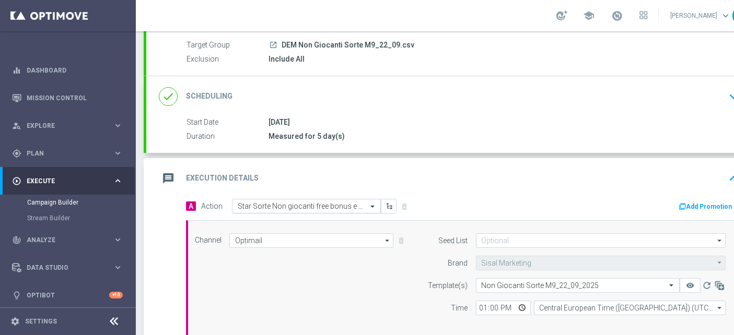
click at [243, 205] on input "text" at bounding box center [296, 206] width 116 height 9
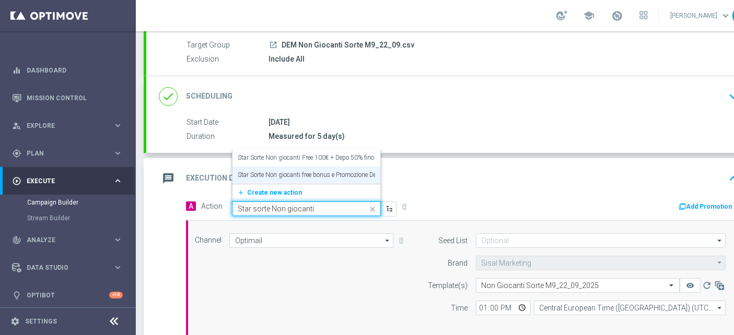
drag, startPoint x: 328, startPoint y: 208, endPoint x: 236, endPoint y: 204, distance: 92.5
click at [236, 205] on div "Star sorte Non giocanti" at bounding box center [306, 209] width 148 height 9
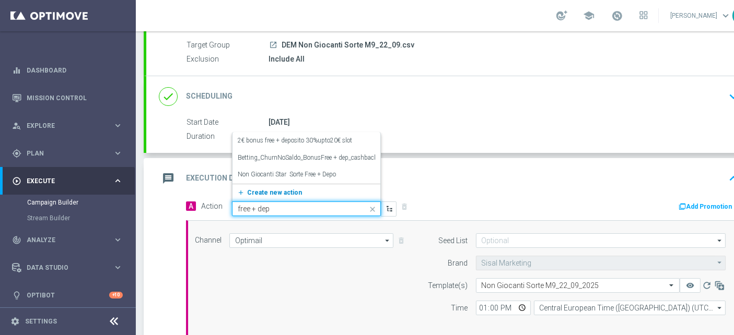
type input "free + depo"
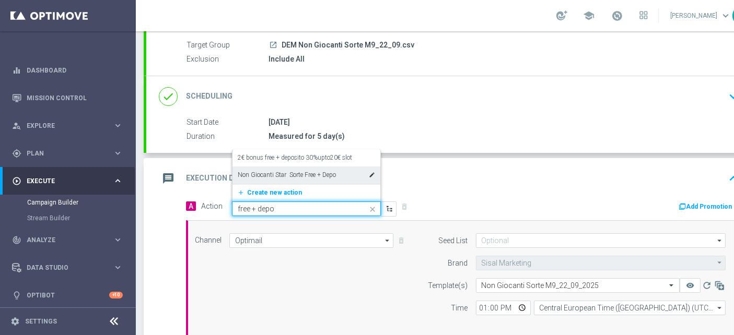
click at [292, 173] on label "Non Giocanti Star Sorte Free + Depo" at bounding box center [287, 175] width 98 height 9
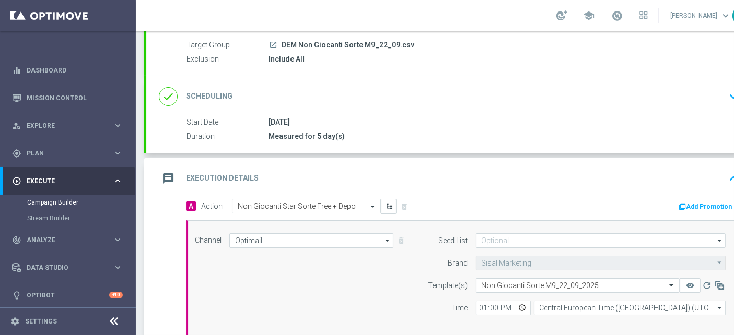
drag, startPoint x: 498, startPoint y: 187, endPoint x: 487, endPoint y: 186, distance: 11.1
click at [498, 186] on div "message Execution Details keyboard_arrow_up" at bounding box center [450, 178] width 608 height 41
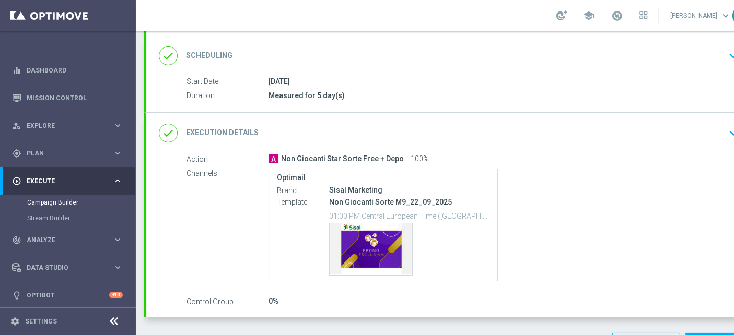
scroll to position [152, 0]
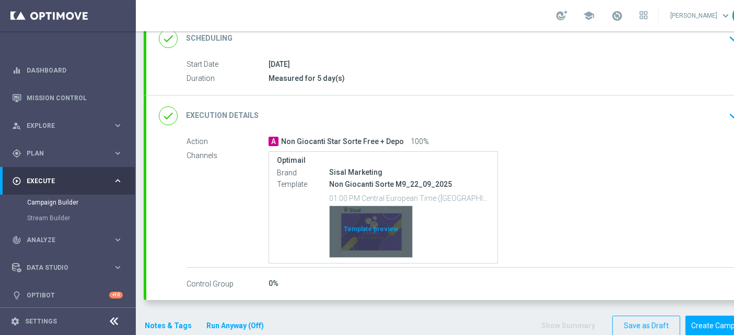
click at [374, 227] on div "Template preview" at bounding box center [371, 231] width 83 height 51
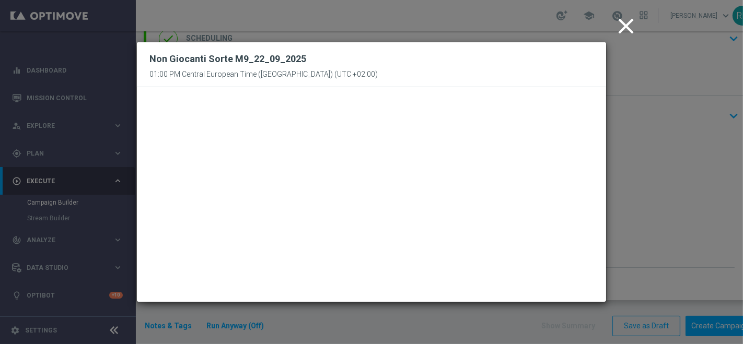
click at [631, 24] on icon "close" at bounding box center [626, 26] width 26 height 26
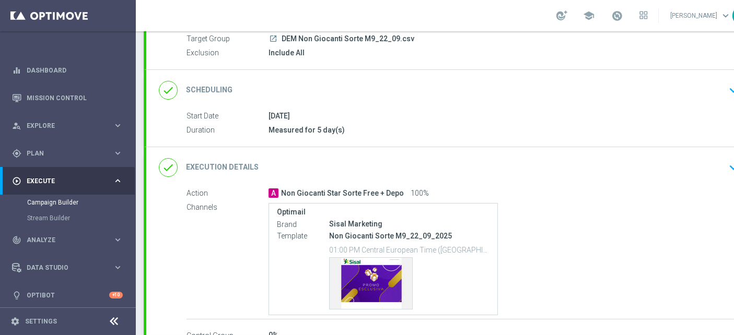
scroll to position [163, 0]
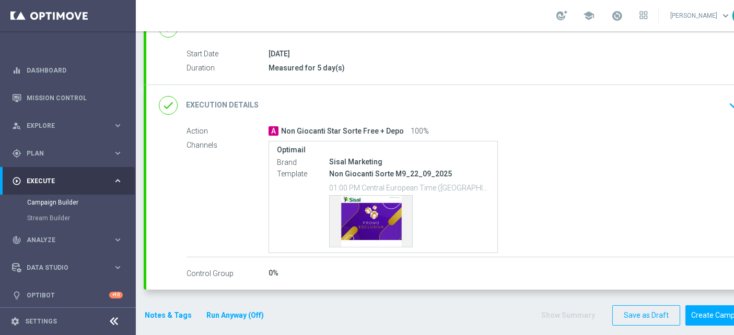
click at [174, 313] on button "Notes & Tags" at bounding box center [168, 315] width 49 height 13
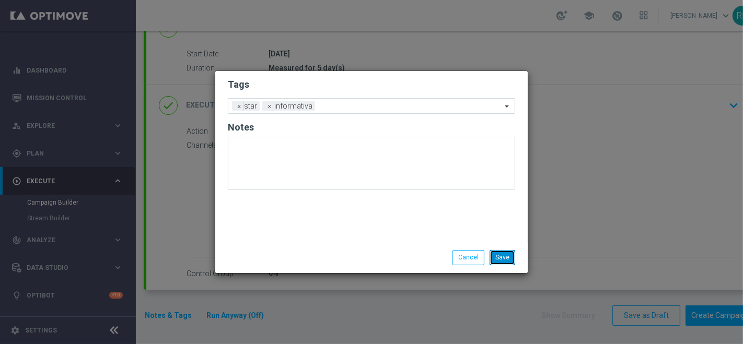
click at [511, 260] on button "Save" at bounding box center [502, 257] width 26 height 15
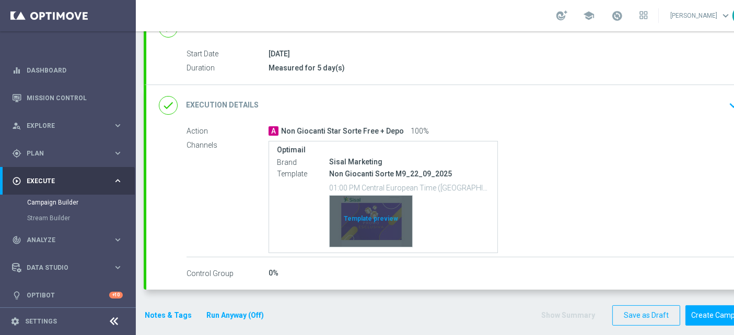
click at [379, 214] on div "Template preview" at bounding box center [371, 221] width 83 height 51
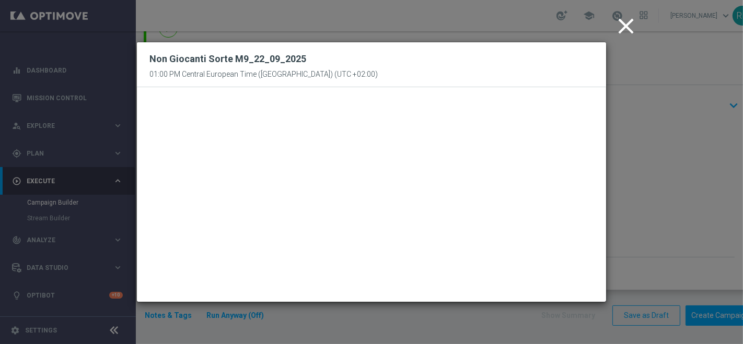
click at [633, 26] on icon "close" at bounding box center [626, 26] width 26 height 26
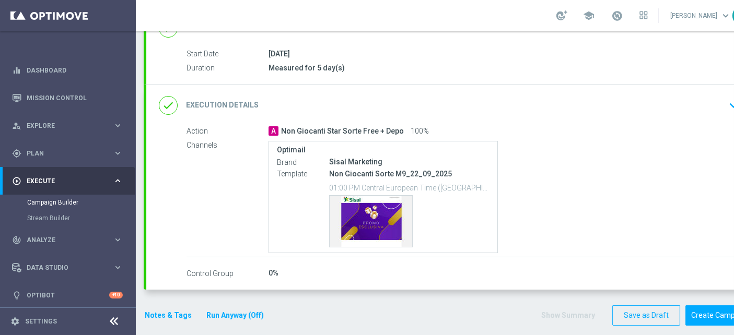
click at [160, 309] on button "Notes & Tags" at bounding box center [168, 315] width 49 height 13
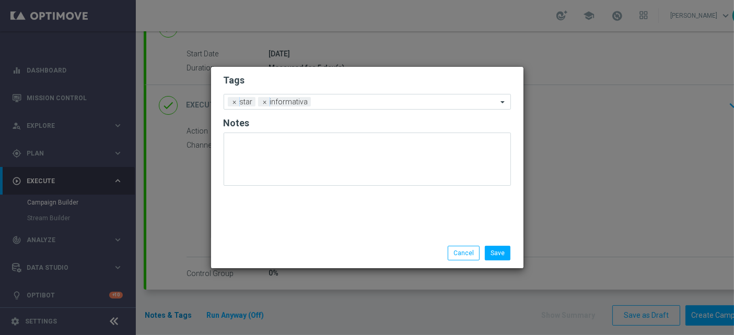
scroll to position [0, 0]
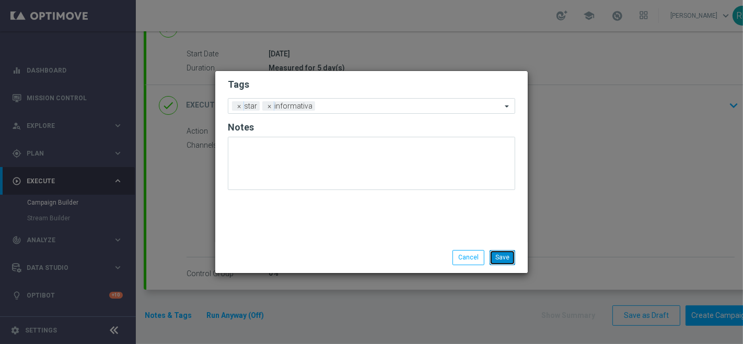
click at [504, 260] on button "Save" at bounding box center [502, 257] width 26 height 15
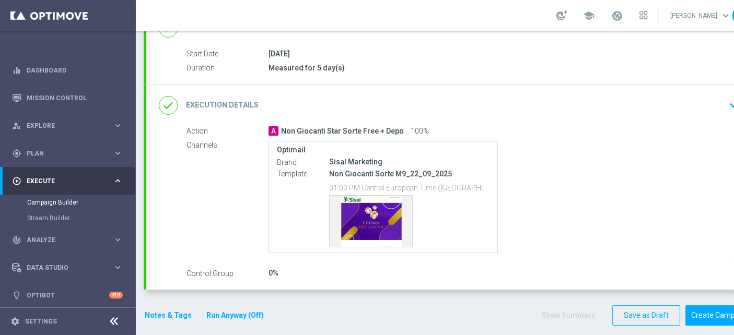
scroll to position [9, 0]
click at [715, 306] on button "Create Campaign" at bounding box center [719, 316] width 69 height 20
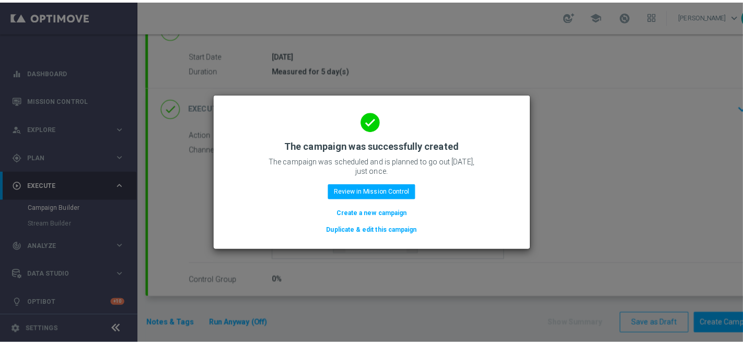
scroll to position [0, 0]
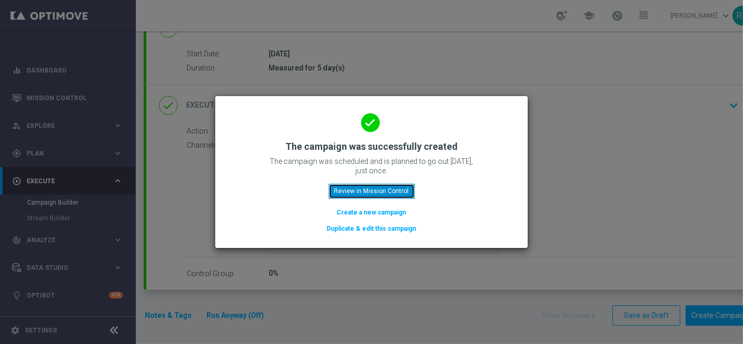
click at [396, 193] on button "Review in Mission Control" at bounding box center [371, 191] width 86 height 15
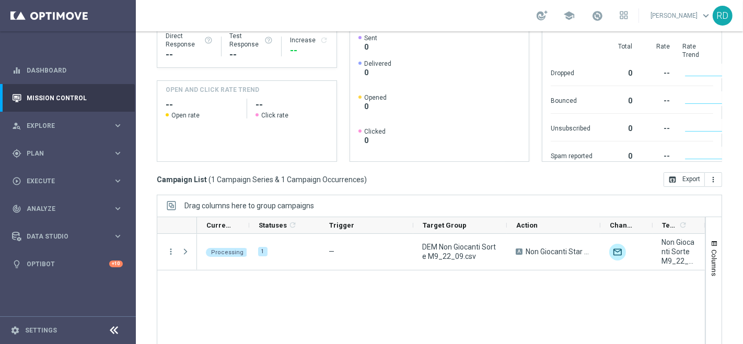
scroll to position [174, 0]
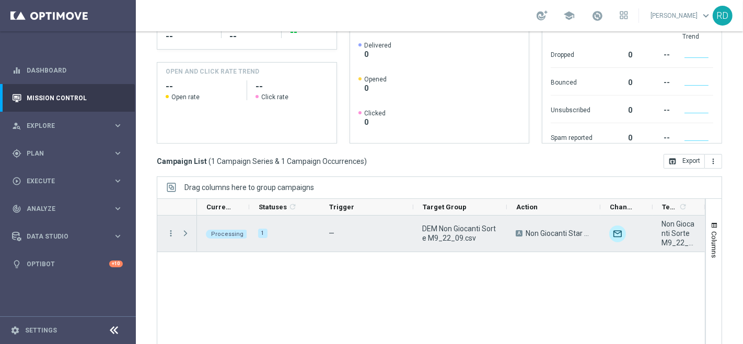
click at [186, 231] on span "Press SPACE to select this row." at bounding box center [185, 233] width 9 height 8
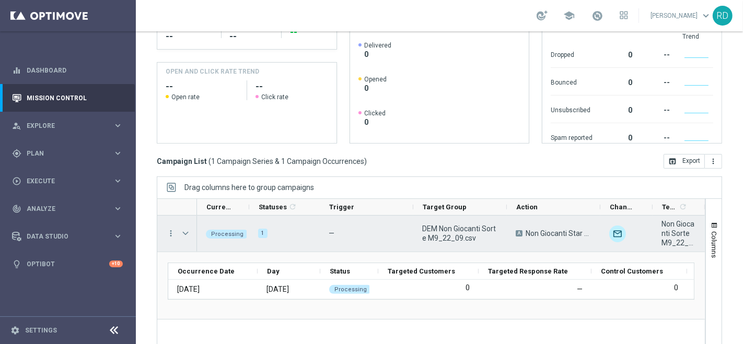
click at [186, 231] on span "Press SPACE to select this row." at bounding box center [185, 233] width 9 height 8
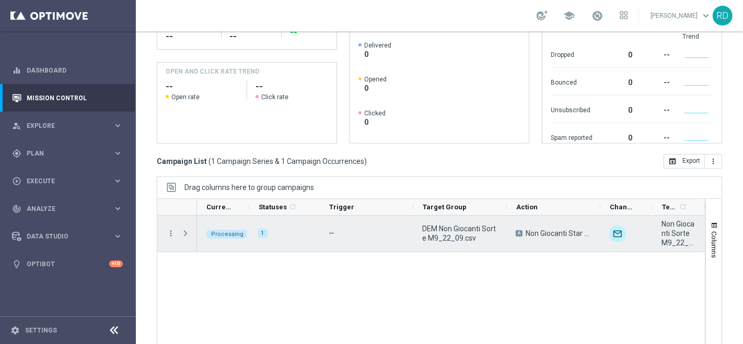
click at [183, 230] on span "Press SPACE to select this row." at bounding box center [185, 233] width 9 height 8
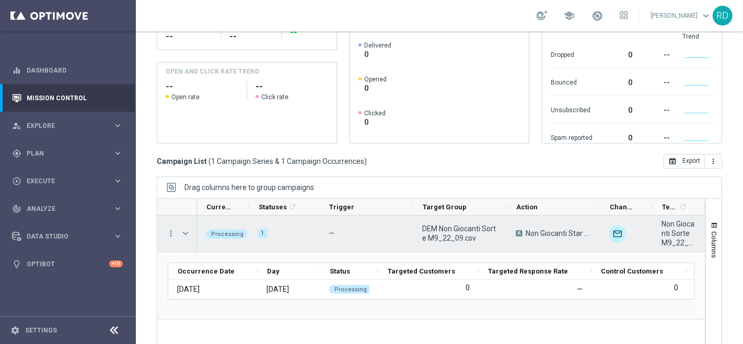
click at [183, 230] on span "Press SPACE to select this row." at bounding box center [185, 233] width 9 height 8
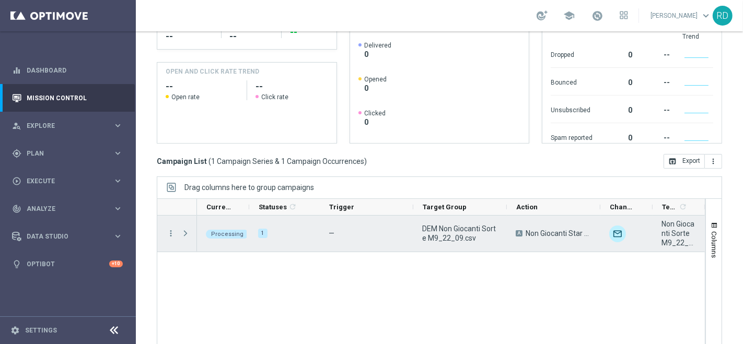
click at [182, 229] on span "Press SPACE to select this row." at bounding box center [185, 233] width 9 height 8
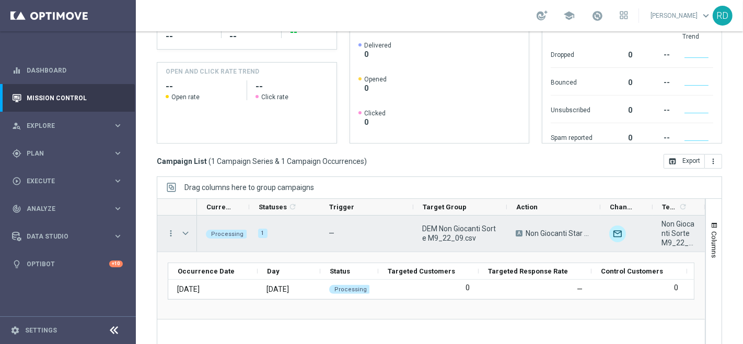
click at [182, 229] on span "Press SPACE to select this row." at bounding box center [185, 233] width 9 height 8
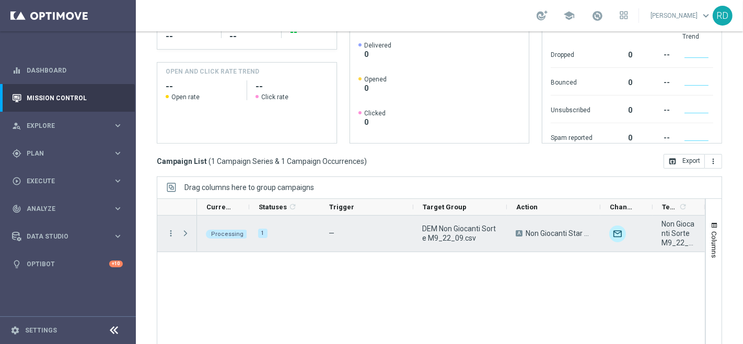
click at [182, 229] on span "Press SPACE to select this row." at bounding box center [185, 233] width 9 height 8
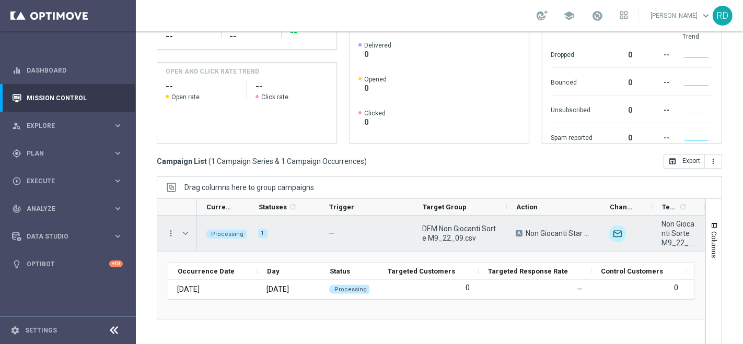
click at [182, 229] on span "Press SPACE to select this row." at bounding box center [185, 233] width 9 height 8
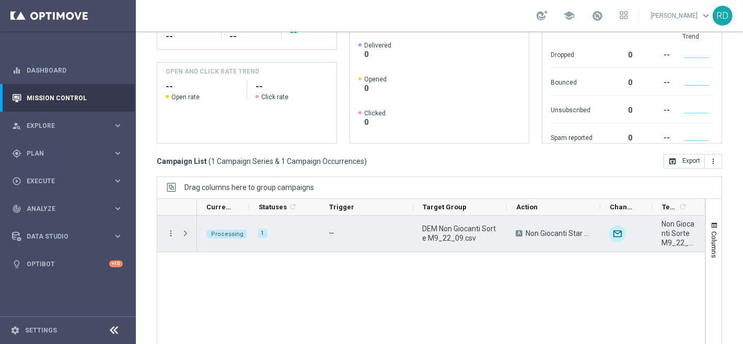
click at [182, 229] on span "Press SPACE to select this row." at bounding box center [185, 233] width 9 height 8
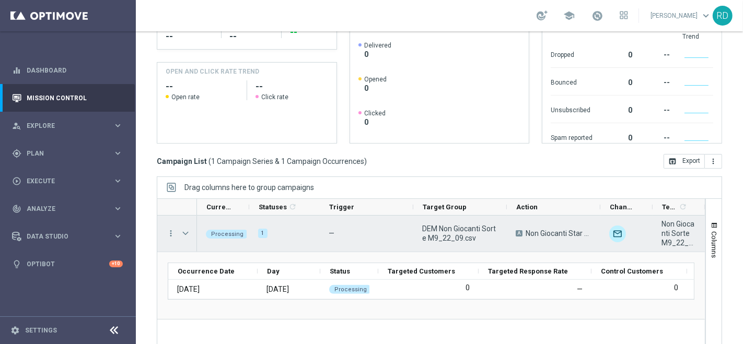
click at [182, 229] on span "Press SPACE to select this row." at bounding box center [185, 233] width 9 height 8
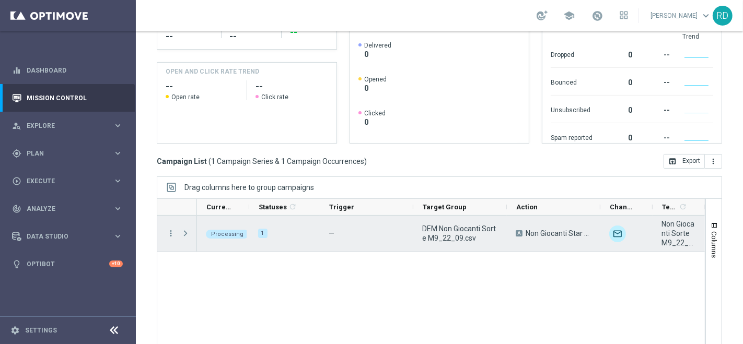
click at [182, 230] on span "Press SPACE to select this row." at bounding box center [185, 233] width 9 height 8
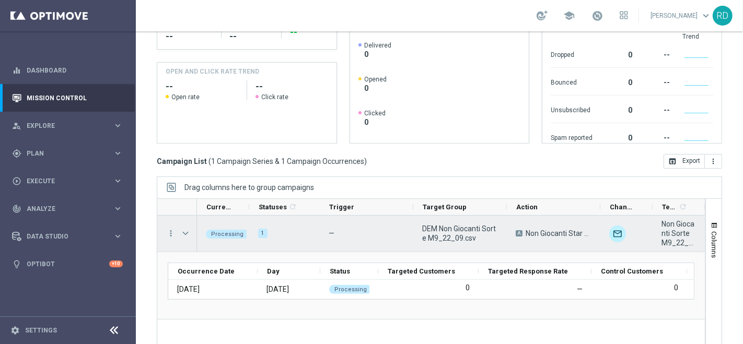
click at [182, 230] on span "Press SPACE to select this row." at bounding box center [185, 233] width 9 height 8
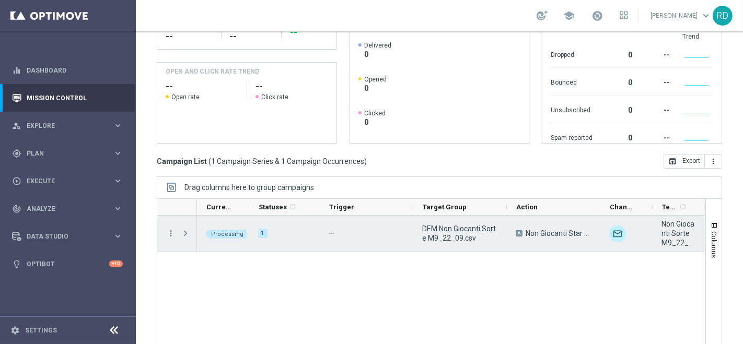
click at [186, 230] on span "Press SPACE to select this row." at bounding box center [185, 233] width 9 height 8
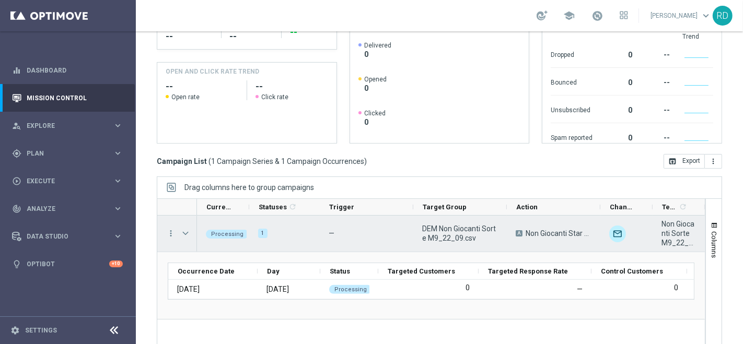
click at [186, 230] on span "Press SPACE to select this row." at bounding box center [185, 233] width 9 height 8
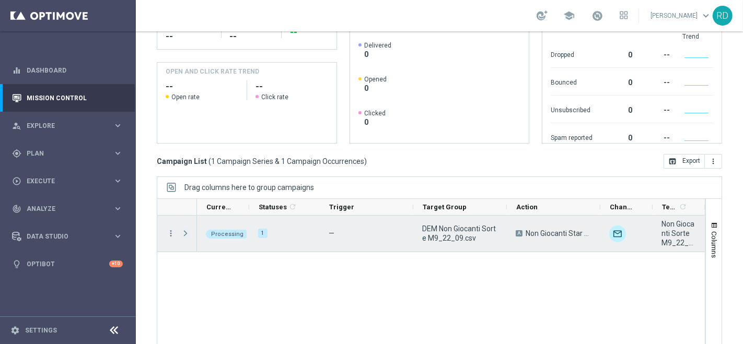
click at [185, 229] on span "Press SPACE to select this row." at bounding box center [185, 233] width 9 height 8
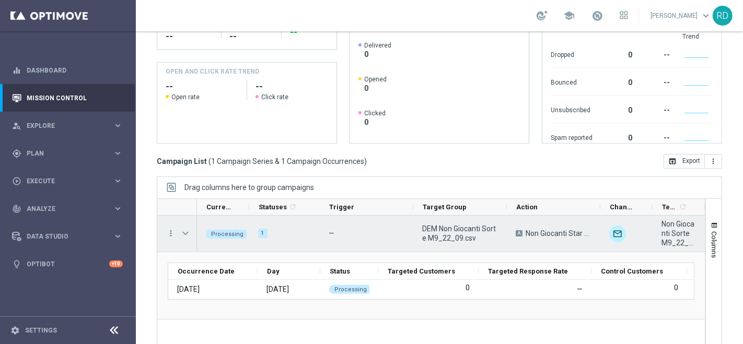
click at [185, 229] on span "Press SPACE to select this row." at bounding box center [185, 233] width 9 height 8
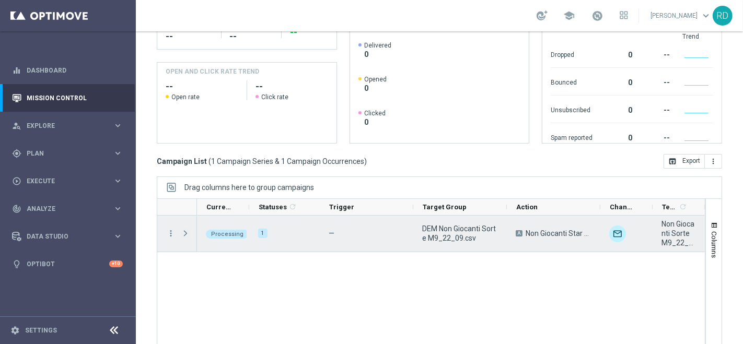
click at [185, 229] on span "Press SPACE to select this row." at bounding box center [185, 233] width 9 height 8
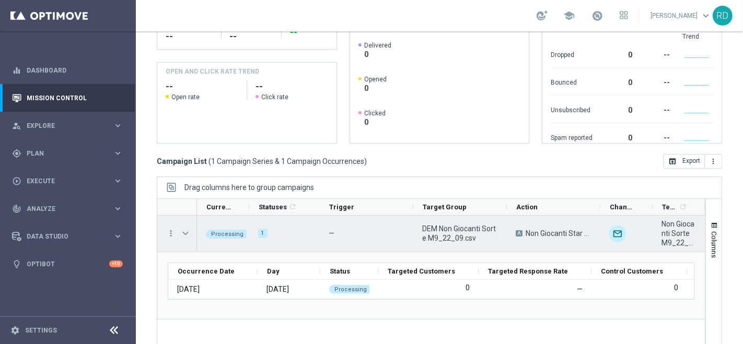
click at [185, 229] on span "Press SPACE to select this row." at bounding box center [185, 233] width 9 height 8
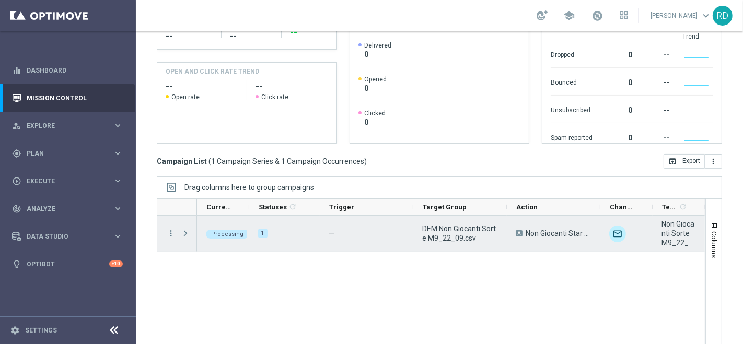
click at [185, 229] on span "Press SPACE to select this row." at bounding box center [185, 233] width 9 height 8
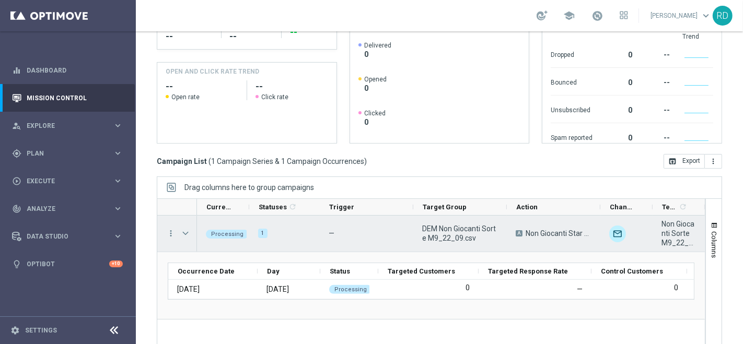
click at [185, 229] on span "Press SPACE to select this row." at bounding box center [185, 233] width 9 height 8
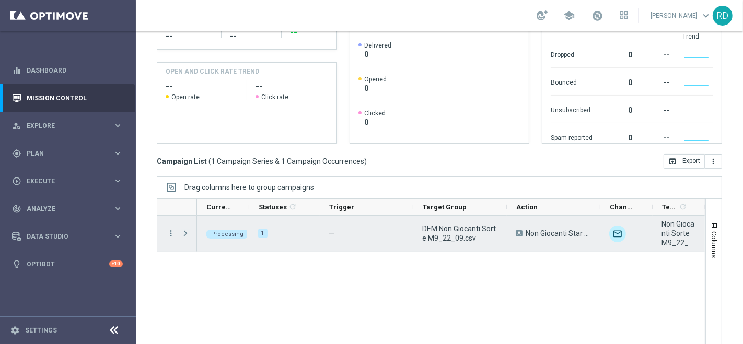
click at [186, 231] on span "Press SPACE to select this row." at bounding box center [185, 233] width 9 height 8
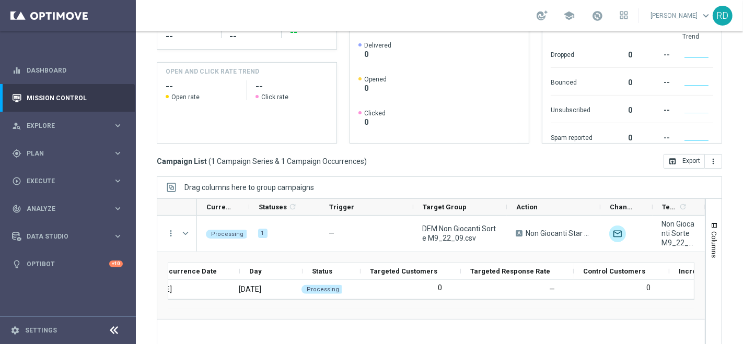
scroll to position [0, 0]
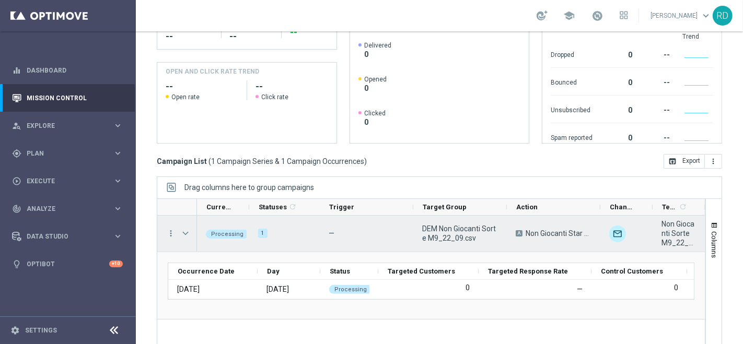
click at [183, 226] on span "Press SPACE to select this row." at bounding box center [186, 233] width 11 height 21
click at [183, 229] on span "Press SPACE to select this row." at bounding box center [185, 233] width 9 height 8
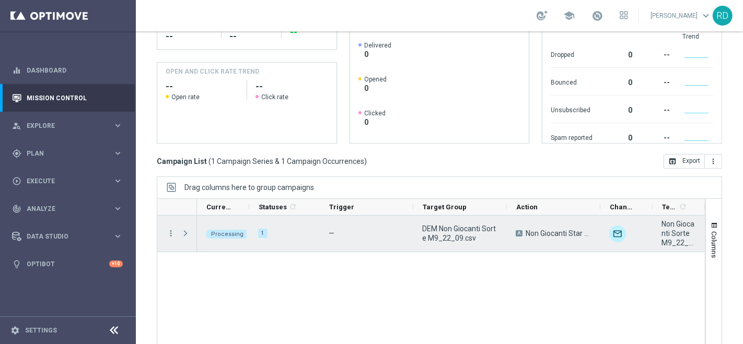
click at [183, 229] on span "Press SPACE to select this row." at bounding box center [185, 233] width 9 height 8
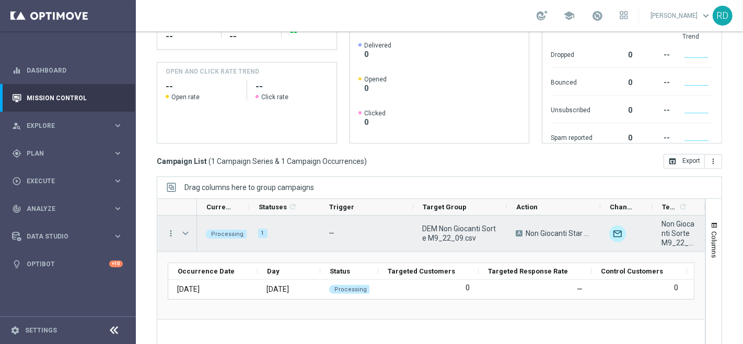
click at [183, 229] on span "Press SPACE to select this row." at bounding box center [185, 233] width 9 height 8
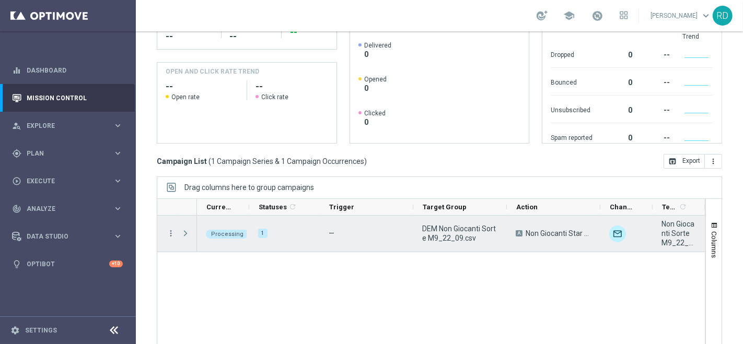
click at [186, 231] on span "Press SPACE to select this row." at bounding box center [185, 233] width 9 height 8
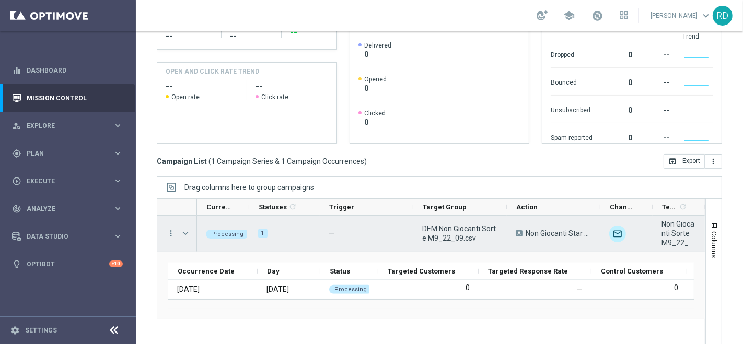
click at [193, 248] on div "Press SPACE to select this row." at bounding box center [186, 234] width 21 height 36
click at [184, 233] on span "Press SPACE to select this row." at bounding box center [185, 233] width 9 height 8
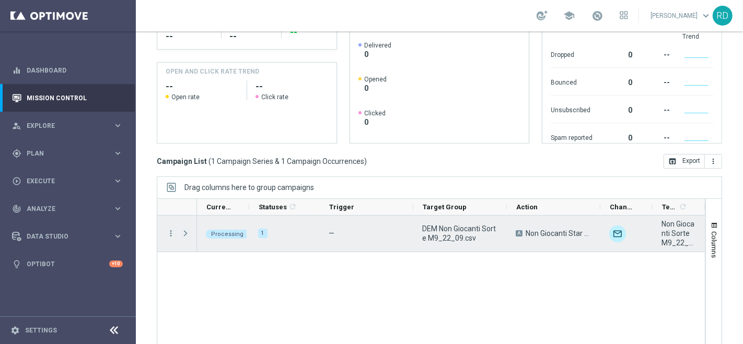
click at [185, 232] on span "Press SPACE to select this row." at bounding box center [185, 233] width 9 height 8
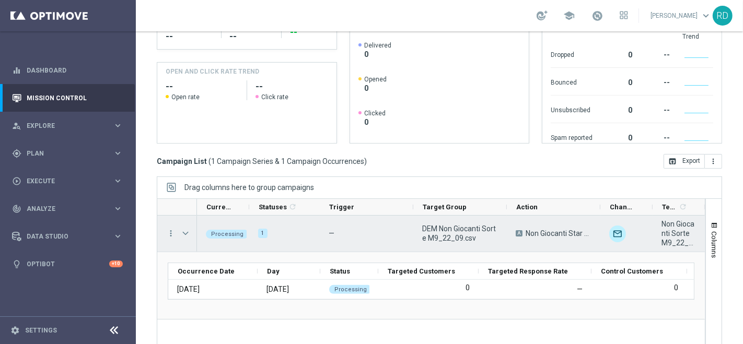
click at [185, 232] on span "Press SPACE to select this row." at bounding box center [185, 233] width 9 height 8
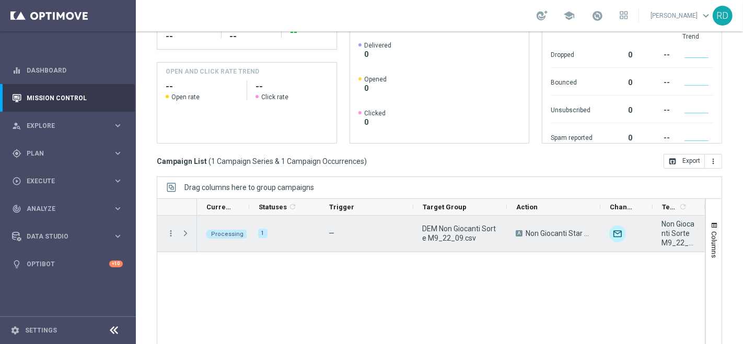
click at [185, 231] on span "Press SPACE to select this row." at bounding box center [185, 233] width 9 height 8
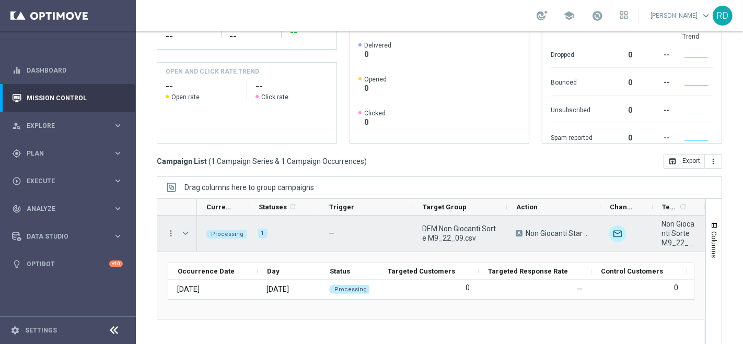
click at [187, 231] on span "Press SPACE to select this row." at bounding box center [185, 233] width 9 height 8
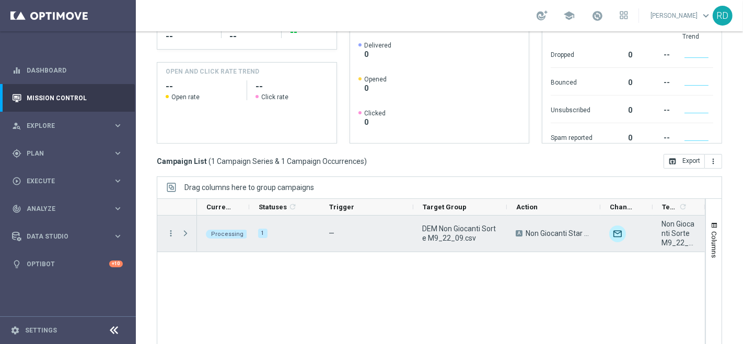
click at [189, 229] on span "Press SPACE to select this row." at bounding box center [185, 233] width 9 height 8
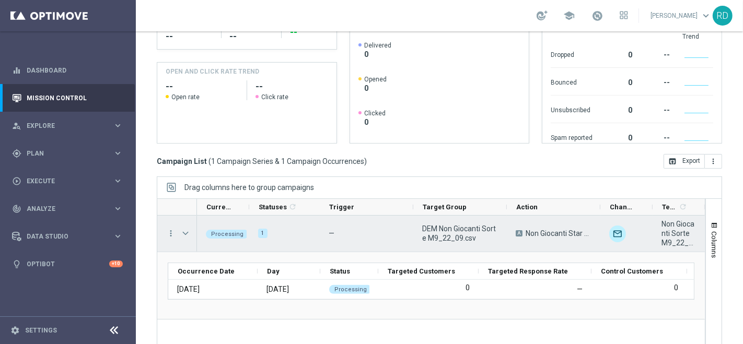
click at [189, 229] on span "Press SPACE to select this row." at bounding box center [185, 233] width 9 height 8
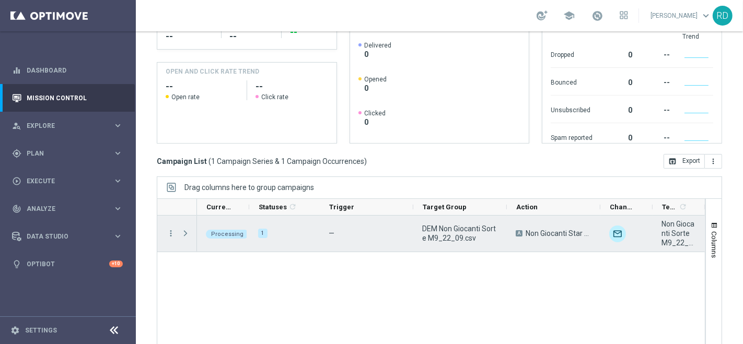
click at [189, 229] on span "Press SPACE to select this row." at bounding box center [185, 233] width 9 height 8
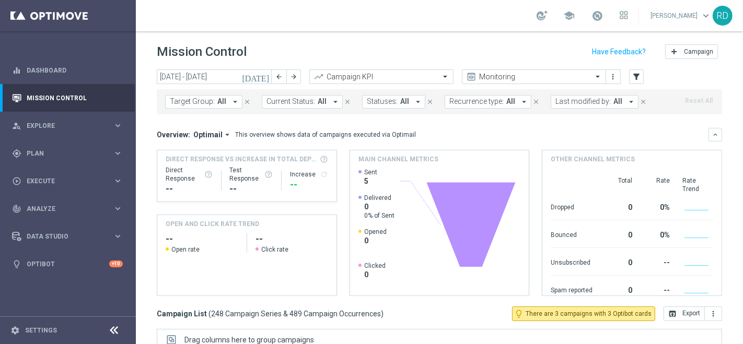
click at [261, 76] on icon "[DATE]" at bounding box center [256, 76] width 28 height 9
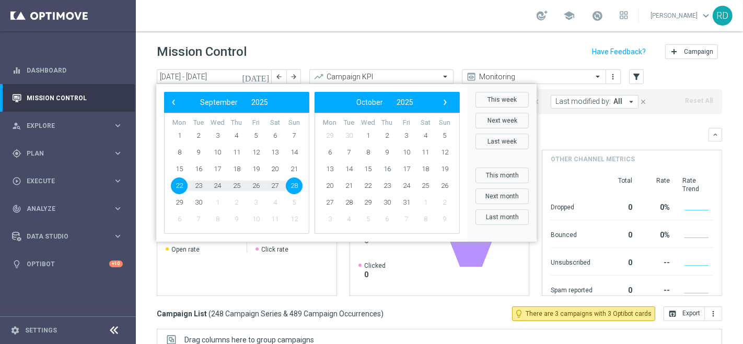
click at [176, 187] on span "22" at bounding box center [179, 186] width 17 height 17
type input "[DATE] - [DATE]"
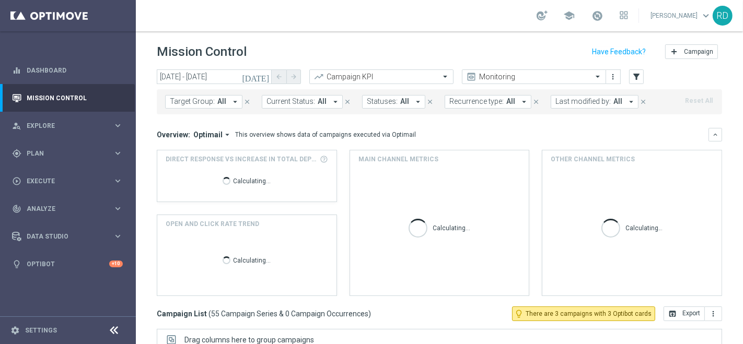
click at [571, 107] on button "Last modified by: All arrow_drop_down" at bounding box center [594, 102] width 88 height 14
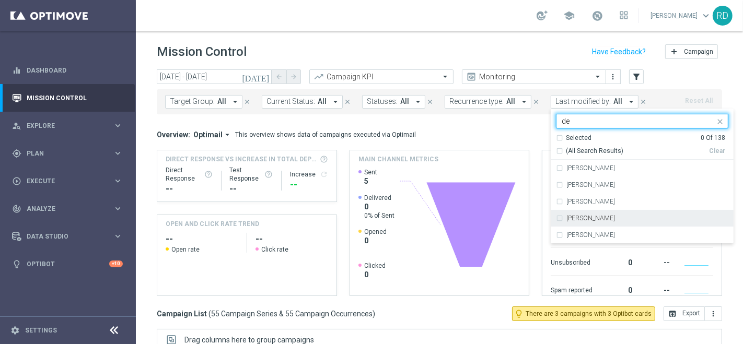
click at [595, 221] on div "[PERSON_NAME]" at bounding box center [642, 218] width 172 height 17
type input "de"
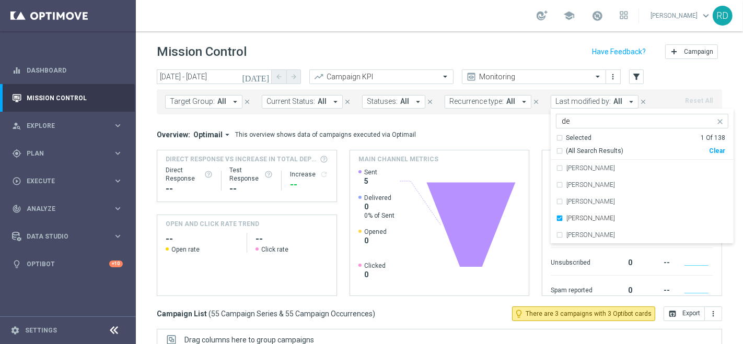
click at [489, 129] on div "Overview: Optimail arrow_drop_down This overview shows data of campaigns execut…" at bounding box center [439, 135] width 565 height 14
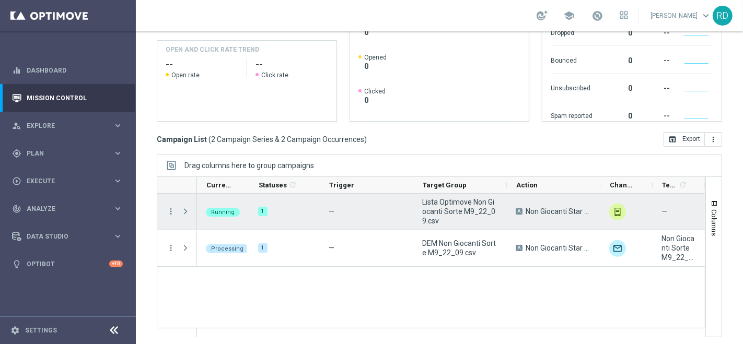
scroll to position [198, 0]
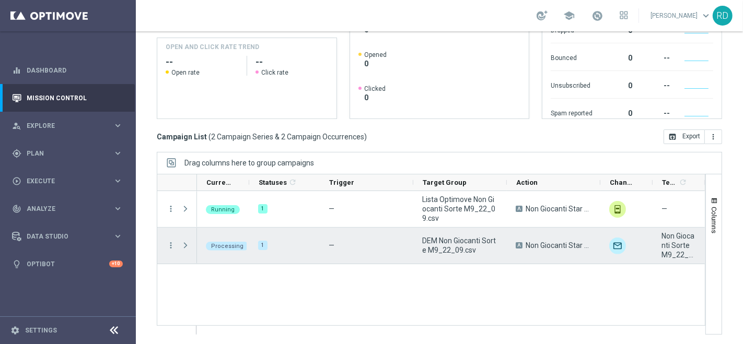
click at [179, 247] on div at bounding box center [186, 246] width 21 height 36
click at [185, 244] on span at bounding box center [185, 245] width 9 height 8
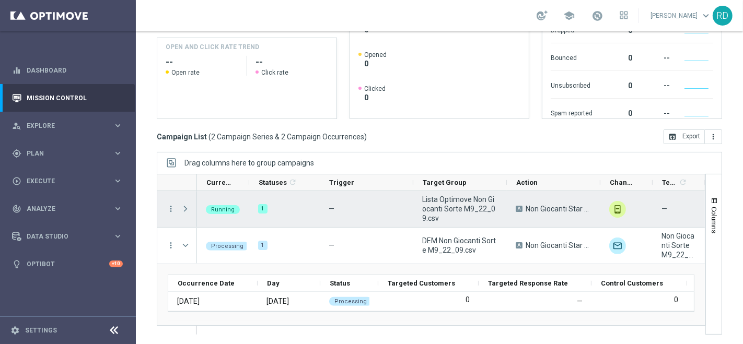
click at [184, 208] on span "Press SPACE to select this row." at bounding box center [185, 209] width 9 height 8
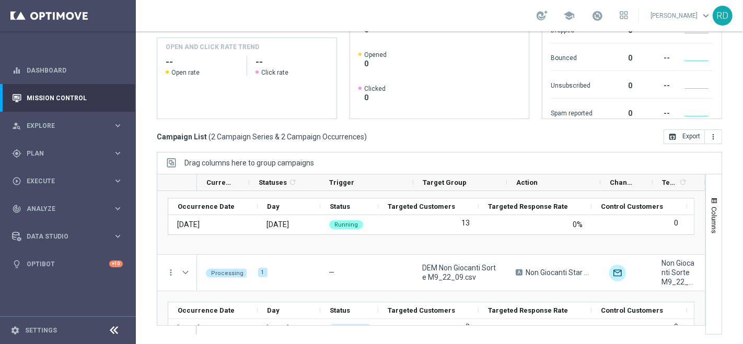
scroll to position [73, 0]
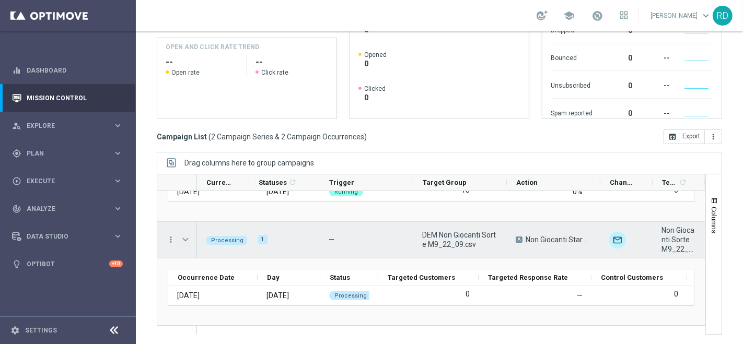
click at [183, 240] on span at bounding box center [185, 240] width 9 height 8
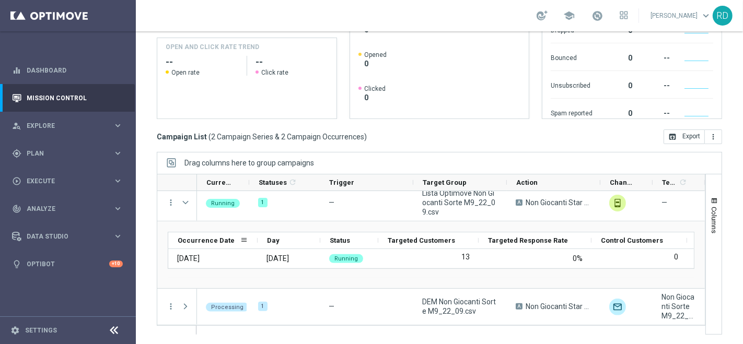
scroll to position [6, 0]
click at [183, 240] on span "Occurrence Date" at bounding box center [206, 241] width 57 height 8
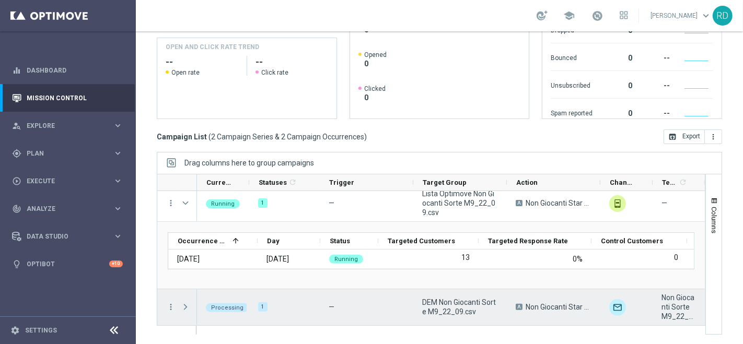
click at [184, 303] on span at bounding box center [185, 307] width 9 height 8
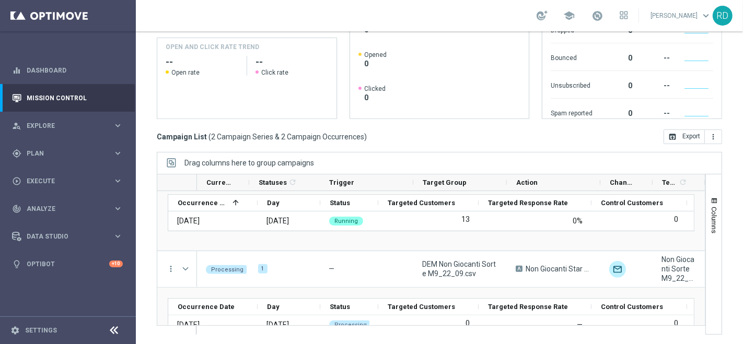
scroll to position [73, 0]
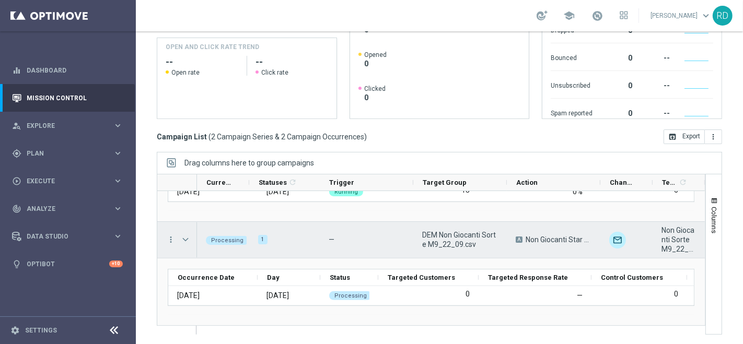
click at [189, 238] on span at bounding box center [185, 240] width 9 height 8
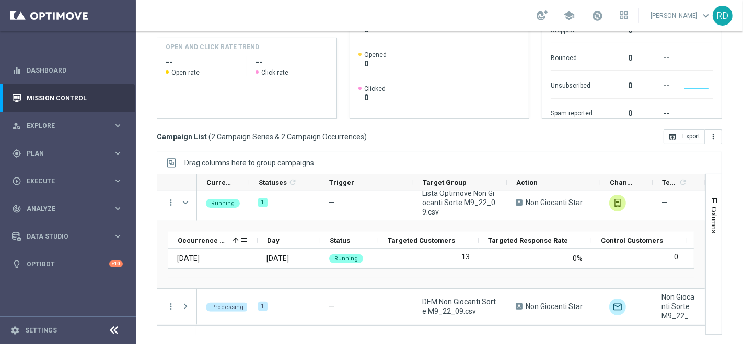
scroll to position [6, 0]
click at [185, 239] on span "Occurrence Date" at bounding box center [203, 241] width 51 height 8
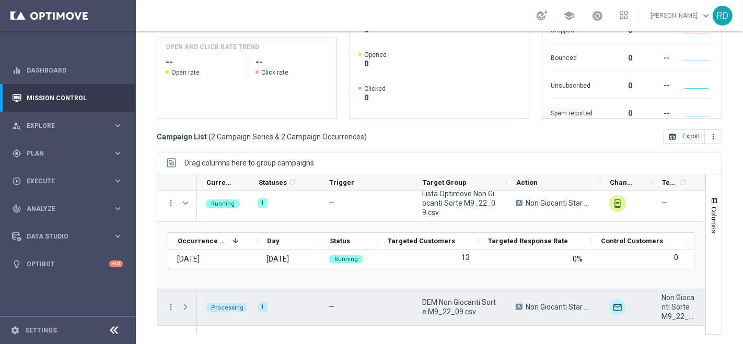
click at [182, 306] on span at bounding box center [185, 307] width 9 height 8
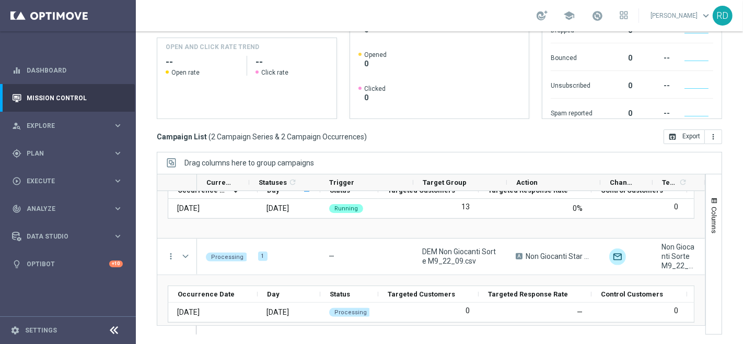
scroll to position [73, 0]
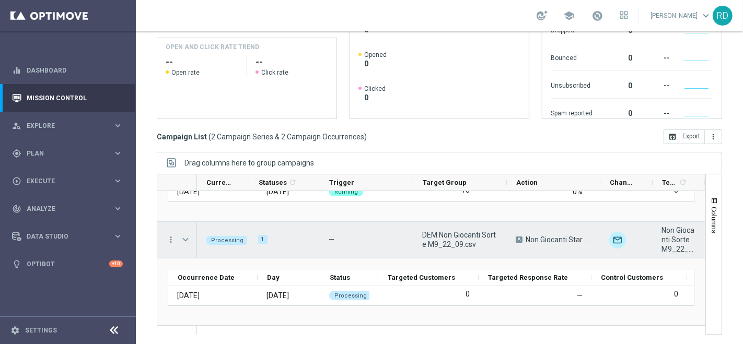
click at [186, 237] on span at bounding box center [185, 240] width 9 height 8
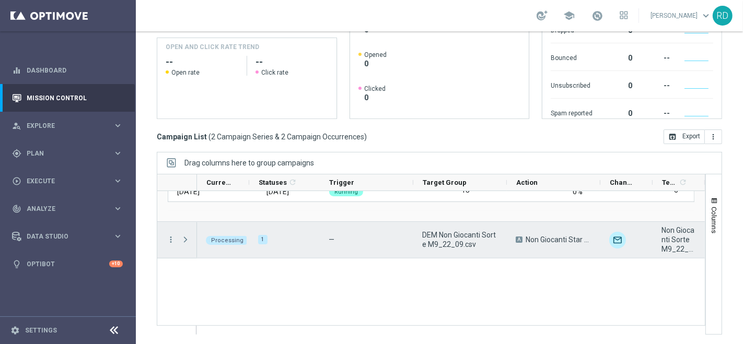
scroll to position [6, 0]
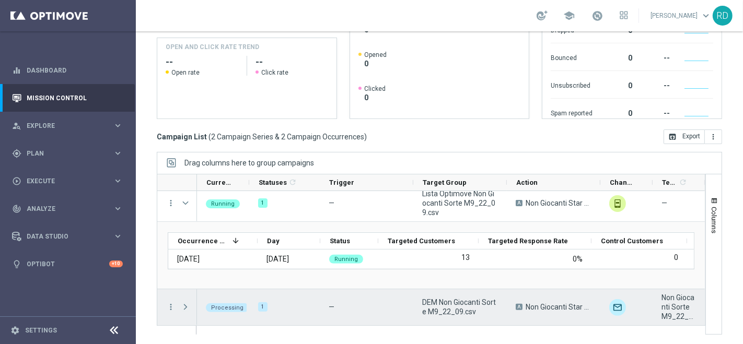
click at [189, 305] on span at bounding box center [185, 307] width 9 height 8
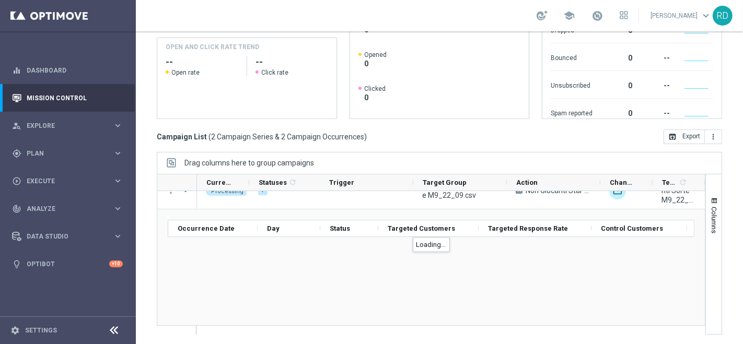
scroll to position [73, 0]
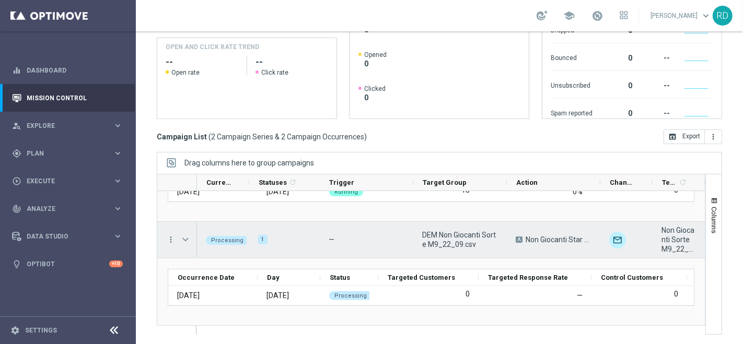
click at [179, 236] on div at bounding box center [186, 240] width 21 height 36
click at [184, 236] on span at bounding box center [185, 240] width 9 height 8
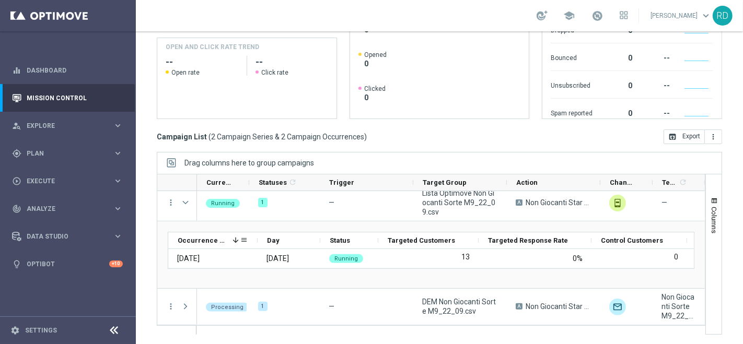
scroll to position [6, 0]
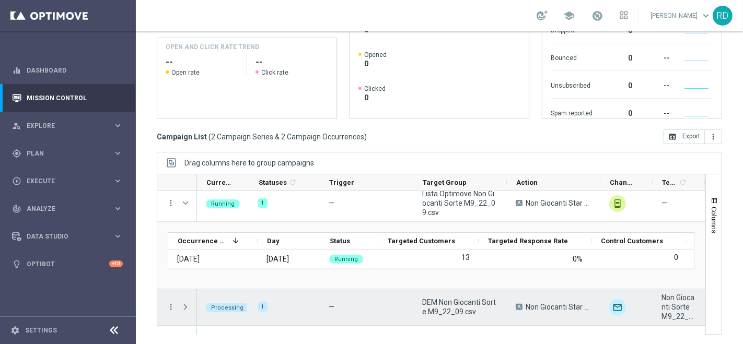
click at [183, 306] on span at bounding box center [185, 307] width 9 height 8
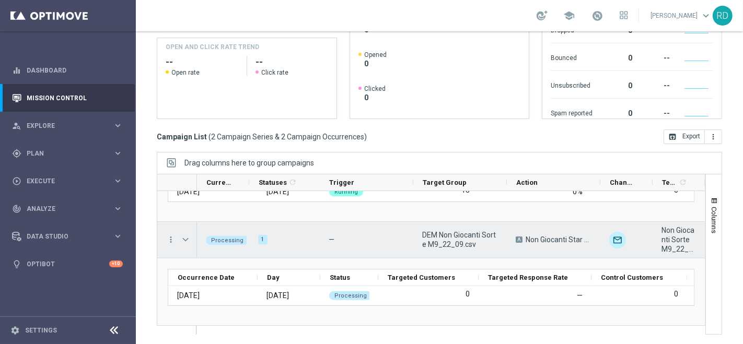
scroll to position [73, 0]
click at [184, 236] on span at bounding box center [185, 240] width 9 height 8
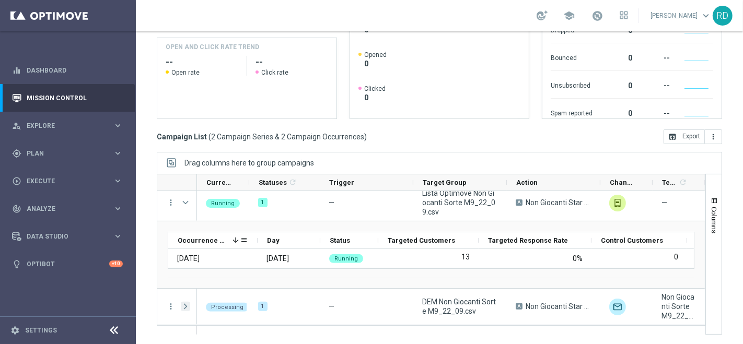
scroll to position [6, 0]
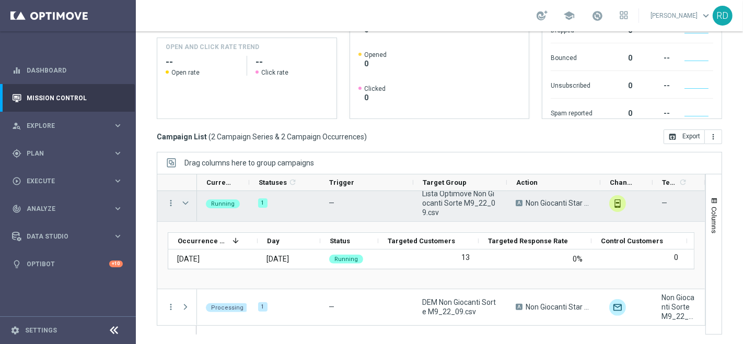
click at [183, 200] on span "Press SPACE to select this row." at bounding box center [185, 203] width 9 height 8
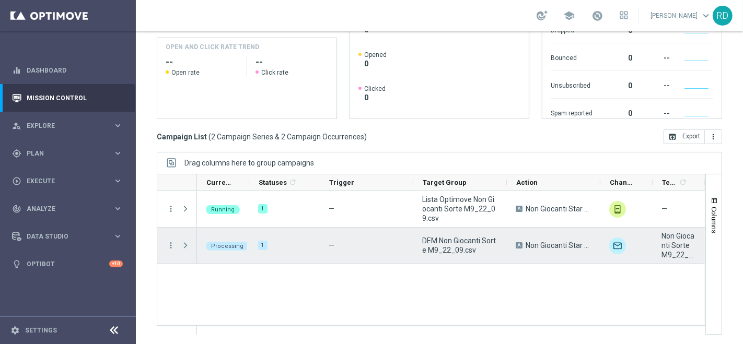
click at [188, 241] on span at bounding box center [185, 245] width 9 height 8
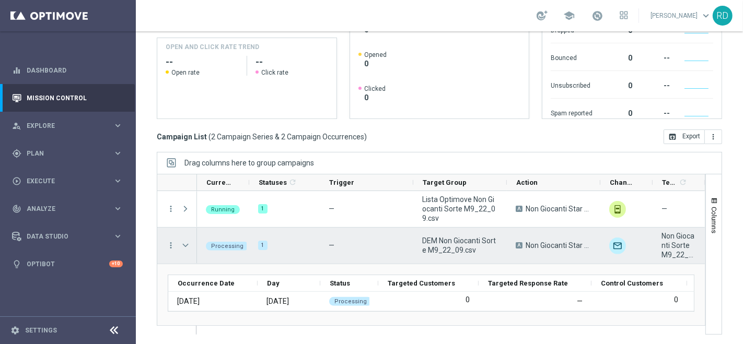
click at [182, 242] on span at bounding box center [185, 245] width 9 height 8
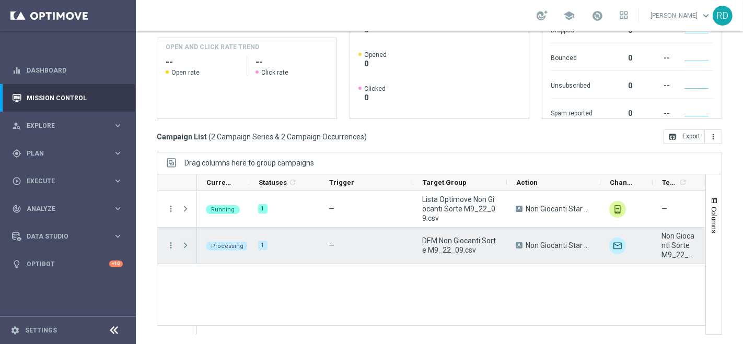
click at [183, 243] on span at bounding box center [185, 245] width 9 height 8
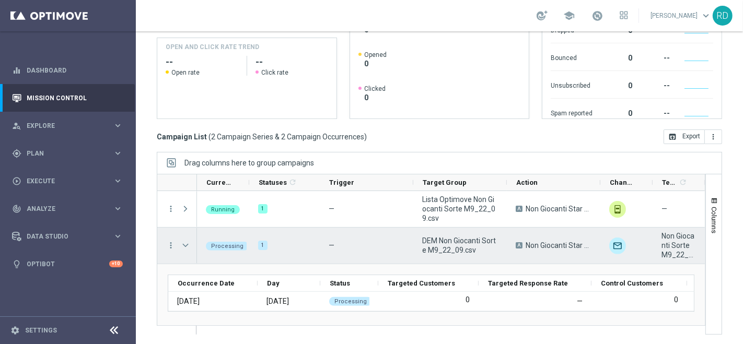
click at [183, 243] on span at bounding box center [185, 245] width 9 height 8
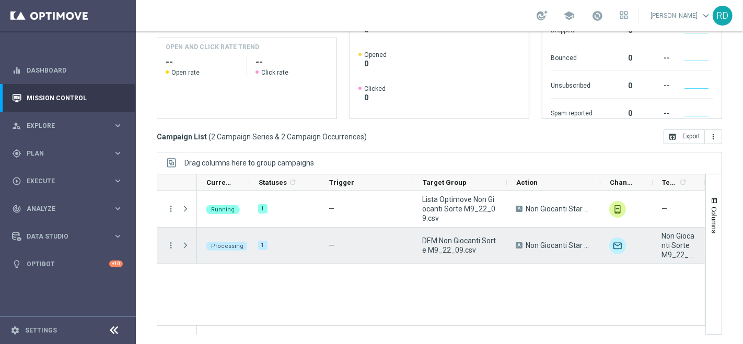
click at [183, 243] on span at bounding box center [185, 245] width 9 height 8
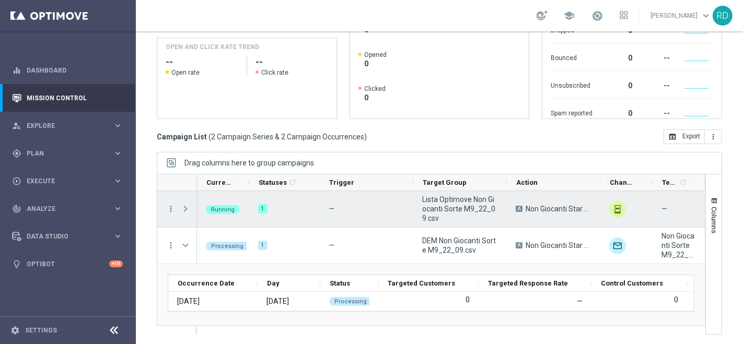
scroll to position [6, 0]
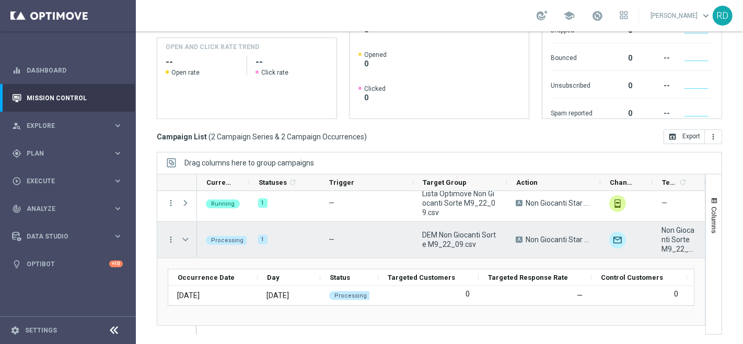
click at [183, 240] on span at bounding box center [185, 240] width 9 height 8
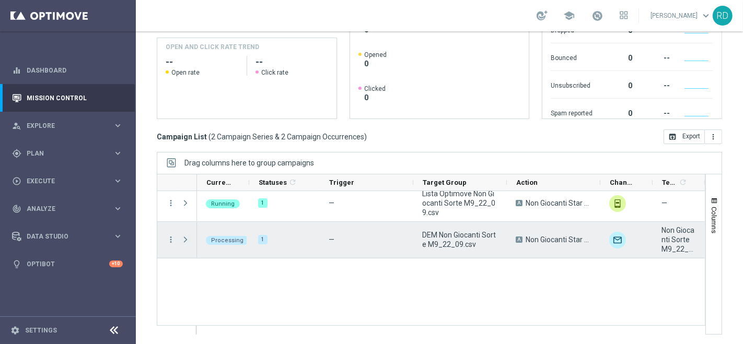
scroll to position [0, 0]
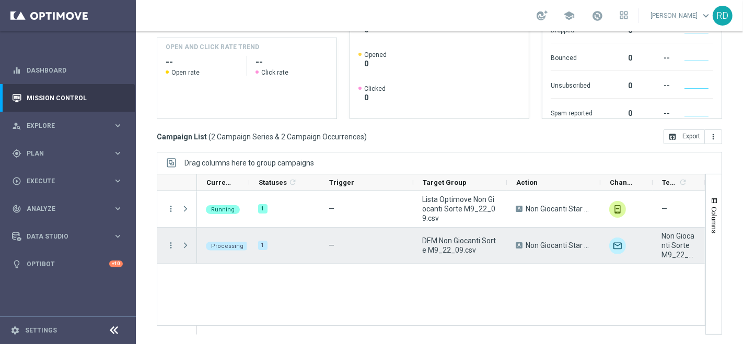
click at [183, 241] on span at bounding box center [185, 245] width 9 height 8
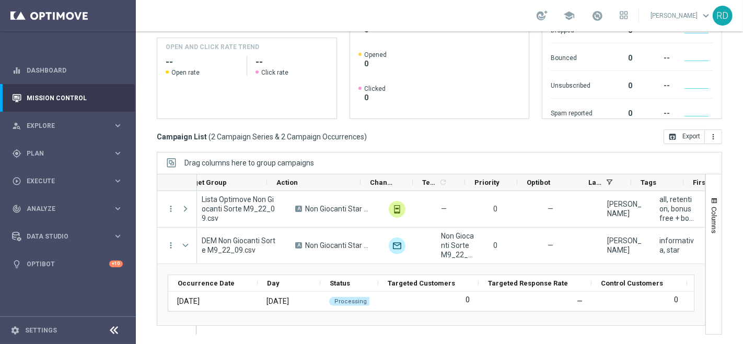
scroll to position [0, 240]
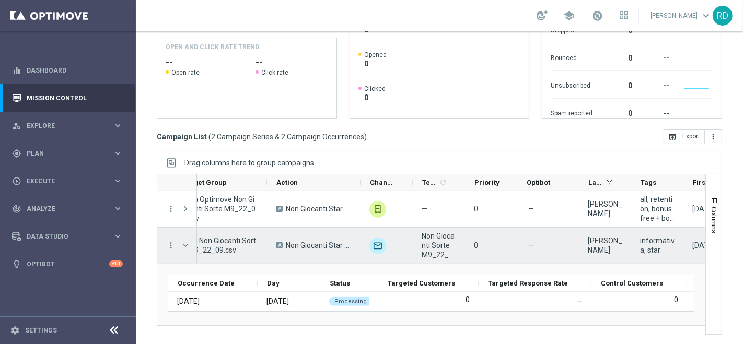
click at [186, 243] on span at bounding box center [185, 245] width 9 height 8
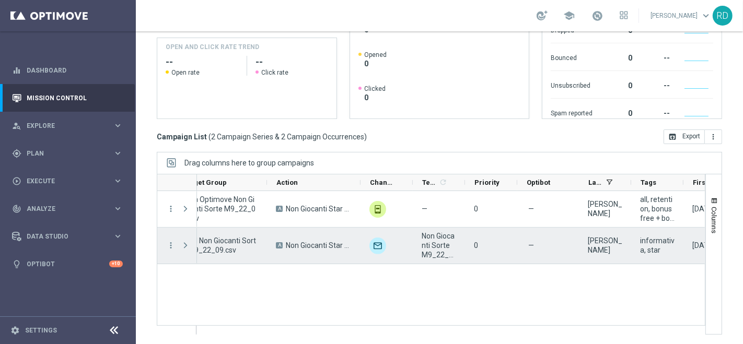
click at [186, 243] on span at bounding box center [185, 245] width 9 height 8
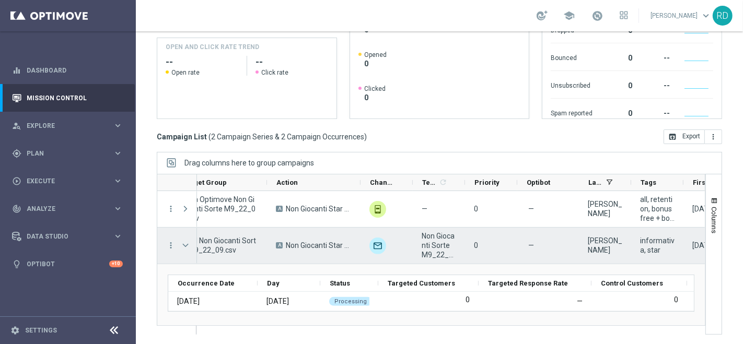
click at [185, 242] on span at bounding box center [185, 245] width 9 height 8
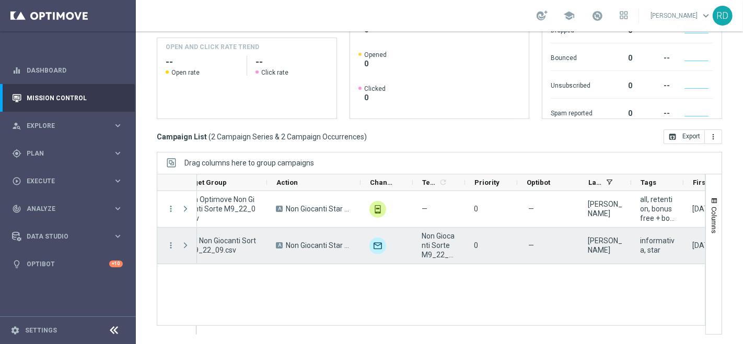
click at [185, 242] on span at bounding box center [185, 245] width 9 height 8
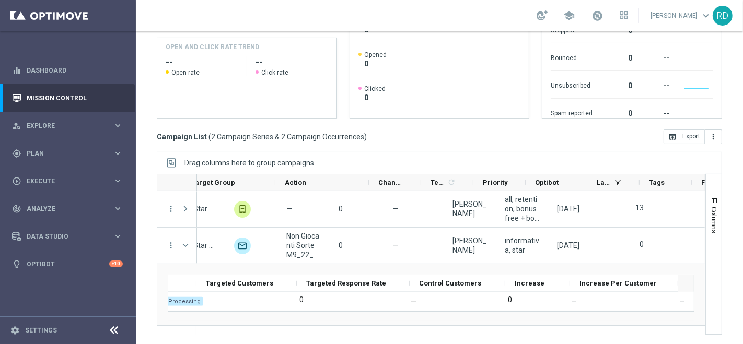
scroll to position [0, 0]
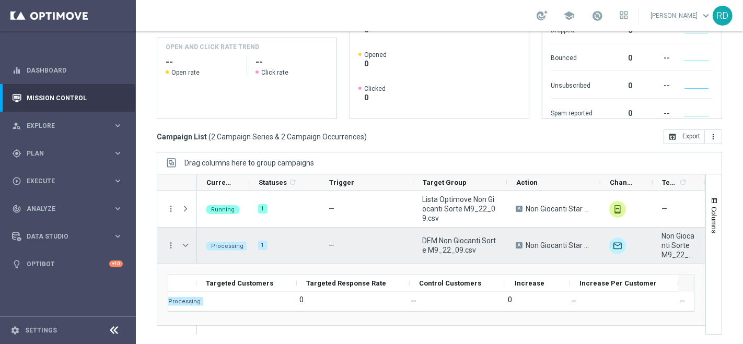
click at [186, 243] on span at bounding box center [185, 245] width 9 height 8
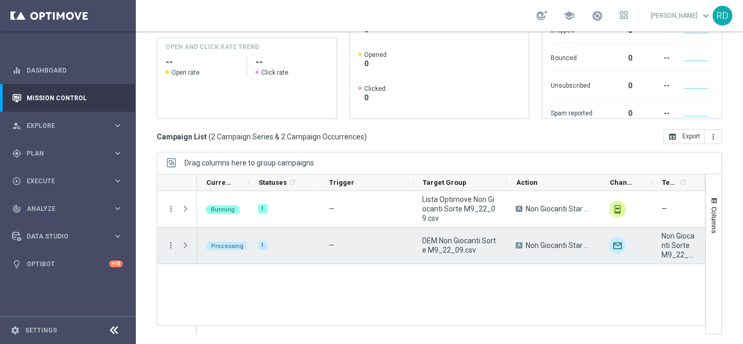
click at [184, 242] on span at bounding box center [185, 245] width 9 height 8
